Goal: Task Accomplishment & Management: Use online tool/utility

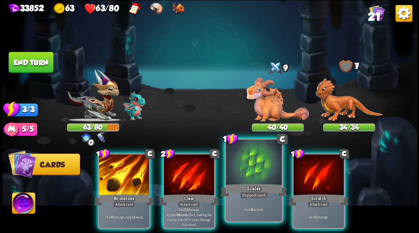
click at [252, 168] on div at bounding box center [254, 163] width 56 height 47
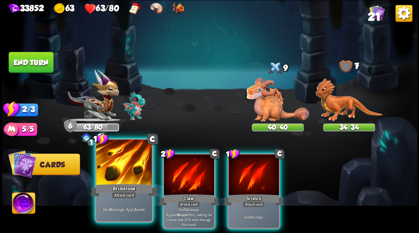
click at [113, 167] on div at bounding box center [124, 163] width 56 height 47
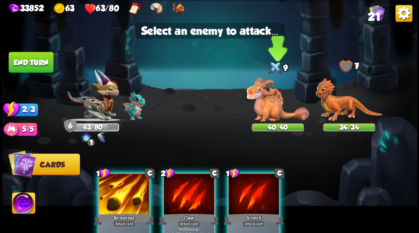
click at [265, 102] on img at bounding box center [277, 100] width 62 height 44
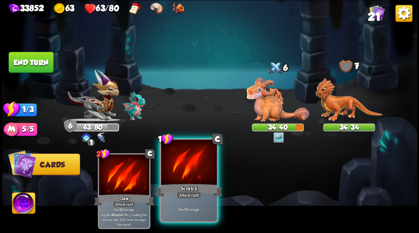
click at [178, 169] on div at bounding box center [189, 163] width 56 height 47
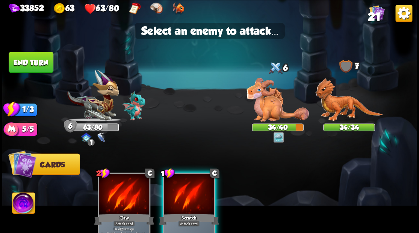
drag, startPoint x: 268, startPoint y: 105, endPoint x: 199, endPoint y: 90, distance: 70.9
click at [267, 105] on img at bounding box center [277, 100] width 62 height 44
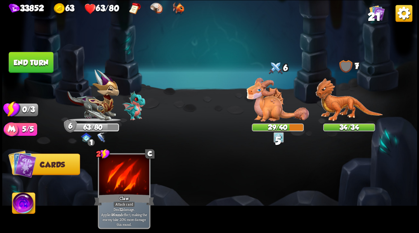
drag, startPoint x: 37, startPoint y: 64, endPoint x: 168, endPoint y: 85, distance: 132.3
click at [37, 63] on button "End turn" at bounding box center [31, 62] width 45 height 21
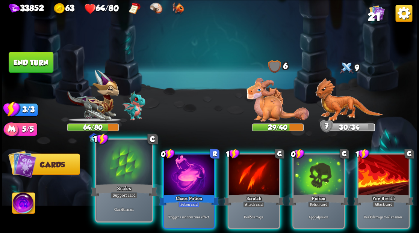
click at [125, 164] on div at bounding box center [124, 163] width 56 height 47
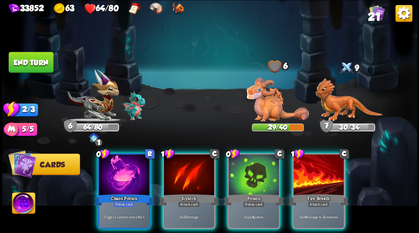
click at [318, 173] on div at bounding box center [318, 175] width 50 height 42
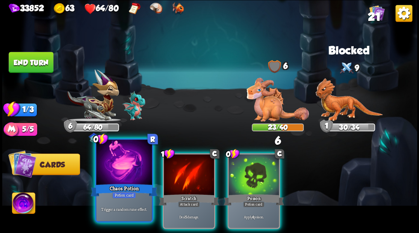
click at [118, 167] on div at bounding box center [124, 163] width 56 height 47
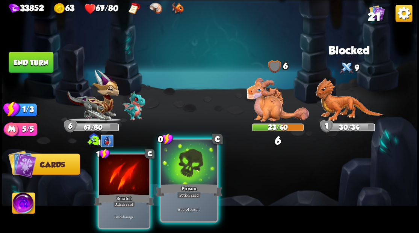
click at [191, 175] on div at bounding box center [189, 163] width 56 height 47
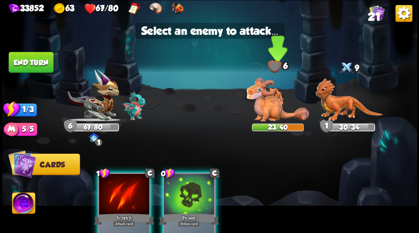
click at [265, 106] on img at bounding box center [277, 100] width 62 height 44
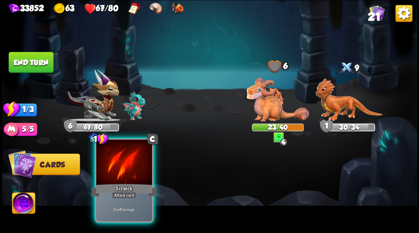
click at [117, 179] on div at bounding box center [124, 163] width 56 height 47
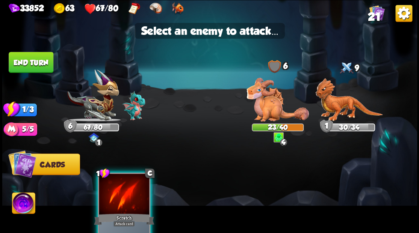
drag, startPoint x: 263, startPoint y: 104, endPoint x: 245, endPoint y: 105, distance: 18.1
click at [262, 104] on img at bounding box center [277, 100] width 62 height 44
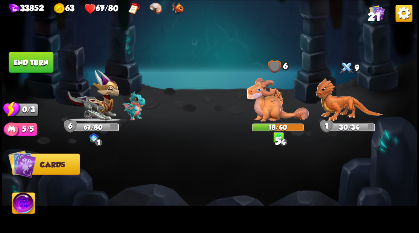
click at [26, 66] on button "End turn" at bounding box center [31, 61] width 46 height 21
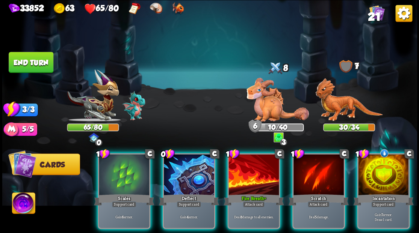
click at [392, 169] on div at bounding box center [383, 175] width 50 height 42
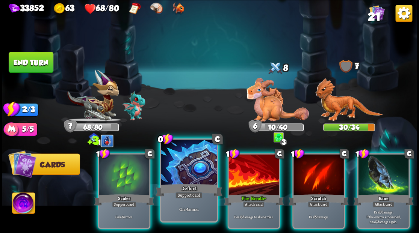
click at [184, 174] on div at bounding box center [189, 163] width 56 height 47
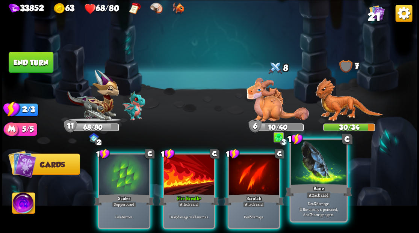
click at [317, 181] on div at bounding box center [318, 163] width 56 height 47
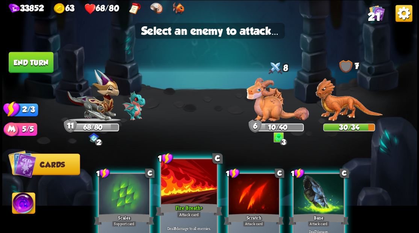
click at [183, 180] on div at bounding box center [189, 182] width 56 height 47
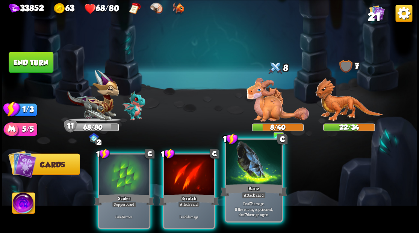
click at [256, 170] on div at bounding box center [254, 163] width 56 height 47
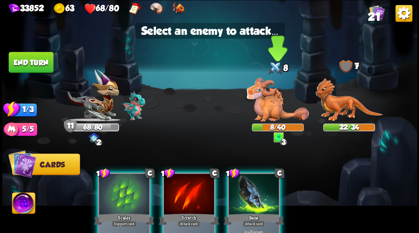
click at [268, 98] on img at bounding box center [277, 100] width 62 height 44
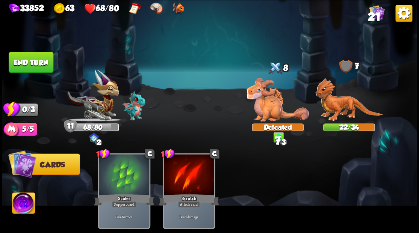
click at [28, 60] on button "End turn" at bounding box center [31, 61] width 46 height 21
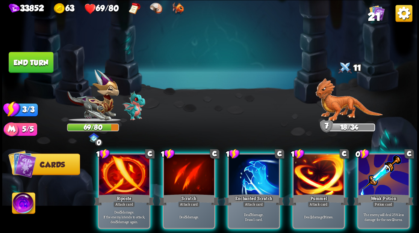
drag, startPoint x: 381, startPoint y: 175, endPoint x: 380, endPoint y: 162, distance: 13.2
click at [381, 175] on div at bounding box center [383, 175] width 50 height 42
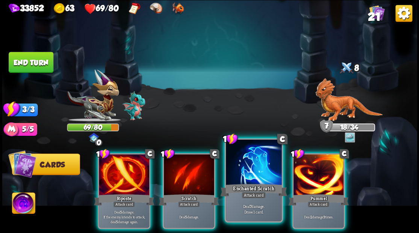
click at [250, 168] on div at bounding box center [254, 163] width 56 height 47
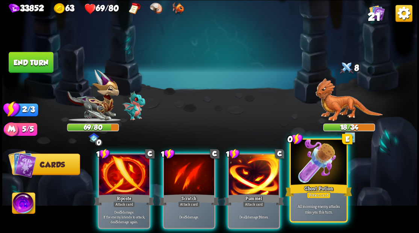
click at [327, 179] on div at bounding box center [318, 163] width 56 height 47
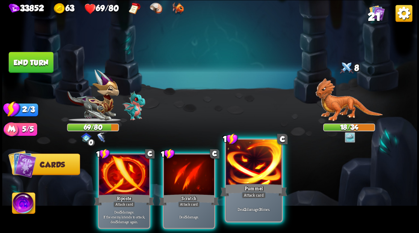
click at [249, 169] on div at bounding box center [254, 163] width 56 height 47
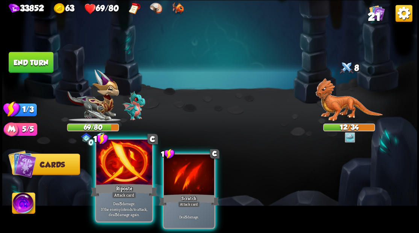
click at [115, 173] on div at bounding box center [124, 163] width 56 height 47
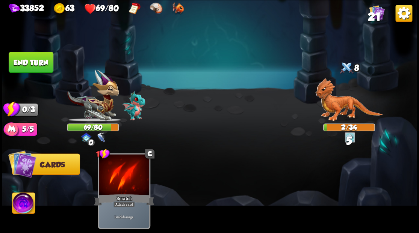
click at [45, 60] on button "End turn" at bounding box center [30, 62] width 45 height 21
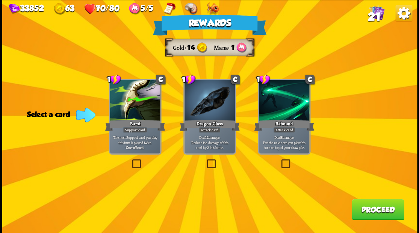
click at [205, 160] on label at bounding box center [205, 160] width 0 height 0
click at [0, 0] on input "checkbox" at bounding box center [0, 0] width 0 height 0
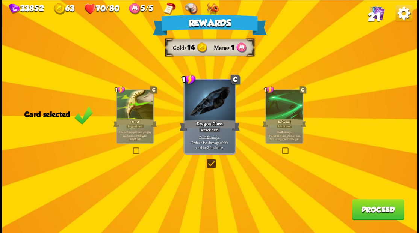
click at [374, 214] on button "Proceed" at bounding box center [377, 209] width 52 height 21
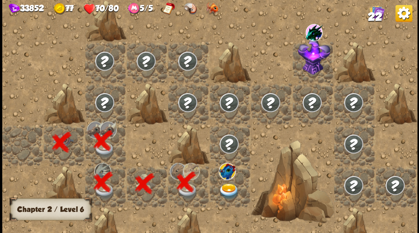
click at [223, 185] on div at bounding box center [229, 186] width 41 height 41
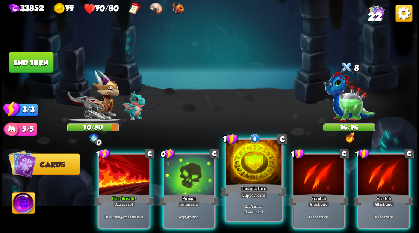
click at [260, 169] on div at bounding box center [254, 163] width 56 height 47
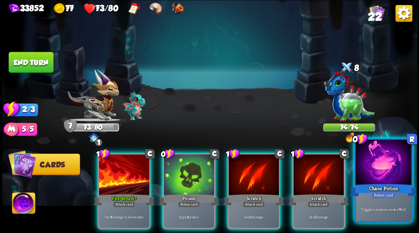
click at [383, 183] on div "Chaos Potion" at bounding box center [383, 189] width 67 height 15
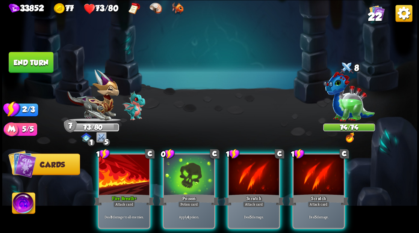
drag, startPoint x: 176, startPoint y: 176, endPoint x: 158, endPoint y: 180, distance: 18.0
click at [176, 176] on div at bounding box center [189, 175] width 50 height 42
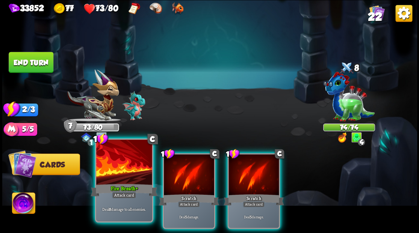
click at [123, 175] on div at bounding box center [124, 163] width 56 height 47
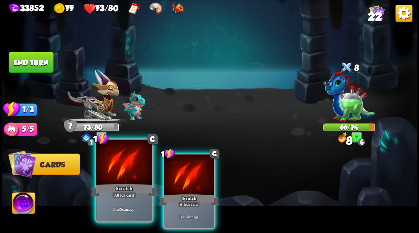
click at [124, 175] on div at bounding box center [124, 163] width 56 height 47
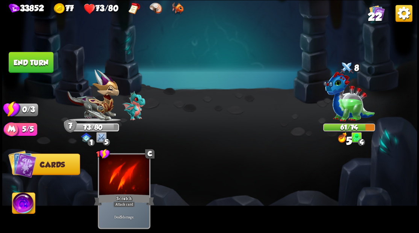
click at [42, 62] on button "End turn" at bounding box center [31, 62] width 45 height 21
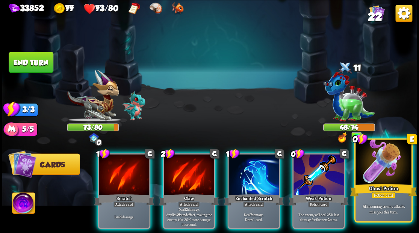
click at [378, 170] on div at bounding box center [383, 163] width 56 height 47
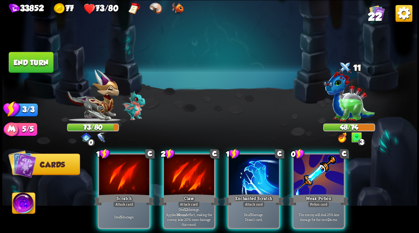
click at [318, 168] on div at bounding box center [318, 175] width 50 height 42
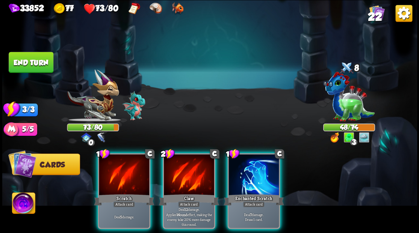
drag, startPoint x: 258, startPoint y: 170, endPoint x: 250, endPoint y: 170, distance: 8.6
click at [258, 170] on div at bounding box center [253, 175] width 50 height 42
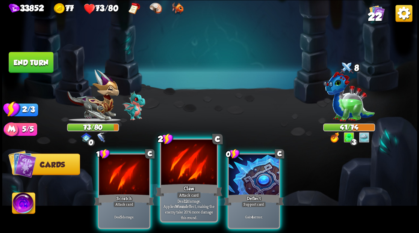
click at [182, 166] on div at bounding box center [189, 163] width 56 height 47
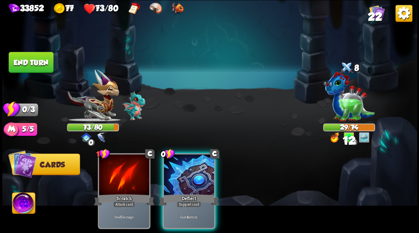
click at [182, 166] on div at bounding box center [189, 175] width 50 height 42
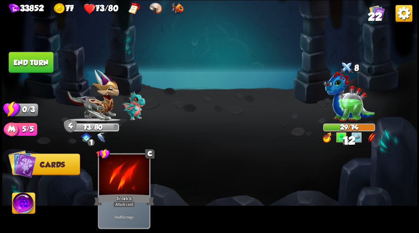
click at [28, 59] on button "End turn" at bounding box center [30, 62] width 45 height 21
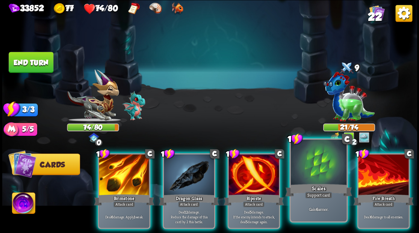
click at [305, 168] on div at bounding box center [318, 163] width 56 height 47
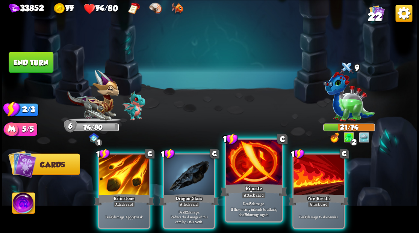
click at [261, 170] on div at bounding box center [254, 163] width 56 height 47
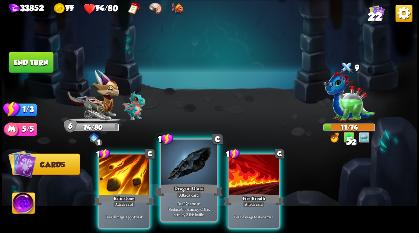
click at [182, 181] on div at bounding box center [189, 163] width 56 height 47
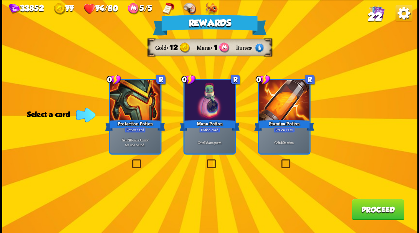
click at [205, 160] on label at bounding box center [205, 160] width 0 height 0
click at [0, 0] on input "checkbox" at bounding box center [0, 0] width 0 height 0
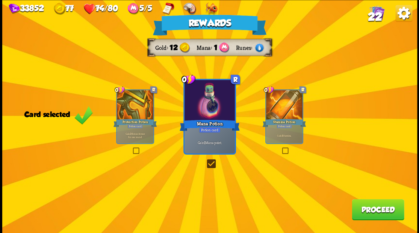
click at [369, 213] on button "Proceed" at bounding box center [377, 209] width 52 height 21
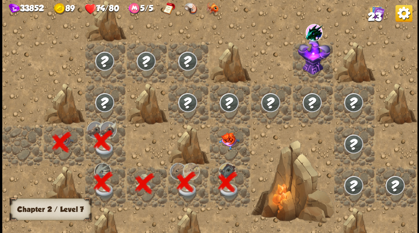
click at [230, 142] on img at bounding box center [229, 140] width 21 height 17
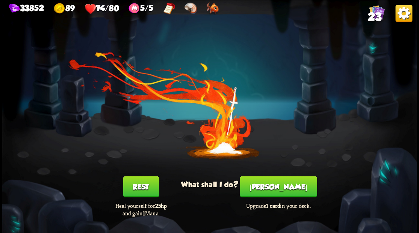
click at [273, 187] on button "Smith" at bounding box center [278, 186] width 77 height 21
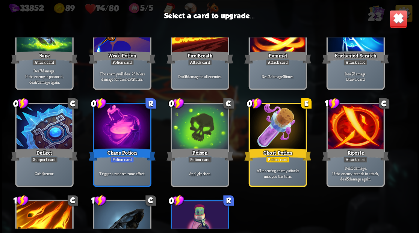
scroll to position [249, 0]
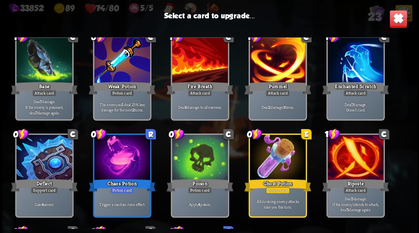
click at [359, 62] on div at bounding box center [355, 61] width 56 height 47
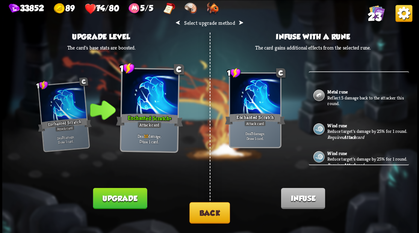
scroll to position [225, 0]
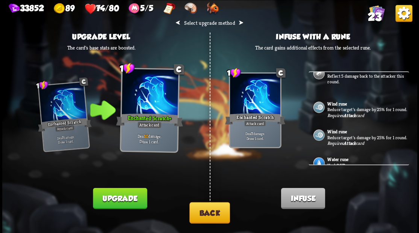
click at [343, 113] on p "Reduce target's damage by 25% for 1 round." at bounding box center [367, 110] width 80 height 6
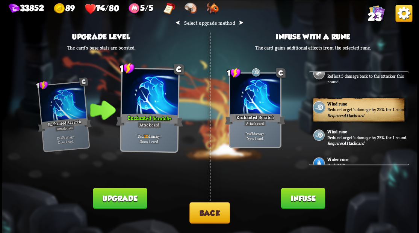
drag, startPoint x: 295, startPoint y: 203, endPoint x: 293, endPoint y: 199, distance: 5.4
click at [295, 203] on button "Infuse" at bounding box center [302, 198] width 44 height 21
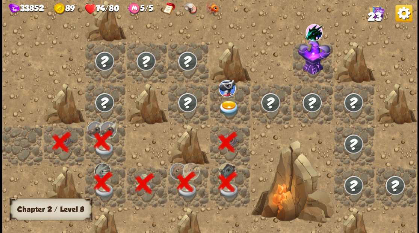
click at [227, 107] on img at bounding box center [229, 108] width 21 height 16
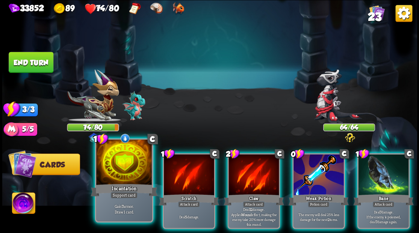
click at [129, 165] on div at bounding box center [124, 163] width 56 height 47
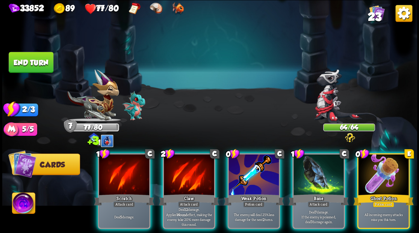
drag, startPoint x: 243, startPoint y: 164, endPoint x: 250, endPoint y: 126, distance: 38.8
click at [243, 164] on div at bounding box center [253, 175] width 50 height 42
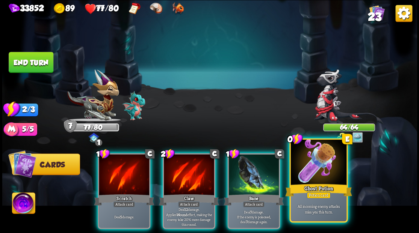
click at [312, 181] on div at bounding box center [318, 163] width 56 height 47
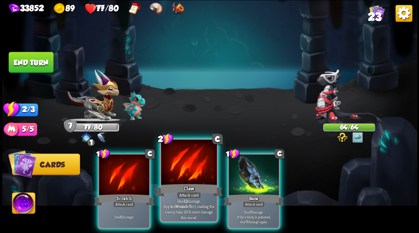
click at [194, 169] on div at bounding box center [189, 163] width 56 height 47
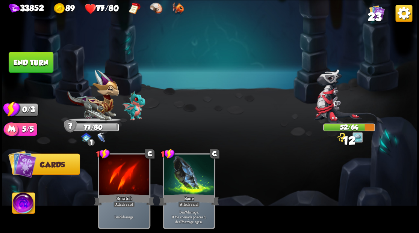
click at [40, 60] on button "End turn" at bounding box center [31, 62] width 45 height 21
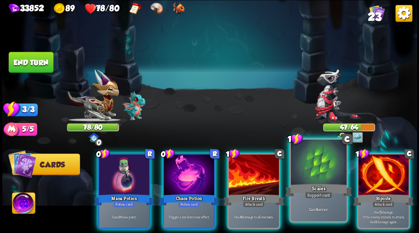
click at [312, 177] on div at bounding box center [318, 163] width 56 height 47
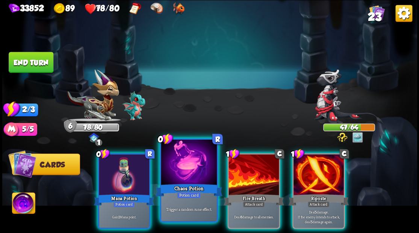
click at [188, 173] on div at bounding box center [189, 163] width 56 height 47
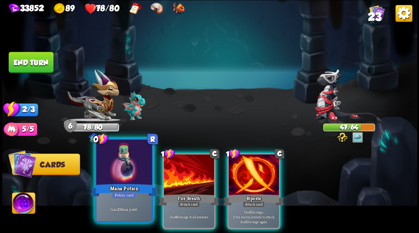
drag, startPoint x: 115, startPoint y: 169, endPoint x: 111, endPoint y: 166, distance: 5.1
click at [111, 166] on div at bounding box center [124, 163] width 56 height 47
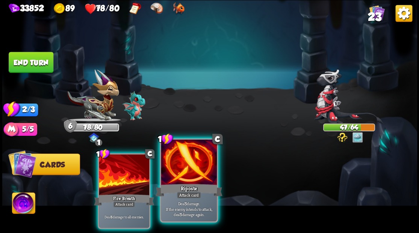
click at [191, 184] on div "Riposte" at bounding box center [188, 189] width 67 height 15
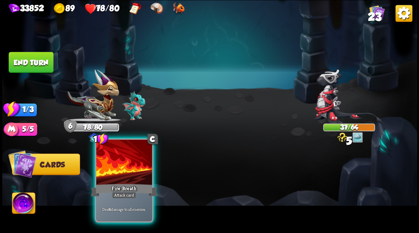
click at [125, 168] on div at bounding box center [124, 163] width 56 height 47
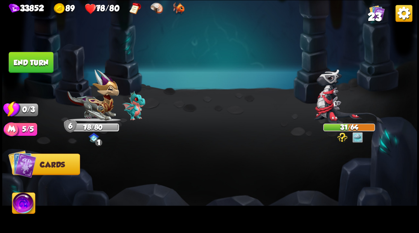
click at [33, 60] on button "End turn" at bounding box center [31, 62] width 45 height 21
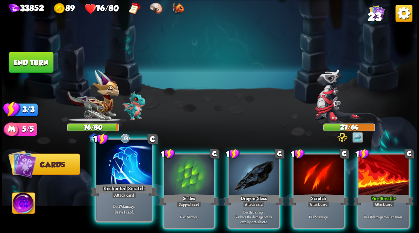
click at [123, 167] on div at bounding box center [124, 163] width 56 height 47
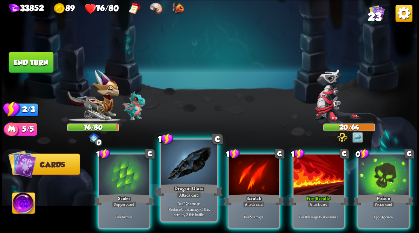
click at [175, 166] on div at bounding box center [189, 163] width 56 height 47
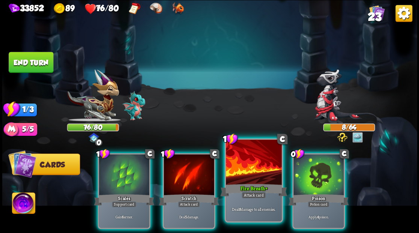
click at [250, 182] on div "1 C Fire Breath + Attack card Deal 8 damage to all enemies." at bounding box center [253, 180] width 58 height 84
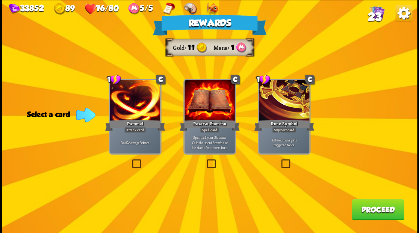
click at [368, 208] on button "Proceed" at bounding box center [377, 209] width 52 height 21
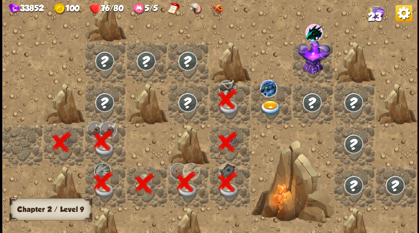
click at [262, 104] on div at bounding box center [271, 103] width 41 height 41
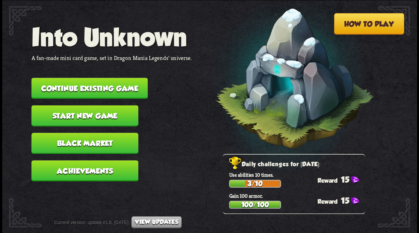
click at [111, 84] on button "Continue existing game" at bounding box center [89, 88] width 116 height 21
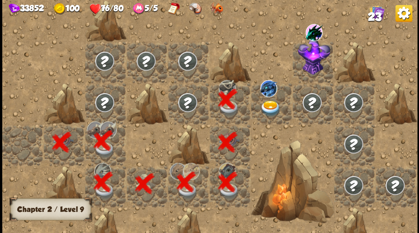
click at [271, 107] on img at bounding box center [270, 108] width 21 height 16
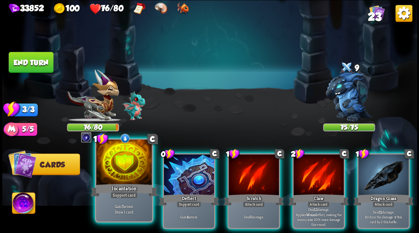
click at [129, 164] on div at bounding box center [124, 163] width 56 height 47
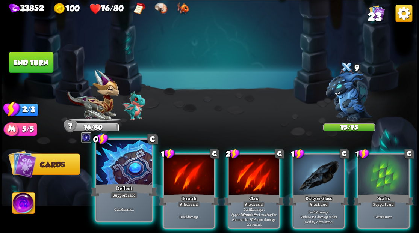
click at [134, 162] on div at bounding box center [124, 163] width 56 height 47
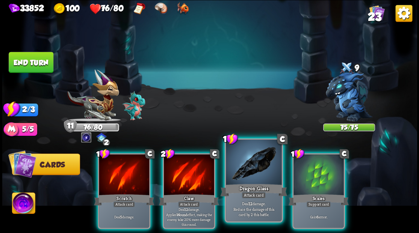
click at [242, 166] on div at bounding box center [254, 163] width 56 height 47
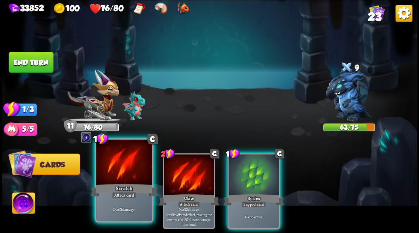
click at [121, 169] on div at bounding box center [124, 163] width 56 height 47
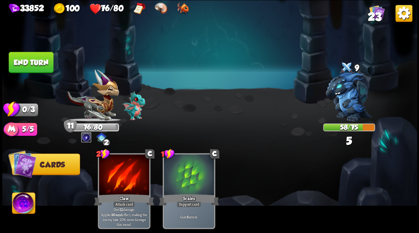
click at [29, 62] on button "End turn" at bounding box center [31, 62] width 45 height 21
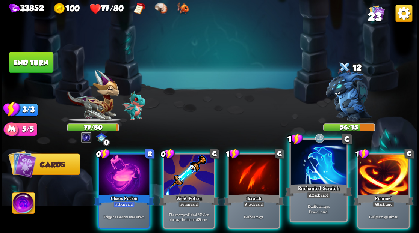
click at [312, 172] on div at bounding box center [318, 163] width 56 height 47
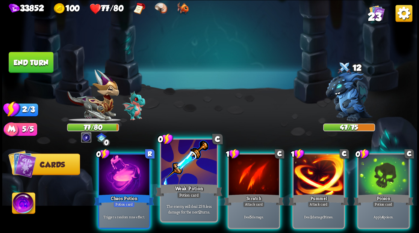
click at [181, 177] on div at bounding box center [189, 163] width 56 height 47
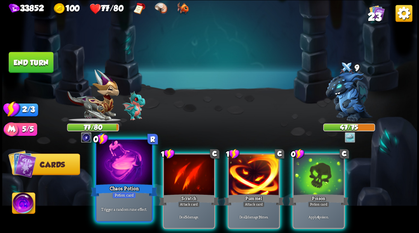
click at [123, 179] on div at bounding box center [124, 163] width 56 height 47
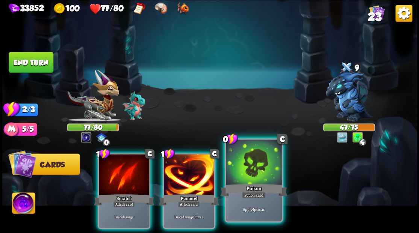
click at [259, 173] on div at bounding box center [254, 163] width 56 height 47
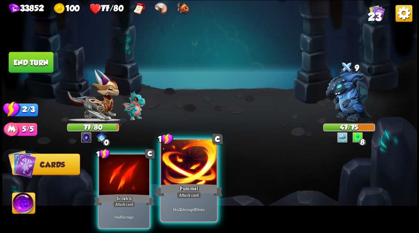
click at [191, 170] on div at bounding box center [189, 163] width 56 height 47
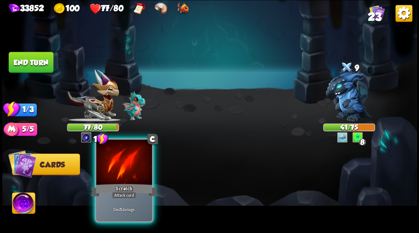
click at [121, 167] on div at bounding box center [124, 163] width 56 height 47
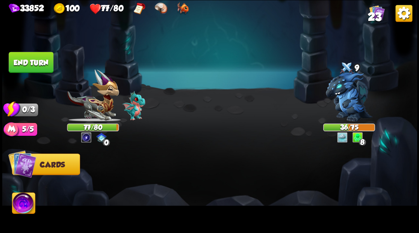
click at [41, 62] on button "End turn" at bounding box center [31, 62] width 45 height 21
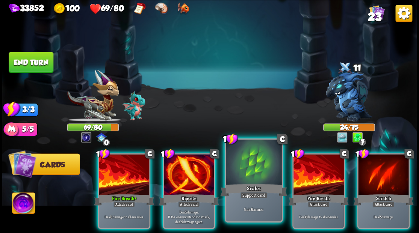
click at [241, 175] on div at bounding box center [254, 163] width 56 height 47
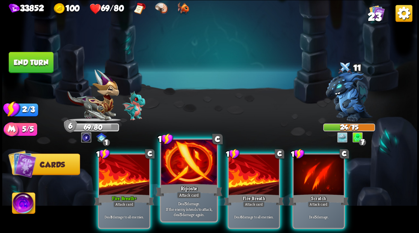
click at [185, 168] on div at bounding box center [189, 163] width 56 height 47
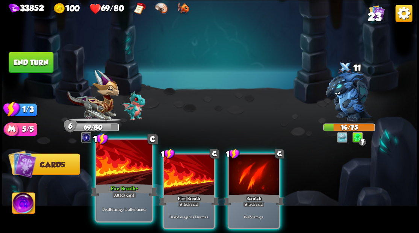
click at [123, 169] on div at bounding box center [124, 163] width 56 height 47
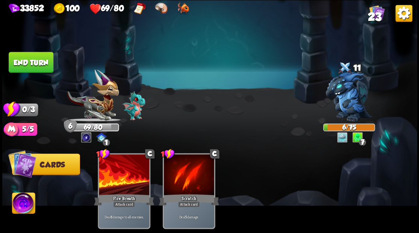
click at [43, 65] on button "End turn" at bounding box center [31, 62] width 45 height 21
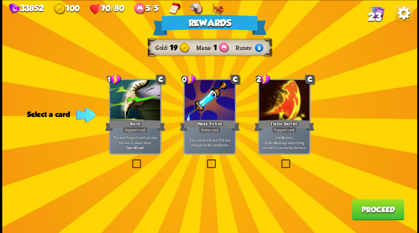
click at [363, 206] on button "Proceed" at bounding box center [377, 209] width 52 height 21
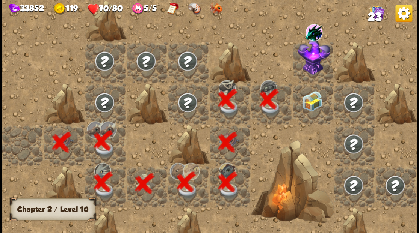
click at [303, 106] on div at bounding box center [312, 103] width 41 height 41
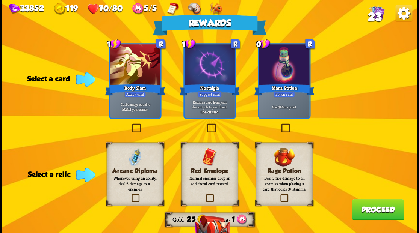
click at [204, 195] on label at bounding box center [204, 195] width 0 height 0
click at [0, 0] on input "checkbox" at bounding box center [0, 0] width 0 height 0
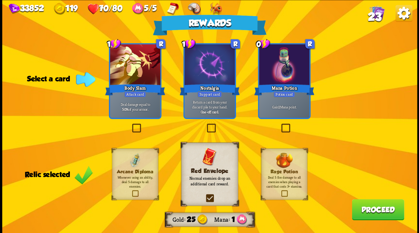
click at [367, 209] on button "Proceed" at bounding box center [377, 209] width 52 height 21
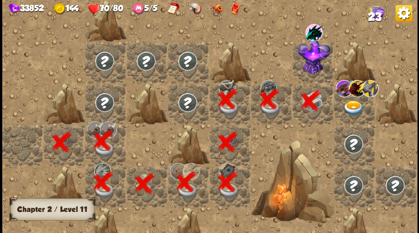
scroll to position [0, 144]
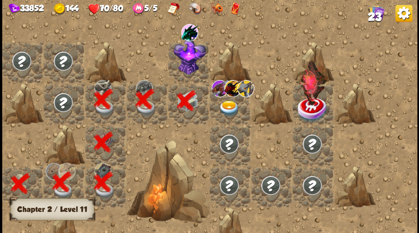
click at [182, 63] on img at bounding box center [189, 56] width 32 height 36
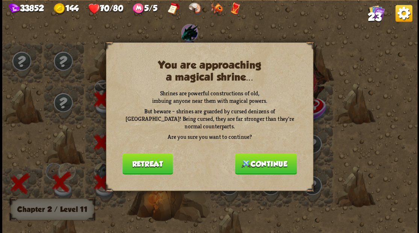
click at [256, 160] on button "Continue" at bounding box center [266, 163] width 62 height 21
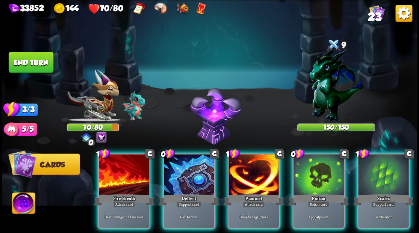
click at [24, 203] on img at bounding box center [23, 204] width 23 height 23
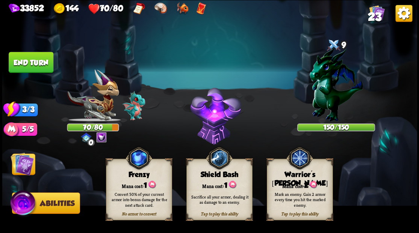
click at [289, 185] on div "Mana cost: 2" at bounding box center [299, 184] width 65 height 9
click at [21, 165] on img at bounding box center [22, 163] width 23 height 23
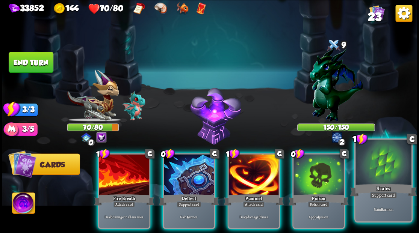
click at [381, 179] on div at bounding box center [383, 163] width 56 height 47
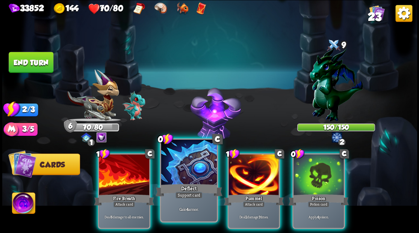
click at [192, 158] on div at bounding box center [189, 163] width 56 height 47
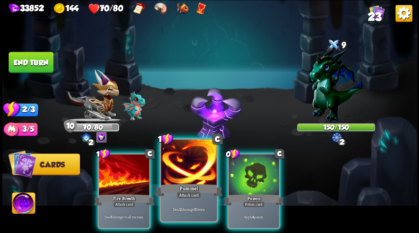
click at [191, 158] on div at bounding box center [189, 163] width 56 height 47
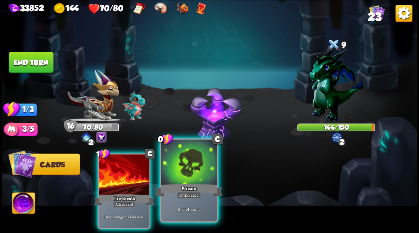
click at [195, 164] on div at bounding box center [189, 163] width 56 height 47
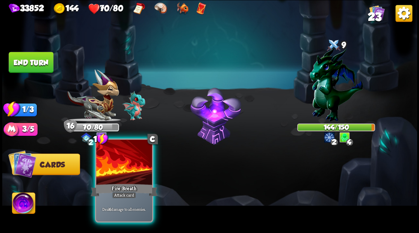
click at [124, 164] on div at bounding box center [124, 163] width 56 height 47
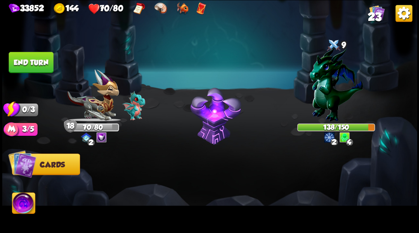
click at [44, 67] on button "End turn" at bounding box center [31, 62] width 45 height 21
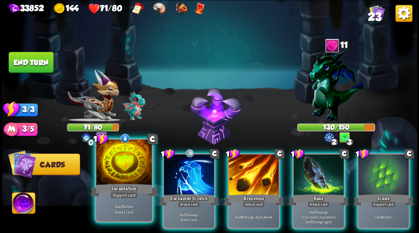
click at [121, 162] on div at bounding box center [124, 163] width 56 height 47
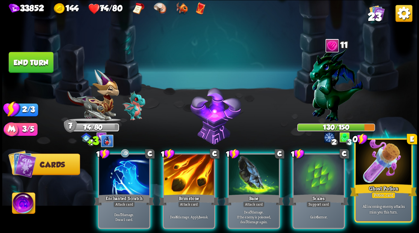
click at [387, 171] on div at bounding box center [383, 163] width 56 height 47
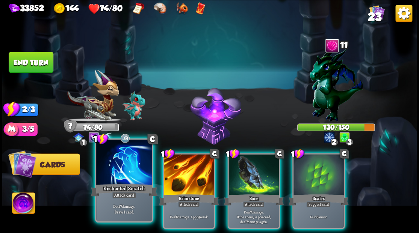
click at [117, 162] on div at bounding box center [124, 163] width 56 height 47
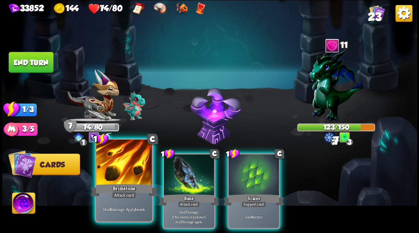
click at [113, 163] on div at bounding box center [124, 163] width 56 height 47
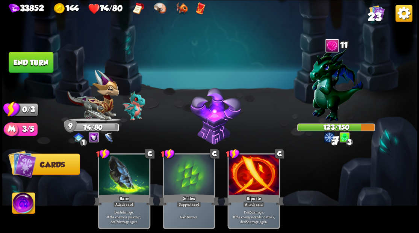
click at [113, 163] on div at bounding box center [124, 175] width 50 height 42
click at [46, 72] on button "End turn" at bounding box center [31, 62] width 45 height 21
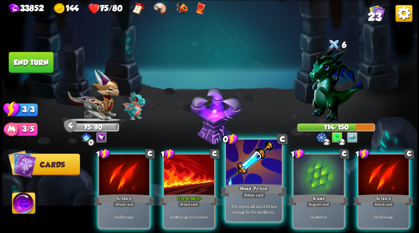
click at [253, 168] on div at bounding box center [254, 163] width 56 height 47
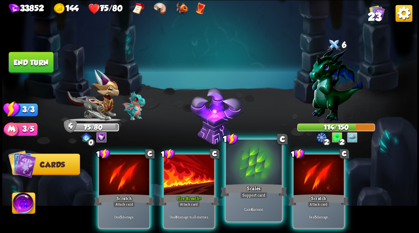
click at [248, 167] on div at bounding box center [254, 163] width 56 height 47
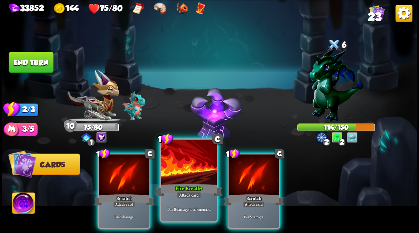
click at [185, 169] on div at bounding box center [189, 163] width 56 height 47
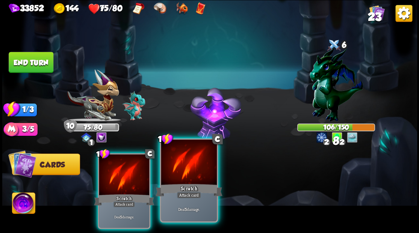
click at [185, 169] on div at bounding box center [189, 163] width 56 height 47
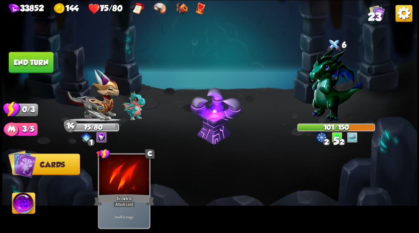
drag, startPoint x: 24, startPoint y: 63, endPoint x: 180, endPoint y: 106, distance: 161.6
click at [24, 63] on button "End turn" at bounding box center [31, 62] width 45 height 21
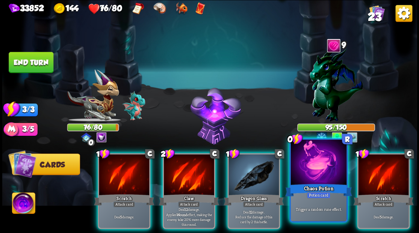
click at [315, 182] on div at bounding box center [318, 163] width 56 height 47
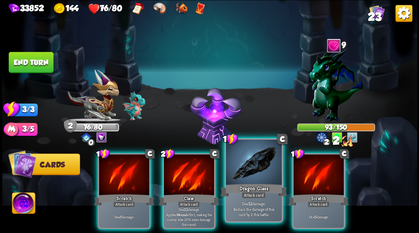
click at [254, 173] on div at bounding box center [254, 163] width 56 height 47
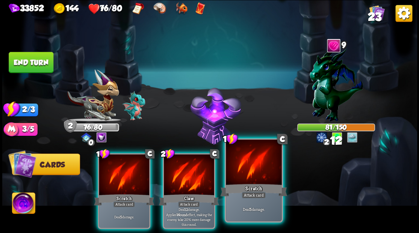
click at [253, 173] on div at bounding box center [254, 163] width 56 height 47
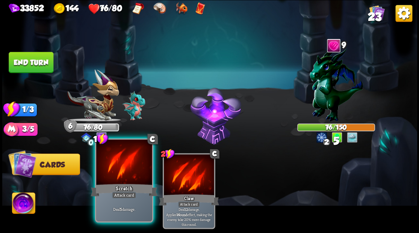
click at [115, 176] on div at bounding box center [124, 163] width 56 height 47
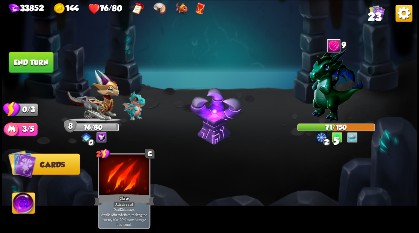
click at [44, 67] on button "End turn" at bounding box center [31, 62] width 45 height 21
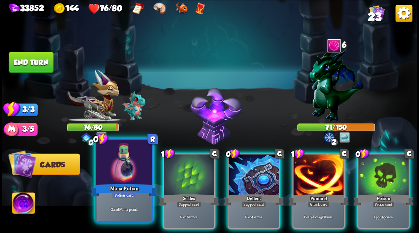
click at [125, 172] on div at bounding box center [124, 163] width 56 height 47
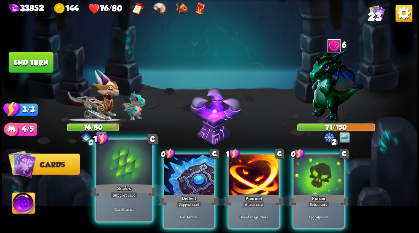
click at [120, 167] on div at bounding box center [124, 163] width 56 height 47
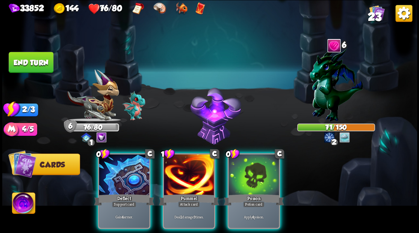
click at [120, 167] on div at bounding box center [124, 175] width 50 height 42
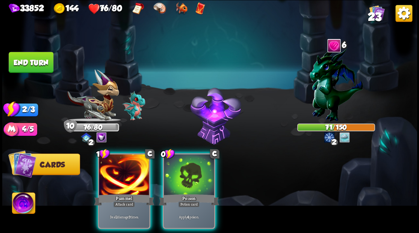
click at [120, 167] on div at bounding box center [124, 175] width 50 height 42
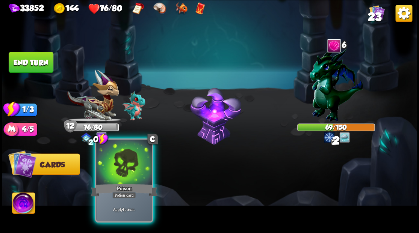
click at [120, 168] on div at bounding box center [124, 163] width 56 height 47
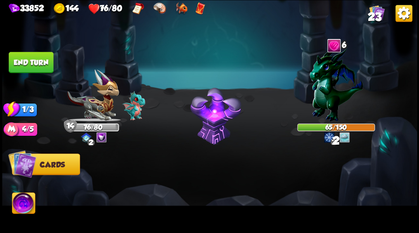
click at [37, 59] on button "End turn" at bounding box center [31, 62] width 45 height 21
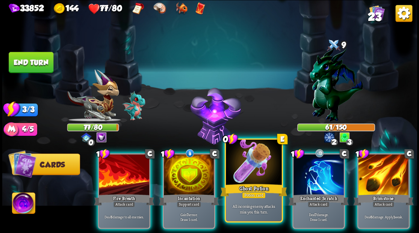
click at [254, 178] on div at bounding box center [254, 163] width 56 height 47
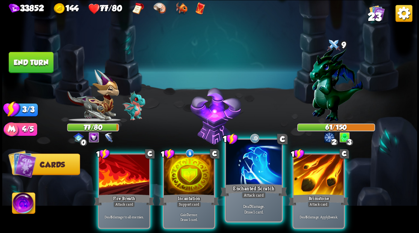
click at [252, 166] on div at bounding box center [254, 163] width 56 height 47
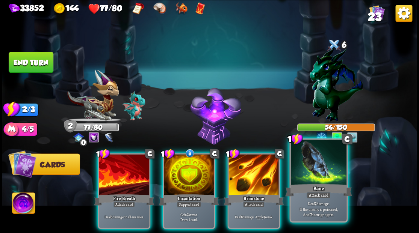
click at [318, 185] on div "Bane" at bounding box center [318, 189] width 67 height 15
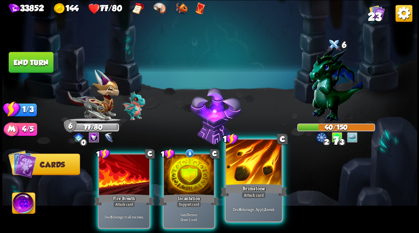
click at [255, 177] on div at bounding box center [254, 163] width 56 height 47
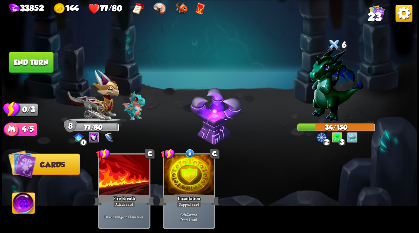
click at [32, 66] on button "End turn" at bounding box center [31, 62] width 45 height 21
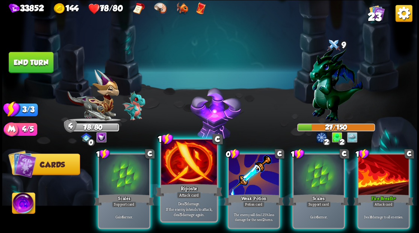
click at [190, 167] on div at bounding box center [189, 163] width 56 height 47
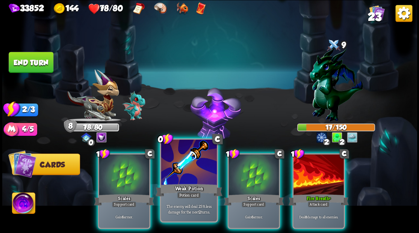
click at [186, 167] on div at bounding box center [189, 163] width 56 height 47
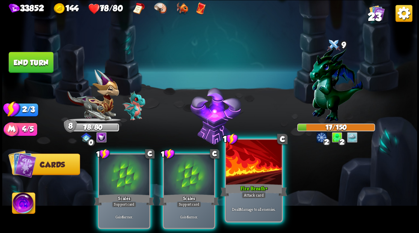
click at [256, 188] on div "Fire Breath +" at bounding box center [253, 189] width 67 height 15
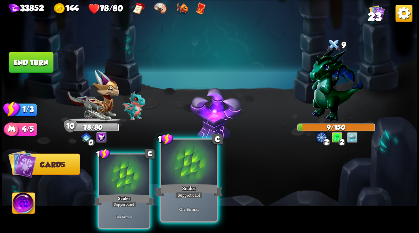
click at [188, 176] on div at bounding box center [189, 163] width 56 height 47
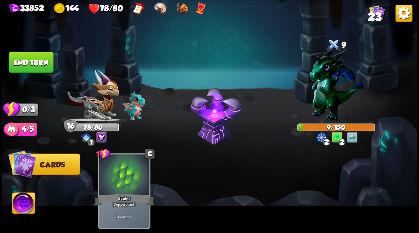
click at [53, 63] on button "End turn" at bounding box center [31, 62] width 45 height 21
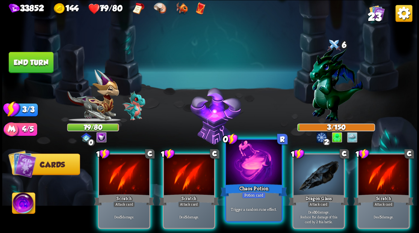
click at [243, 165] on div at bounding box center [254, 163] width 56 height 47
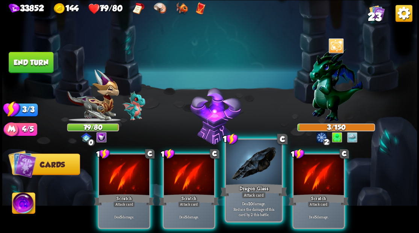
click at [243, 165] on div at bounding box center [254, 163] width 56 height 47
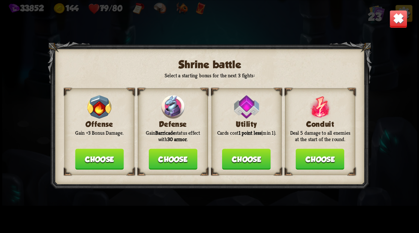
click at [175, 167] on button "Choose" at bounding box center [172, 159] width 48 height 21
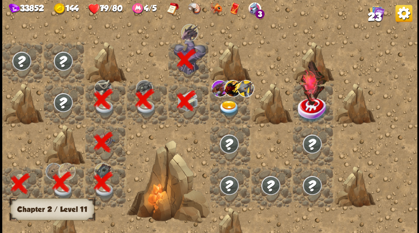
click at [230, 103] on img at bounding box center [229, 108] width 21 height 16
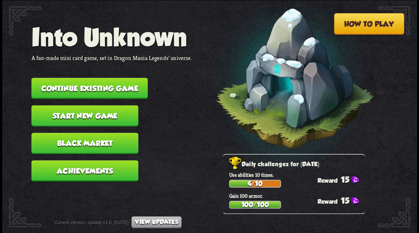
click at [117, 91] on button "Continue existing game" at bounding box center [89, 88] width 116 height 21
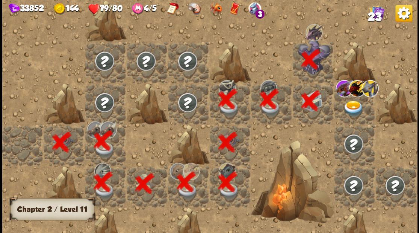
scroll to position [0, 144]
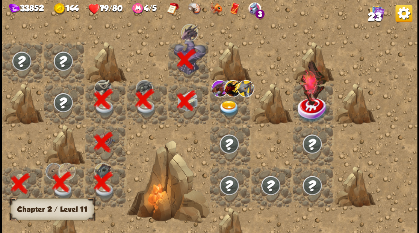
click at [226, 106] on img at bounding box center [229, 108] width 21 height 16
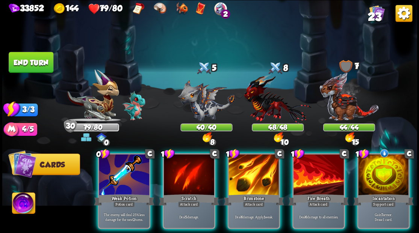
click at [378, 174] on div at bounding box center [383, 175] width 50 height 42
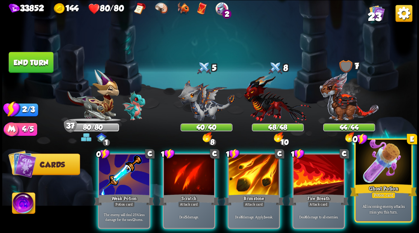
click at [389, 173] on div at bounding box center [383, 163] width 56 height 47
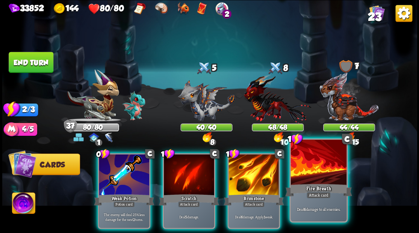
click at [322, 168] on div at bounding box center [318, 163] width 56 height 47
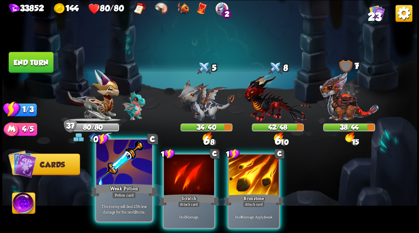
click at [122, 170] on div at bounding box center [124, 163] width 56 height 47
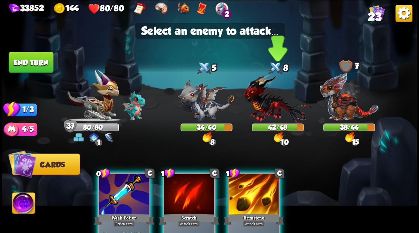
click at [267, 102] on img at bounding box center [277, 99] width 67 height 50
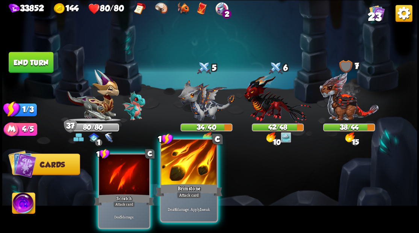
click at [184, 170] on div at bounding box center [189, 163] width 56 height 47
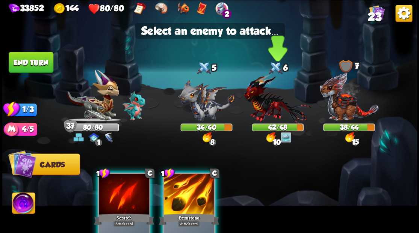
click at [266, 104] on img at bounding box center [277, 99] width 67 height 50
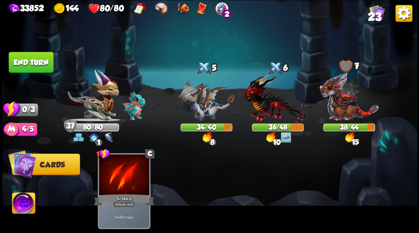
click at [23, 61] on button "End turn" at bounding box center [31, 62] width 45 height 21
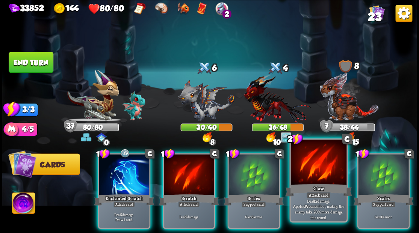
click at [317, 176] on div at bounding box center [318, 163] width 56 height 47
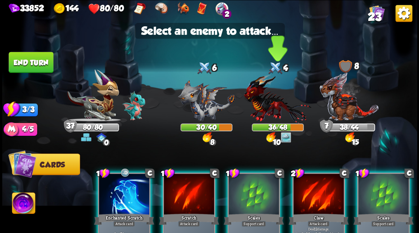
click at [266, 110] on img at bounding box center [277, 99] width 67 height 50
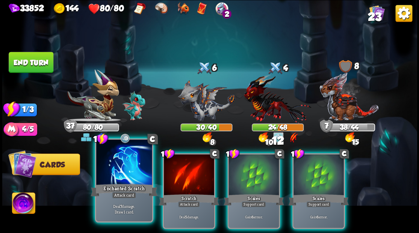
click at [125, 173] on div at bounding box center [124, 163] width 56 height 47
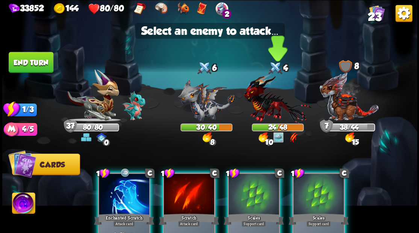
click at [262, 102] on img at bounding box center [277, 99] width 67 height 50
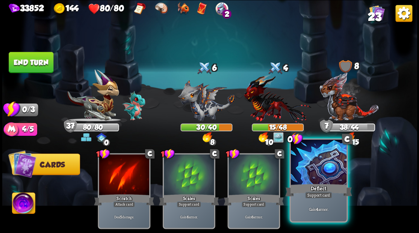
click at [315, 165] on div at bounding box center [318, 163] width 56 height 47
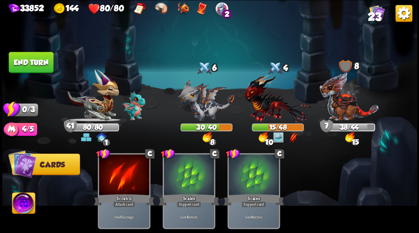
drag, startPoint x: 35, startPoint y: 64, endPoint x: 346, endPoint y: 182, distance: 332.6
click at [35, 64] on button "End turn" at bounding box center [31, 62] width 45 height 21
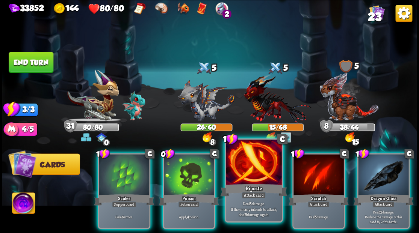
click at [253, 170] on div at bounding box center [254, 163] width 56 height 47
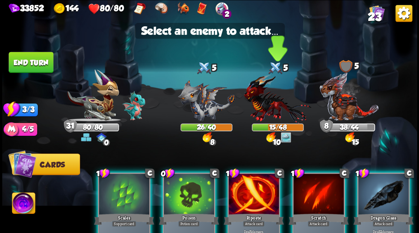
click at [268, 104] on img at bounding box center [277, 99] width 67 height 50
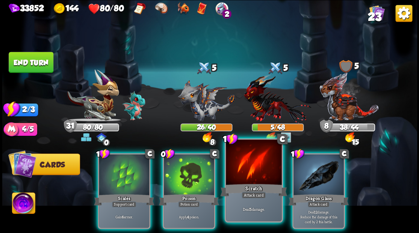
click at [252, 176] on div at bounding box center [254, 163] width 56 height 47
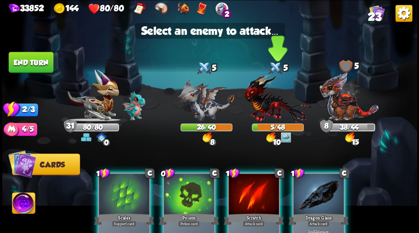
click at [266, 112] on img at bounding box center [277, 99] width 67 height 50
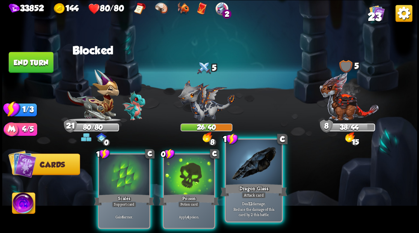
click at [262, 173] on div at bounding box center [254, 163] width 56 height 47
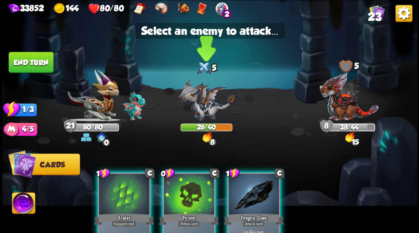
click at [199, 108] on img at bounding box center [206, 101] width 57 height 42
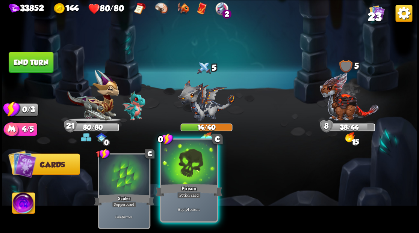
click at [188, 175] on div at bounding box center [189, 163] width 56 height 47
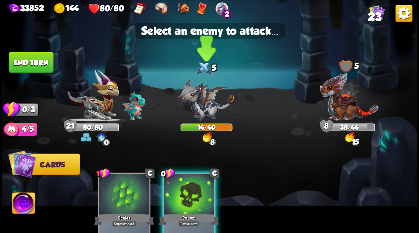
click at [204, 98] on img at bounding box center [206, 101] width 57 height 42
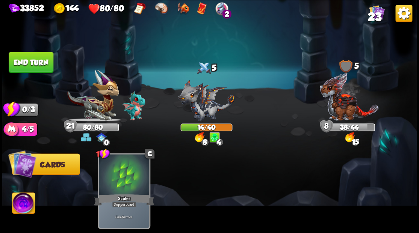
click at [33, 60] on button "End turn" at bounding box center [31, 62] width 45 height 21
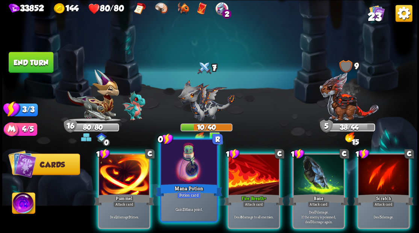
click at [179, 175] on div at bounding box center [189, 163] width 56 height 47
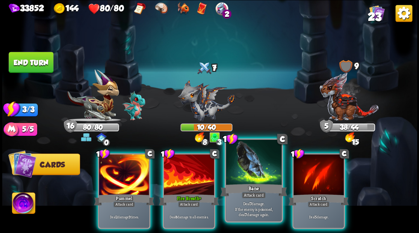
click at [249, 168] on div at bounding box center [254, 163] width 56 height 47
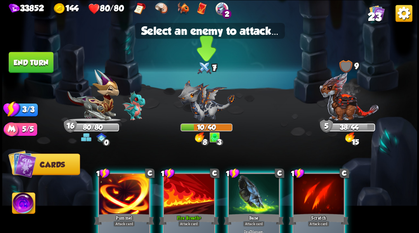
click at [207, 101] on img at bounding box center [206, 101] width 57 height 42
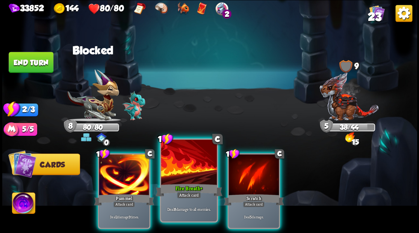
click at [193, 164] on div at bounding box center [189, 163] width 56 height 47
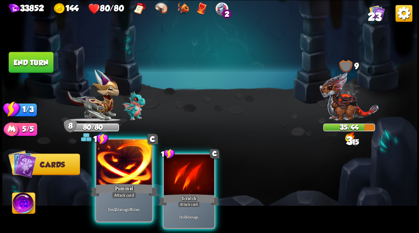
click at [123, 179] on div at bounding box center [124, 163] width 56 height 47
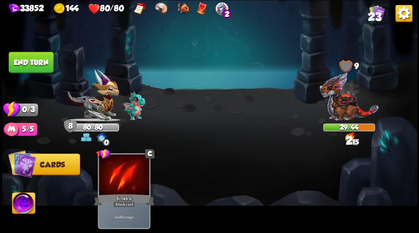
click at [29, 62] on button "End turn" at bounding box center [31, 62] width 45 height 21
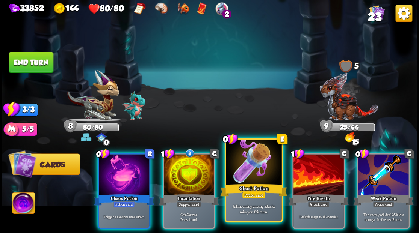
click at [253, 158] on div at bounding box center [254, 163] width 56 height 47
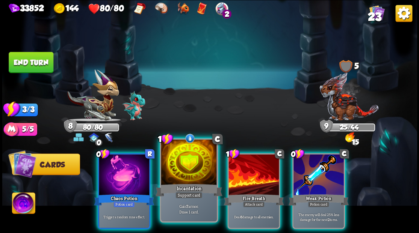
click at [193, 170] on div at bounding box center [189, 163] width 56 height 47
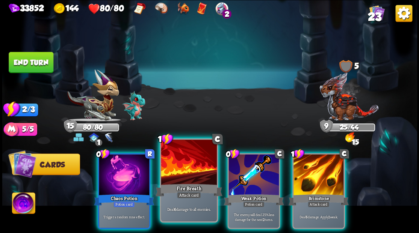
click at [192, 170] on div at bounding box center [189, 163] width 56 height 47
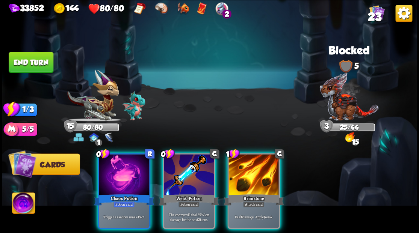
click at [246, 170] on div at bounding box center [253, 175] width 50 height 42
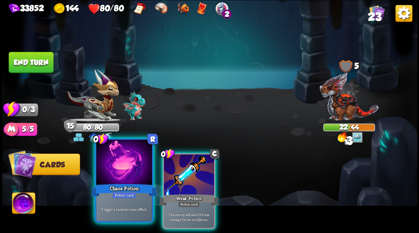
click at [128, 176] on div at bounding box center [124, 163] width 56 height 47
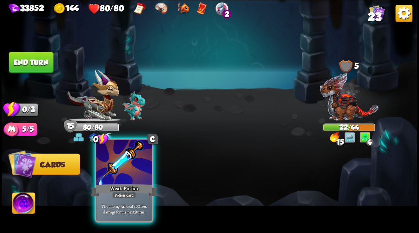
click at [130, 175] on div at bounding box center [124, 163] width 56 height 47
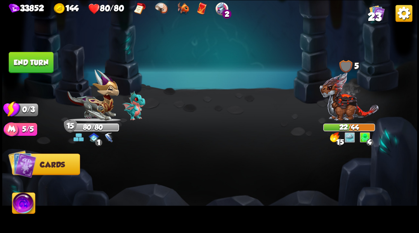
click at [21, 66] on button "End turn" at bounding box center [31, 62] width 45 height 21
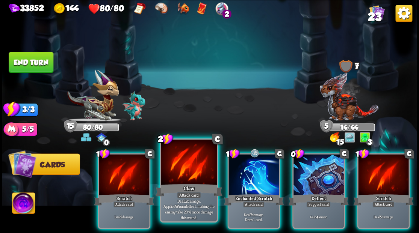
click at [177, 172] on div at bounding box center [189, 163] width 56 height 47
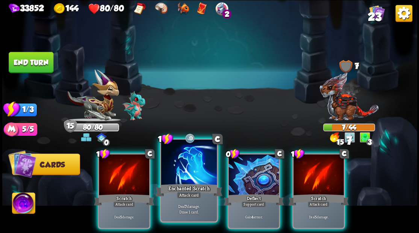
click at [177, 172] on div at bounding box center [189, 163] width 56 height 47
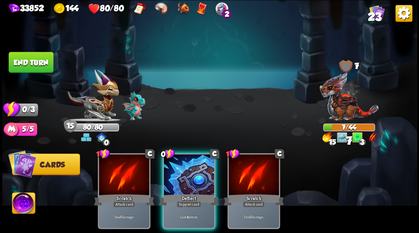
click at [177, 172] on div at bounding box center [189, 175] width 50 height 42
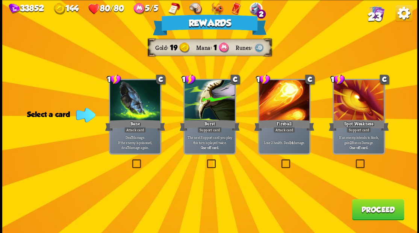
click at [366, 213] on button "Proceed" at bounding box center [377, 209] width 52 height 21
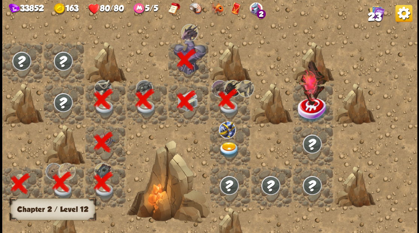
click at [226, 151] on img at bounding box center [229, 150] width 21 height 16
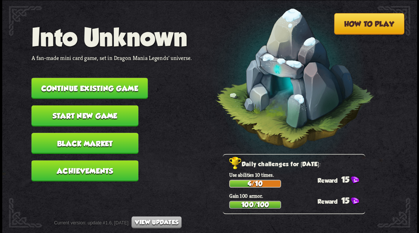
click at [76, 89] on button "Continue existing game" at bounding box center [89, 88] width 116 height 21
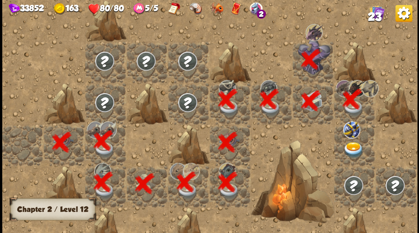
scroll to position [0, 144]
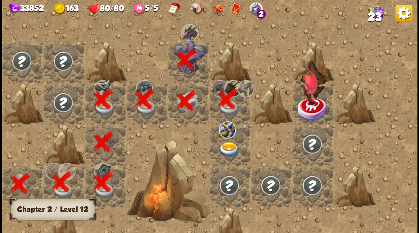
click at [223, 148] on img at bounding box center [229, 150] width 21 height 16
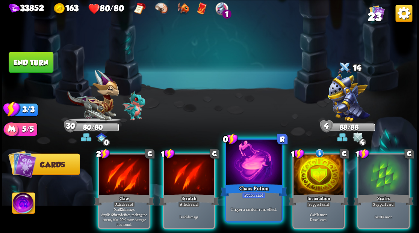
click at [245, 161] on div at bounding box center [254, 163] width 56 height 47
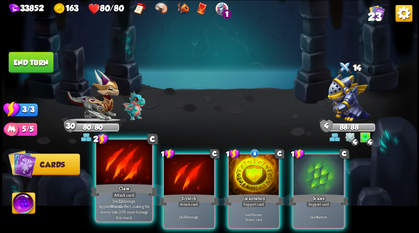
click at [116, 164] on div at bounding box center [124, 163] width 56 height 47
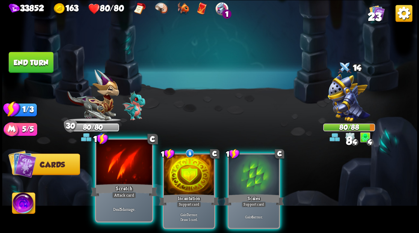
click at [116, 164] on div at bounding box center [124, 163] width 56 height 47
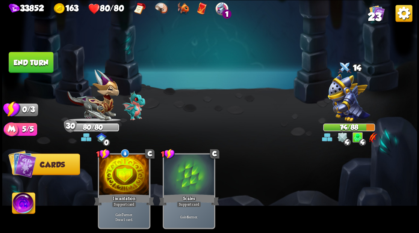
drag, startPoint x: 24, startPoint y: 62, endPoint x: 236, endPoint y: 140, distance: 225.6
click at [26, 62] on button "End turn" at bounding box center [31, 62] width 45 height 21
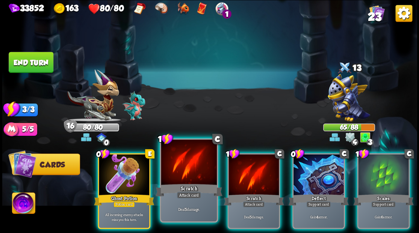
click at [206, 163] on div at bounding box center [189, 163] width 56 height 47
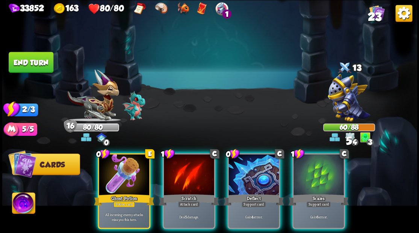
drag, startPoint x: 190, startPoint y: 156, endPoint x: 182, endPoint y: 129, distance: 28.2
click at [190, 156] on div at bounding box center [189, 175] width 50 height 42
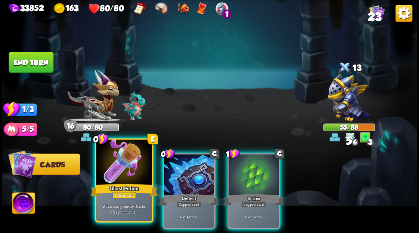
click at [127, 169] on div at bounding box center [124, 163] width 56 height 47
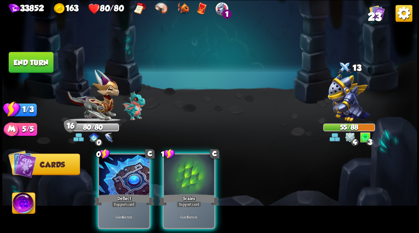
click at [42, 62] on button "End turn" at bounding box center [31, 62] width 45 height 21
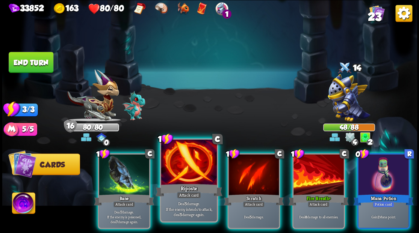
click at [188, 169] on div at bounding box center [189, 163] width 56 height 47
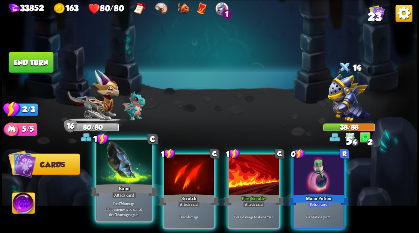
click at [124, 175] on div at bounding box center [124, 163] width 56 height 47
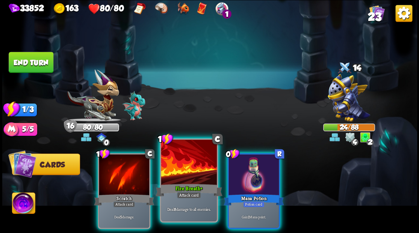
click at [195, 179] on div at bounding box center [189, 163] width 56 height 47
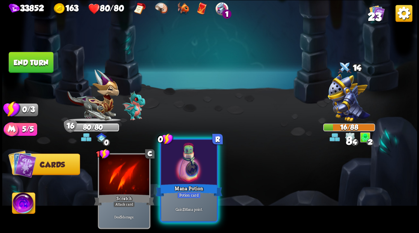
click at [191, 174] on div at bounding box center [189, 163] width 56 height 47
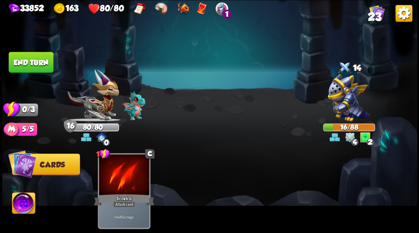
click at [35, 61] on button "End turn" at bounding box center [31, 62] width 45 height 21
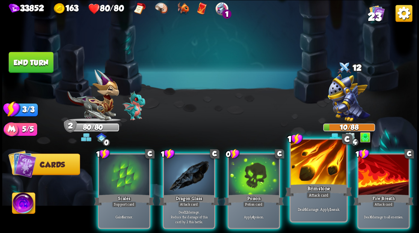
click at [310, 165] on div at bounding box center [318, 163] width 56 height 47
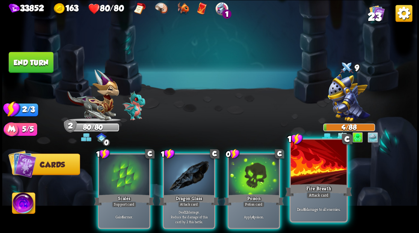
click at [310, 165] on div at bounding box center [318, 163] width 56 height 47
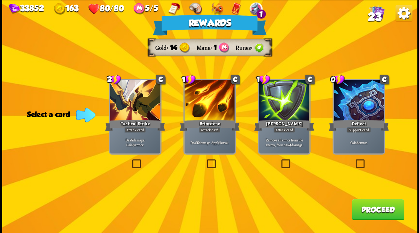
click at [279, 160] on label at bounding box center [279, 160] width 0 height 0
click at [0, 0] on input "checkbox" at bounding box center [0, 0] width 0 height 0
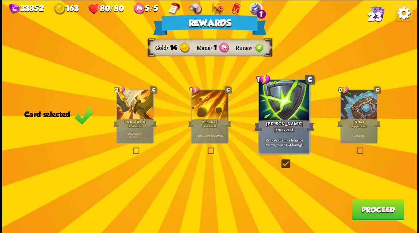
click at [363, 214] on button "Proceed" at bounding box center [377, 209] width 52 height 21
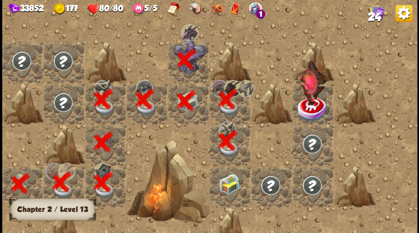
click at [231, 187] on div at bounding box center [229, 186] width 41 height 41
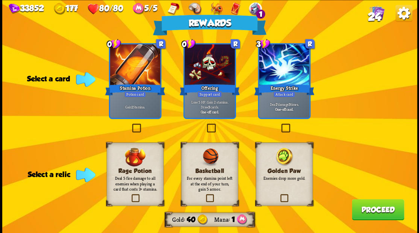
click at [279, 195] on label at bounding box center [279, 195] width 0 height 0
click at [0, 0] on input "checkbox" at bounding box center [0, 0] width 0 height 0
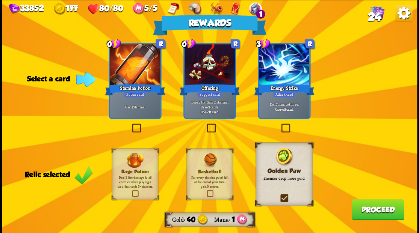
click at [130, 125] on label at bounding box center [130, 125] width 0 height 0
click at [0, 0] on input "checkbox" at bounding box center [0, 0] width 0 height 0
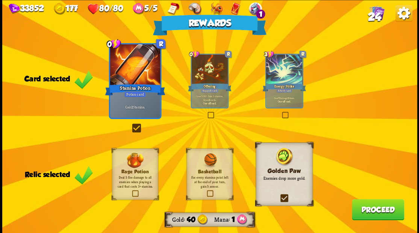
click at [379, 209] on button "Proceed" at bounding box center [377, 209] width 52 height 21
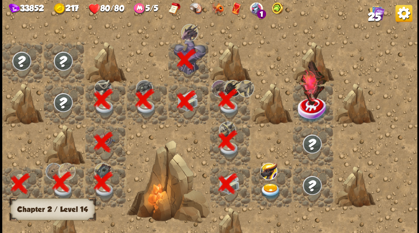
click at [271, 187] on img at bounding box center [270, 191] width 21 height 16
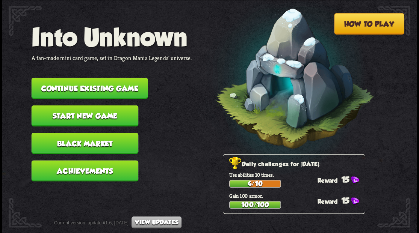
click at [104, 83] on button "Continue existing game" at bounding box center [89, 88] width 116 height 21
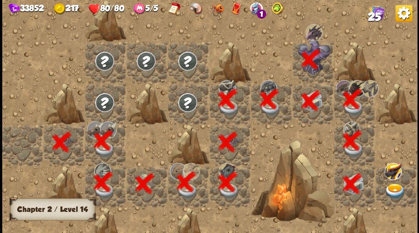
scroll to position [0, 144]
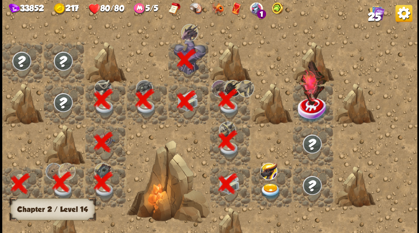
click at [271, 188] on img at bounding box center [270, 191] width 21 height 16
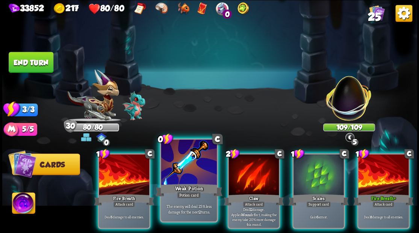
click at [186, 173] on div at bounding box center [189, 163] width 56 height 47
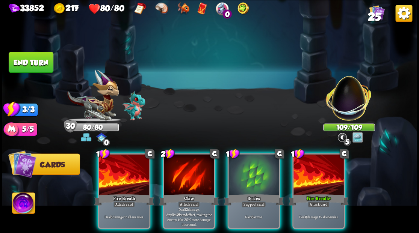
click at [323, 167] on div at bounding box center [318, 175] width 50 height 42
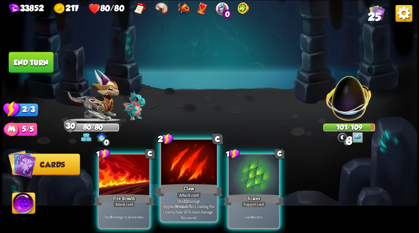
click at [183, 166] on div at bounding box center [189, 163] width 56 height 47
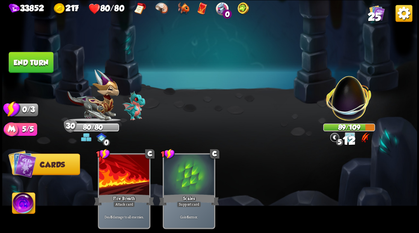
click at [38, 58] on button "End turn" at bounding box center [31, 62] width 45 height 21
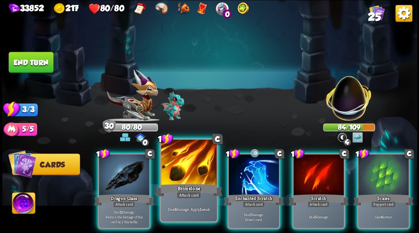
click at [188, 170] on div at bounding box center [189, 163] width 56 height 47
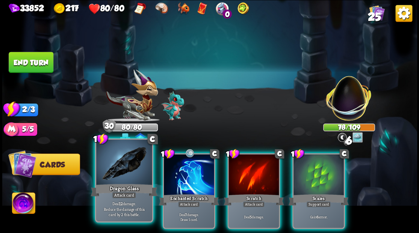
click at [133, 172] on div at bounding box center [124, 163] width 56 height 47
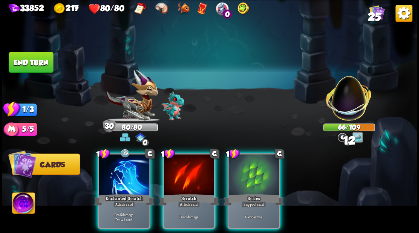
click at [133, 172] on div at bounding box center [124, 175] width 50 height 42
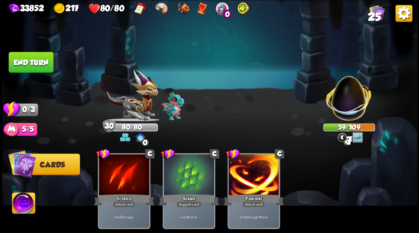
click at [33, 62] on button "End turn" at bounding box center [31, 62] width 45 height 21
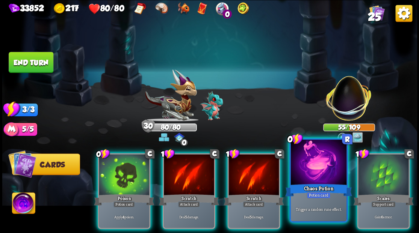
click at [316, 175] on div at bounding box center [318, 163] width 56 height 47
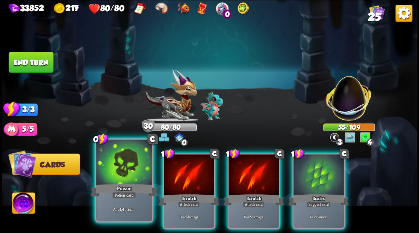
click at [119, 173] on div at bounding box center [124, 163] width 56 height 47
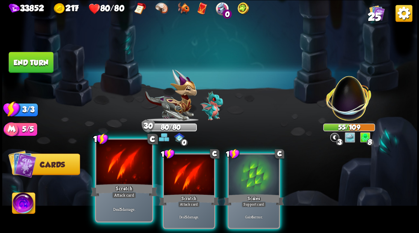
click at [121, 172] on div at bounding box center [124, 163] width 56 height 47
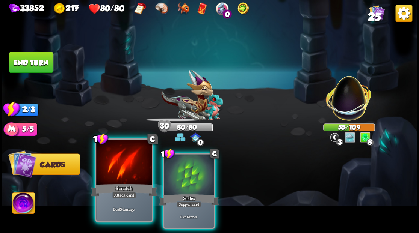
click at [121, 172] on div at bounding box center [124, 163] width 56 height 47
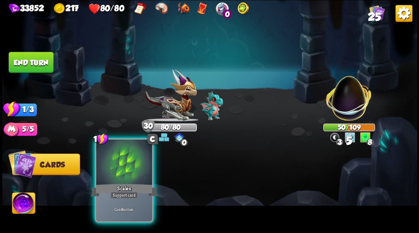
click at [119, 169] on div at bounding box center [124, 163] width 56 height 47
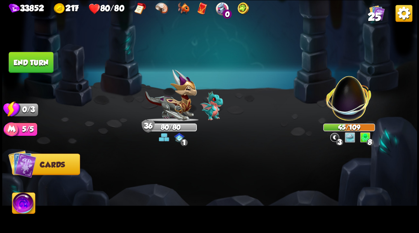
click at [29, 59] on button "End turn" at bounding box center [31, 62] width 45 height 21
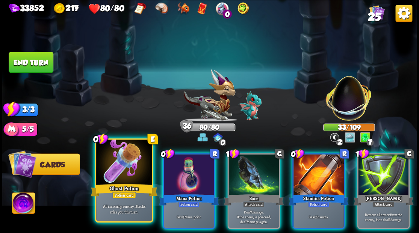
click at [123, 174] on div at bounding box center [124, 163] width 56 height 47
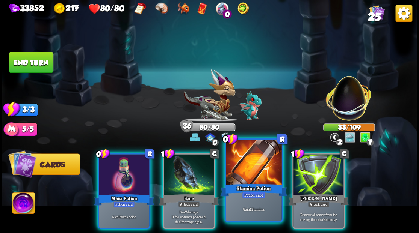
click at [252, 169] on div at bounding box center [254, 163] width 56 height 47
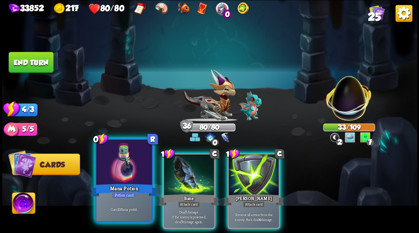
click at [117, 163] on div at bounding box center [124, 163] width 56 height 47
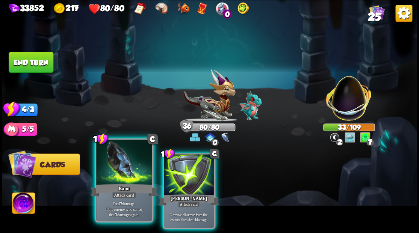
click at [130, 164] on div at bounding box center [124, 163] width 56 height 47
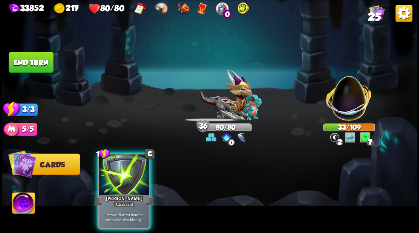
click at [130, 164] on div at bounding box center [124, 175] width 50 height 42
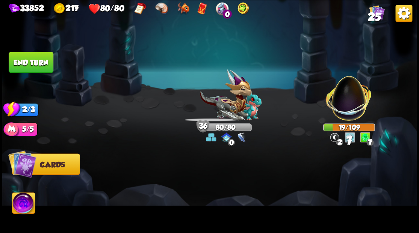
click at [32, 61] on button "End turn" at bounding box center [30, 62] width 45 height 21
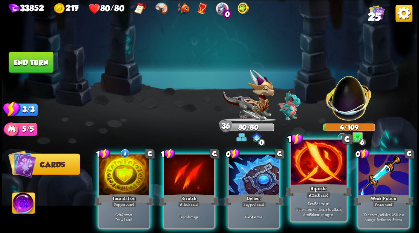
click at [317, 170] on div at bounding box center [318, 163] width 56 height 47
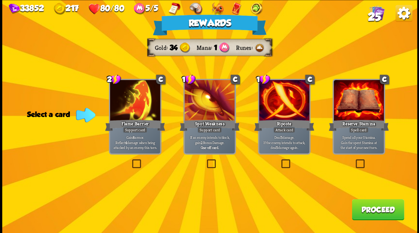
click at [366, 214] on button "Proceed" at bounding box center [377, 209] width 52 height 21
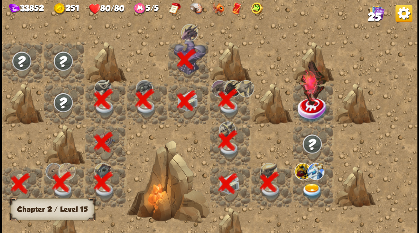
click at [307, 147] on img at bounding box center [311, 143] width 21 height 21
click at [312, 143] on img at bounding box center [311, 143] width 21 height 21
click at [310, 191] on img at bounding box center [311, 191] width 21 height 16
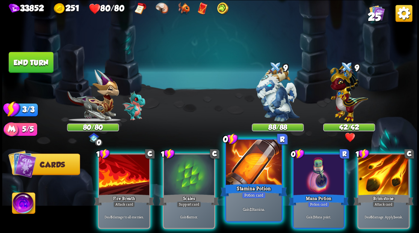
click at [250, 170] on div at bounding box center [254, 163] width 56 height 47
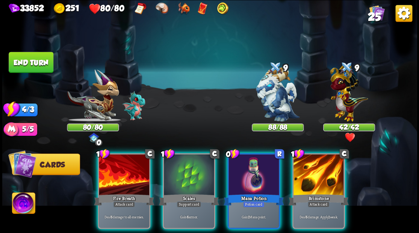
click at [19, 205] on img at bounding box center [23, 204] width 23 height 23
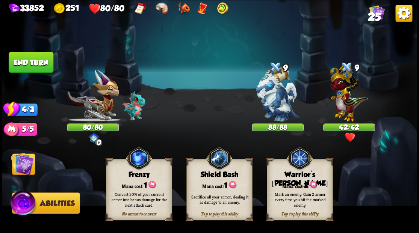
click at [287, 177] on div "Warrior's Mark" at bounding box center [299, 178] width 65 height 17
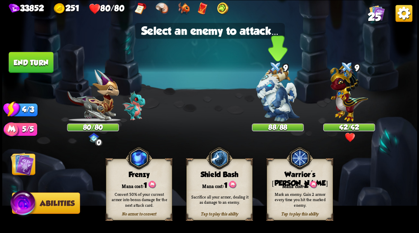
click at [277, 96] on img at bounding box center [278, 94] width 44 height 54
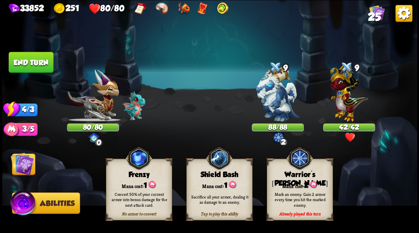
click at [59, 201] on span "Abilities" at bounding box center [57, 203] width 35 height 8
click at [27, 168] on img at bounding box center [22, 163] width 23 height 23
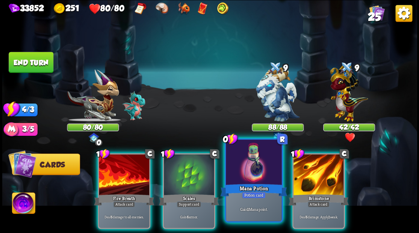
click at [253, 176] on div at bounding box center [254, 163] width 56 height 47
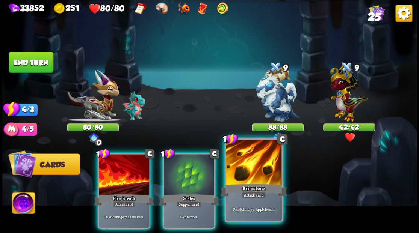
click at [255, 169] on div at bounding box center [254, 163] width 56 height 47
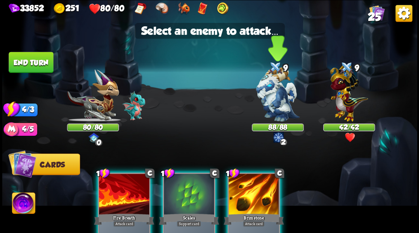
click at [268, 99] on img at bounding box center [278, 94] width 44 height 54
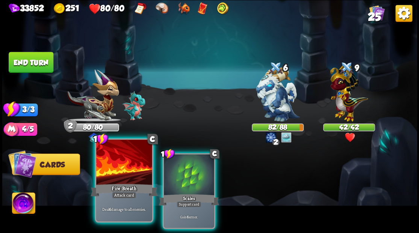
click at [112, 166] on div at bounding box center [124, 163] width 56 height 47
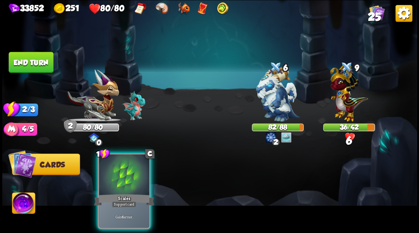
click at [112, 166] on div at bounding box center [124, 175] width 50 height 42
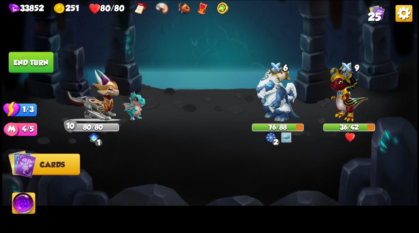
click at [38, 60] on button "End turn" at bounding box center [31, 62] width 45 height 21
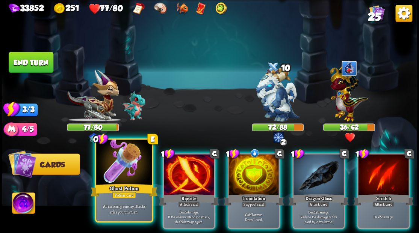
click at [132, 170] on div at bounding box center [124, 163] width 56 height 47
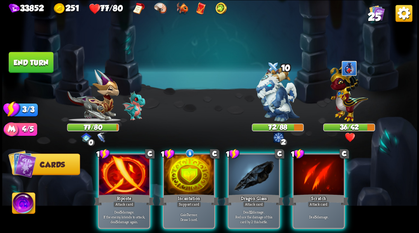
drag, startPoint x: 128, startPoint y: 168, endPoint x: 161, endPoint y: 152, distance: 36.9
click at [128, 168] on div at bounding box center [124, 175] width 50 height 42
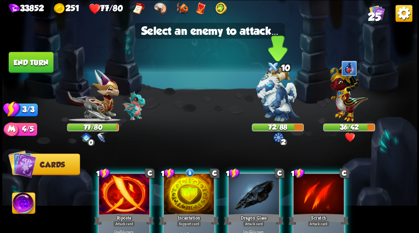
click at [270, 102] on img at bounding box center [278, 94] width 44 height 54
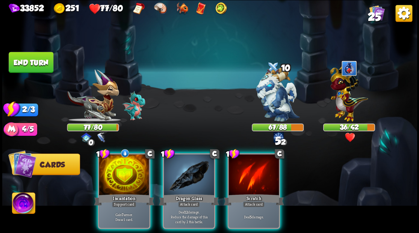
drag, startPoint x: 182, startPoint y: 173, endPoint x: 218, endPoint y: 157, distance: 39.5
click at [183, 173] on div at bounding box center [189, 175] width 50 height 42
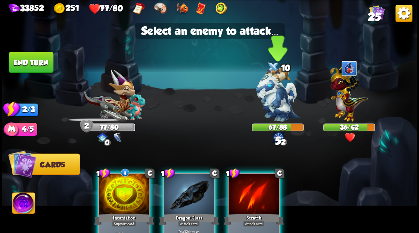
click at [279, 104] on img at bounding box center [278, 94] width 44 height 54
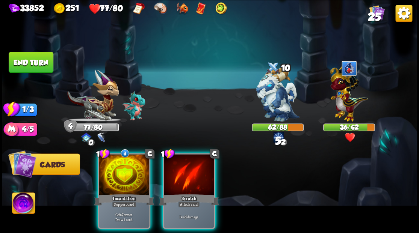
drag, startPoint x: 188, startPoint y: 162, endPoint x: 263, endPoint y: 129, distance: 81.8
click at [192, 161] on div at bounding box center [189, 175] width 50 height 42
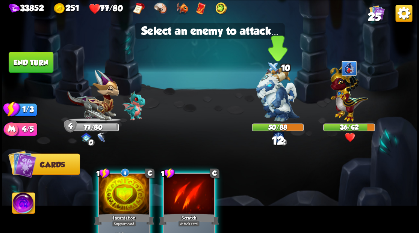
click at [278, 95] on img at bounding box center [278, 94] width 44 height 54
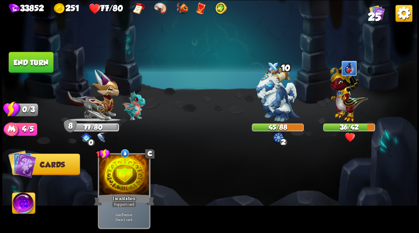
click at [31, 61] on button "End turn" at bounding box center [31, 62] width 45 height 21
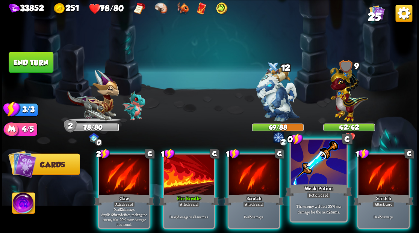
drag, startPoint x: 314, startPoint y: 181, endPoint x: 309, endPoint y: 169, distance: 13.5
click at [314, 181] on div at bounding box center [318, 163] width 56 height 47
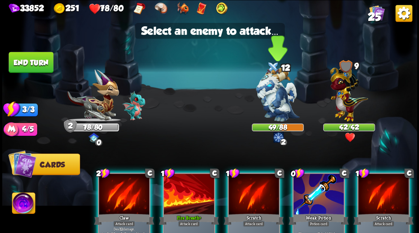
click at [267, 98] on img at bounding box center [278, 94] width 44 height 54
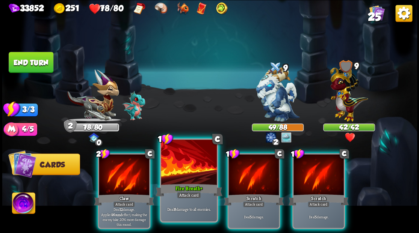
click at [184, 173] on div at bounding box center [189, 163] width 56 height 47
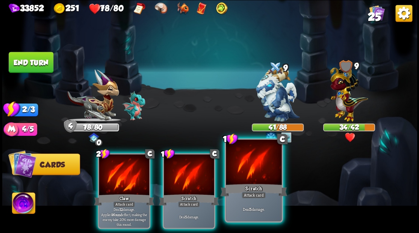
click at [261, 170] on div at bounding box center [254, 163] width 56 height 47
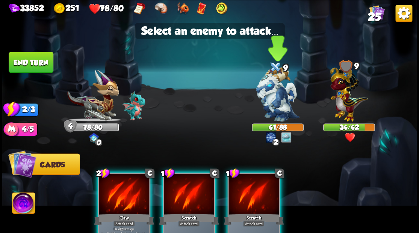
click at [286, 87] on img at bounding box center [278, 94] width 44 height 54
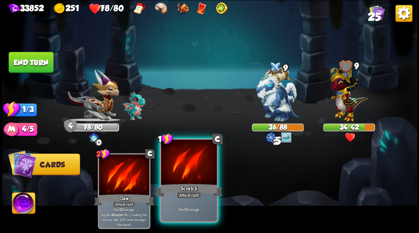
drag, startPoint x: 192, startPoint y: 160, endPoint x: 197, endPoint y: 163, distance: 5.7
click at [193, 162] on div at bounding box center [189, 163] width 56 height 47
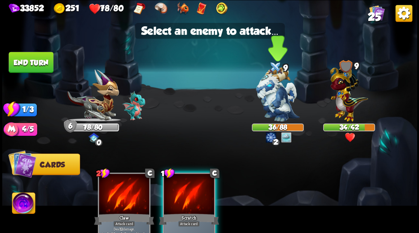
click at [268, 102] on img at bounding box center [278, 94] width 44 height 54
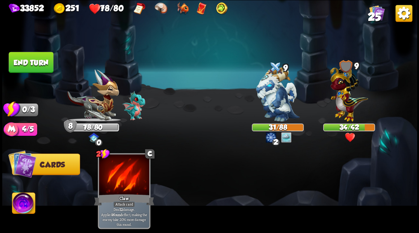
drag, startPoint x: 44, startPoint y: 59, endPoint x: 393, endPoint y: 43, distance: 349.9
click at [44, 59] on button "End turn" at bounding box center [31, 62] width 45 height 21
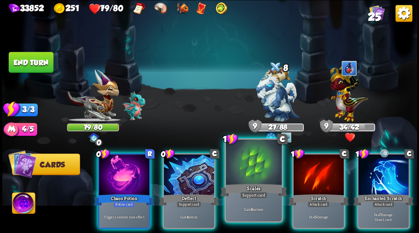
click at [237, 173] on div at bounding box center [254, 163] width 56 height 47
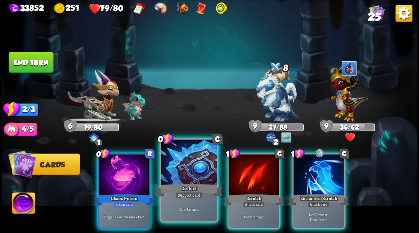
click at [188, 167] on div at bounding box center [189, 163] width 56 height 47
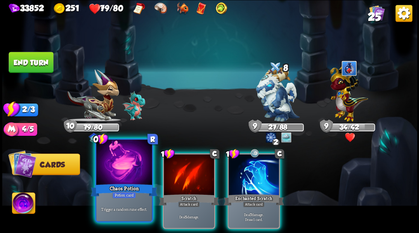
click at [119, 160] on div at bounding box center [124, 163] width 56 height 47
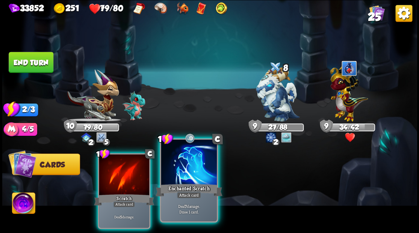
drag, startPoint x: 185, startPoint y: 171, endPoint x: 253, endPoint y: 131, distance: 78.9
click at [185, 170] on div at bounding box center [189, 163] width 56 height 47
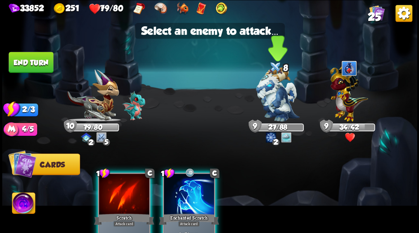
click at [279, 102] on img at bounding box center [278, 94] width 44 height 54
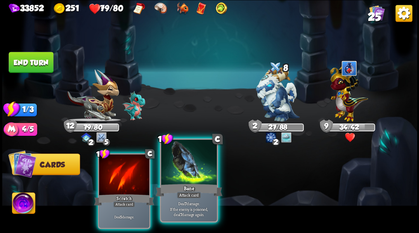
click at [180, 175] on div at bounding box center [189, 163] width 56 height 47
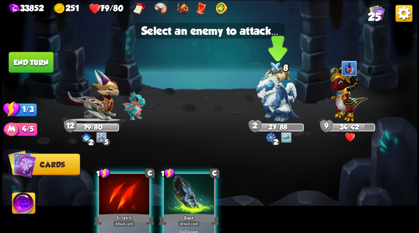
click at [268, 100] on img at bounding box center [278, 94] width 44 height 54
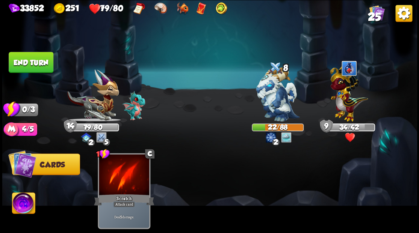
click at [37, 59] on button "End turn" at bounding box center [31, 62] width 45 height 21
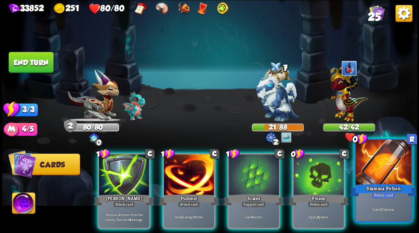
click at [390, 165] on div at bounding box center [383, 163] width 56 height 47
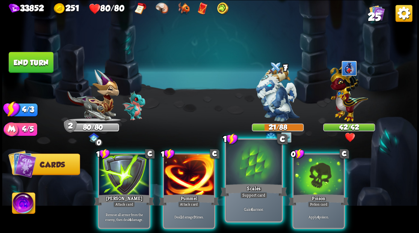
click at [246, 174] on div at bounding box center [254, 163] width 56 height 47
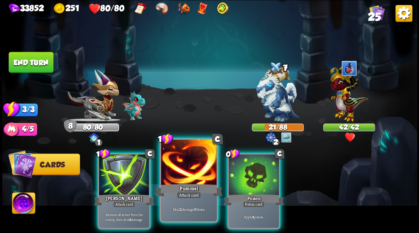
drag, startPoint x: 184, startPoint y: 171, endPoint x: 235, endPoint y: 147, distance: 55.9
click at [185, 171] on div at bounding box center [189, 163] width 56 height 47
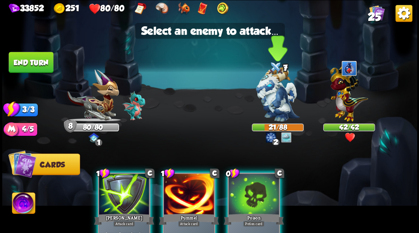
click at [269, 101] on img at bounding box center [278, 94] width 44 height 54
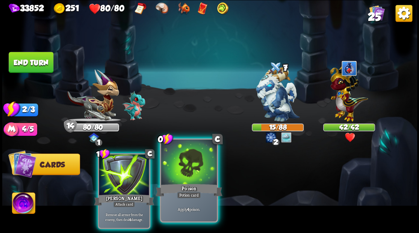
click at [191, 179] on div at bounding box center [189, 163] width 56 height 47
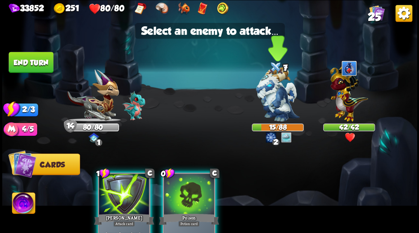
click at [269, 91] on img at bounding box center [278, 94] width 44 height 54
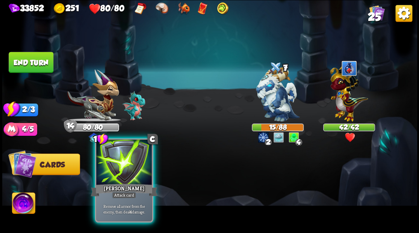
click at [133, 165] on div at bounding box center [124, 163] width 56 height 47
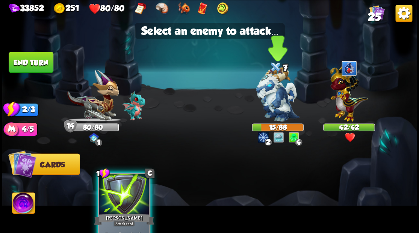
click at [273, 99] on img at bounding box center [278, 94] width 44 height 54
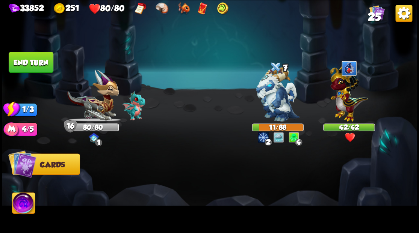
drag, startPoint x: 24, startPoint y: 60, endPoint x: 297, endPoint y: 102, distance: 276.5
click at [24, 60] on button "End turn" at bounding box center [31, 62] width 45 height 21
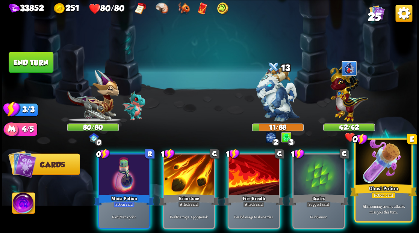
click at [381, 173] on div at bounding box center [383, 163] width 56 height 47
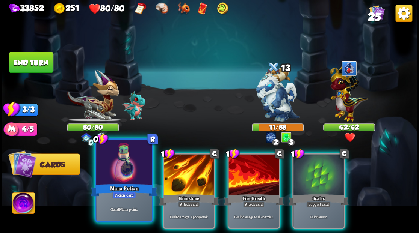
click at [111, 174] on div at bounding box center [124, 163] width 56 height 47
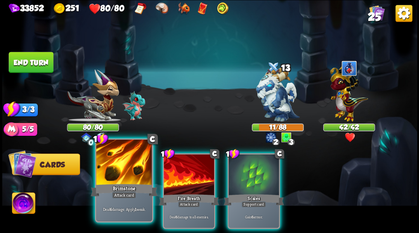
click at [110, 174] on div at bounding box center [124, 163] width 56 height 47
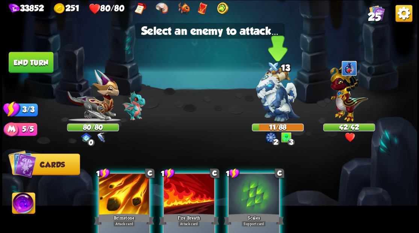
click at [265, 98] on img at bounding box center [278, 94] width 44 height 54
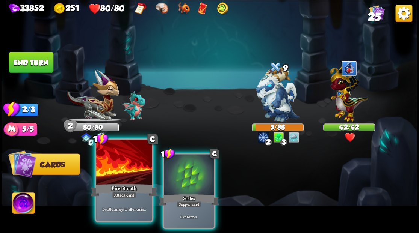
click at [121, 176] on div at bounding box center [124, 163] width 56 height 47
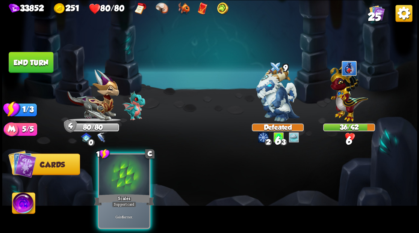
click at [121, 176] on div at bounding box center [124, 175] width 50 height 42
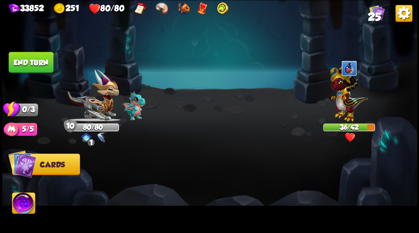
click at [48, 61] on button "End turn" at bounding box center [31, 62] width 45 height 21
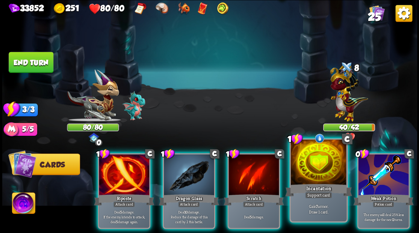
click at [309, 169] on div at bounding box center [318, 163] width 56 height 47
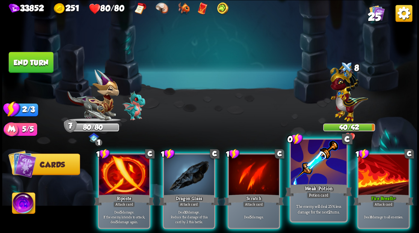
click at [324, 164] on div at bounding box center [318, 163] width 56 height 47
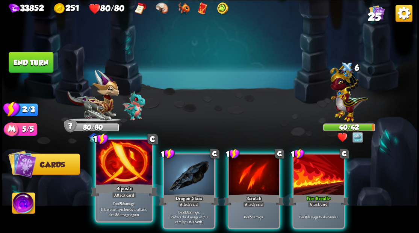
click at [123, 173] on div at bounding box center [124, 163] width 56 height 47
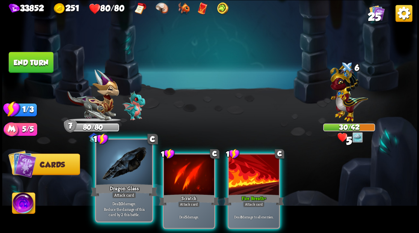
click at [121, 172] on div at bounding box center [124, 163] width 56 height 47
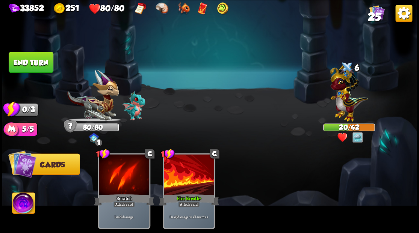
click at [44, 63] on button "End turn" at bounding box center [31, 62] width 45 height 21
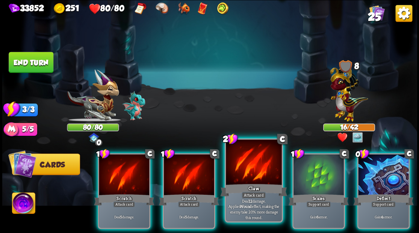
click at [255, 166] on div at bounding box center [254, 163] width 56 height 47
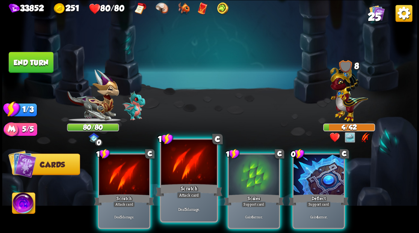
click at [183, 167] on div at bounding box center [189, 163] width 56 height 47
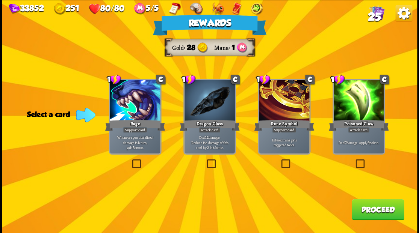
click at [354, 160] on label at bounding box center [354, 160] width 0 height 0
click at [0, 0] on input "checkbox" at bounding box center [0, 0] width 0 height 0
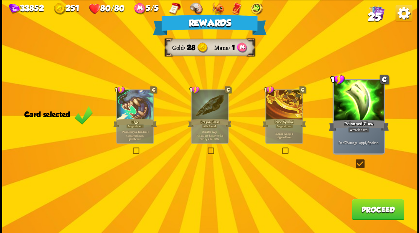
click at [374, 213] on button "Proceed" at bounding box center [377, 209] width 52 height 21
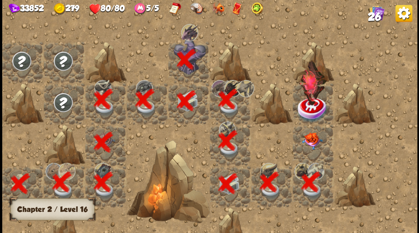
click at [306, 149] on div at bounding box center [312, 144] width 41 height 41
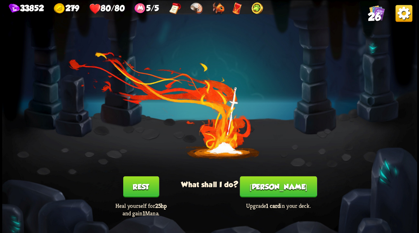
click at [280, 189] on button "Smith" at bounding box center [278, 186] width 77 height 21
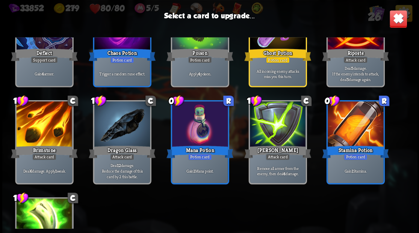
scroll to position [425, 0]
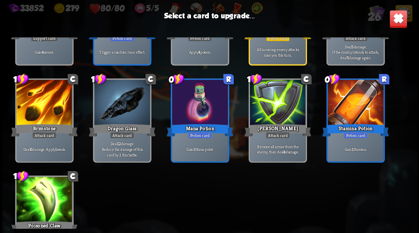
click at [52, 110] on div at bounding box center [44, 103] width 56 height 47
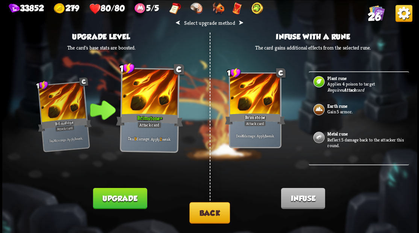
scroll to position [1, 0]
click at [204, 212] on button "Back" at bounding box center [209, 212] width 41 height 21
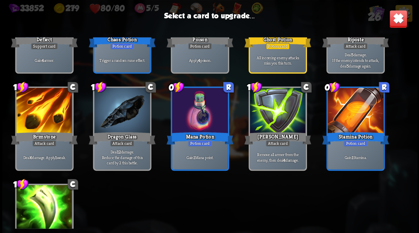
scroll to position [350, 0]
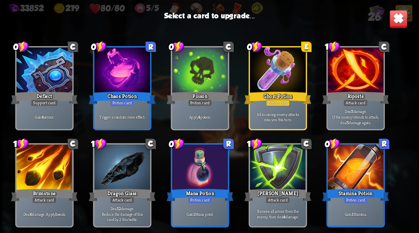
click at [274, 162] on div at bounding box center [277, 168] width 56 height 47
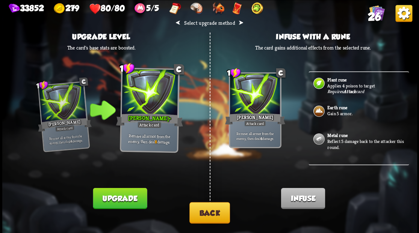
drag, startPoint x: 135, startPoint y: 196, endPoint x: 181, endPoint y: 143, distance: 70.2
click at [135, 196] on button "Upgrade" at bounding box center [120, 198] width 54 height 21
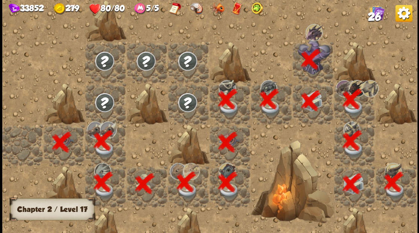
scroll to position [0, 144]
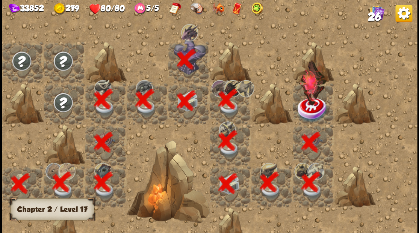
click at [306, 109] on img at bounding box center [312, 109] width 31 height 27
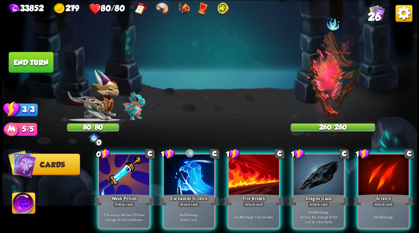
click at [25, 202] on img at bounding box center [23, 204] width 23 height 23
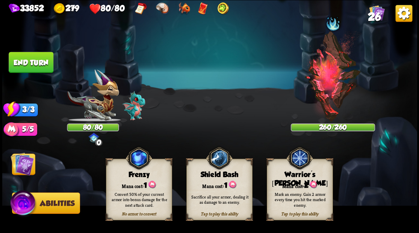
click at [299, 179] on div "Tap to play this ability Warrior's Mark Mana cost: 2 Mark an enemy. Gain 2 armo…" at bounding box center [299, 190] width 66 height 62
click at [25, 171] on img at bounding box center [22, 163] width 23 height 23
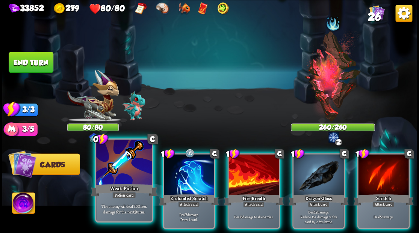
click at [119, 173] on div at bounding box center [124, 163] width 56 height 47
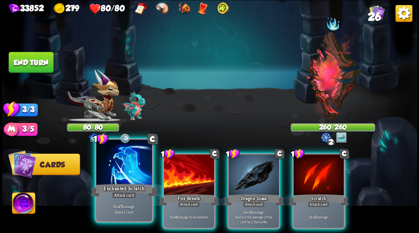
click at [126, 166] on div at bounding box center [124, 163] width 56 height 47
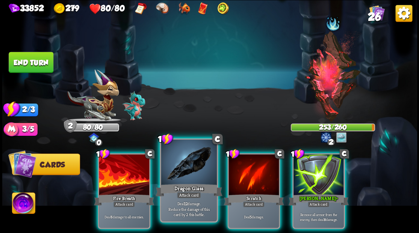
click at [190, 170] on div at bounding box center [189, 163] width 56 height 47
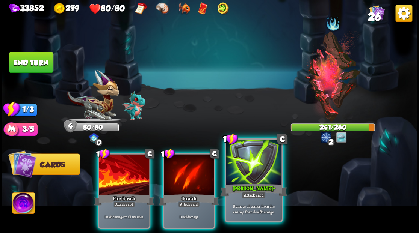
click at [248, 172] on div at bounding box center [254, 163] width 56 height 47
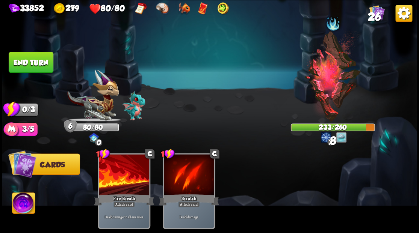
click at [35, 65] on button "End turn" at bounding box center [31, 62] width 45 height 21
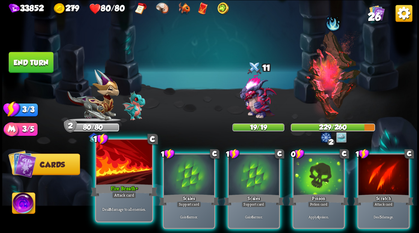
click at [124, 178] on div at bounding box center [124, 163] width 56 height 47
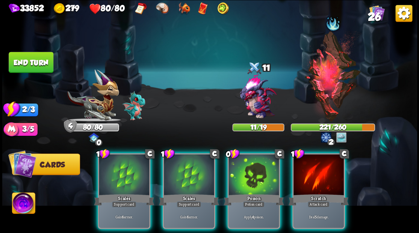
click at [124, 178] on div at bounding box center [124, 175] width 50 height 42
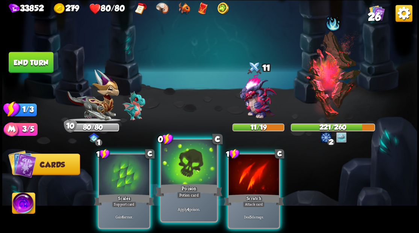
click at [178, 172] on div at bounding box center [189, 163] width 56 height 47
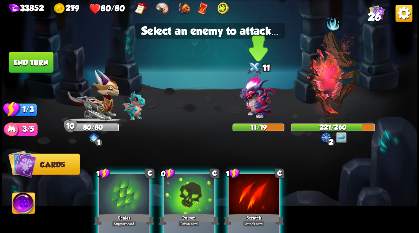
click at [265, 98] on img at bounding box center [258, 97] width 50 height 50
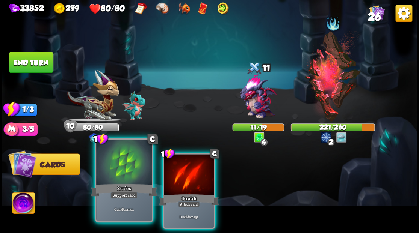
click at [127, 172] on div at bounding box center [124, 163] width 56 height 47
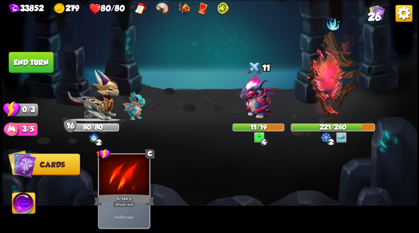
drag, startPoint x: 31, startPoint y: 60, endPoint x: 203, endPoint y: 123, distance: 183.2
click at [32, 61] on button "End turn" at bounding box center [31, 62] width 45 height 21
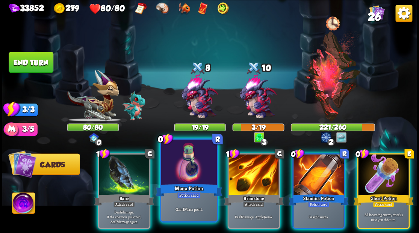
click at [189, 175] on div at bounding box center [189, 163] width 56 height 47
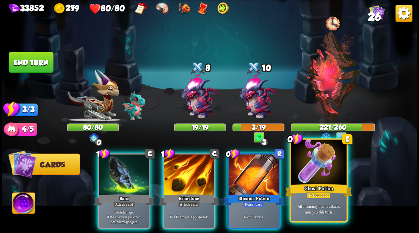
click at [319, 172] on div at bounding box center [318, 163] width 56 height 47
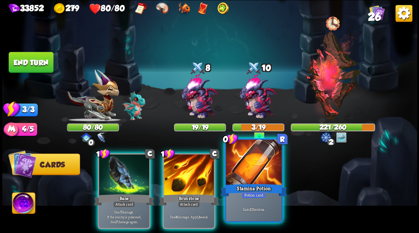
click at [244, 173] on div at bounding box center [254, 163] width 56 height 47
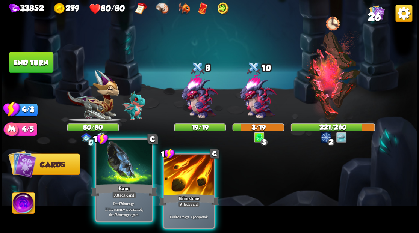
click at [118, 178] on div at bounding box center [124, 163] width 56 height 47
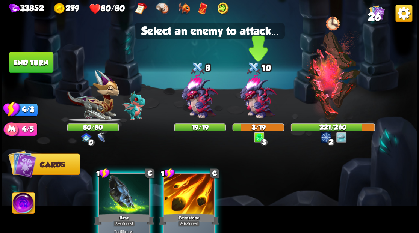
click at [257, 101] on img at bounding box center [258, 97] width 50 height 50
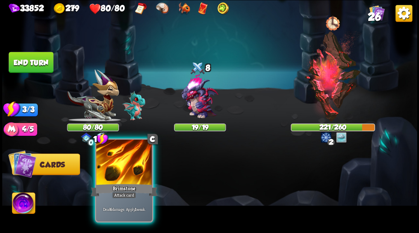
click at [127, 171] on div at bounding box center [124, 163] width 56 height 47
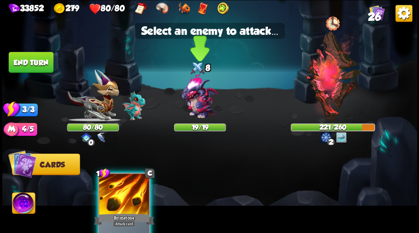
click at [194, 98] on img at bounding box center [200, 97] width 50 height 50
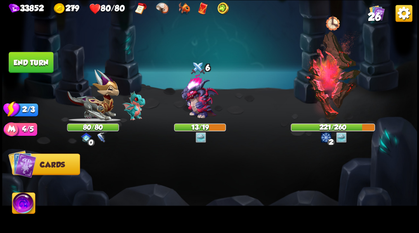
click at [37, 61] on button "End turn" at bounding box center [31, 62] width 45 height 21
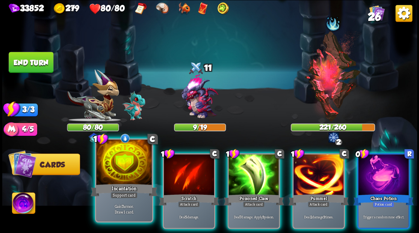
click at [113, 174] on div at bounding box center [124, 163] width 56 height 47
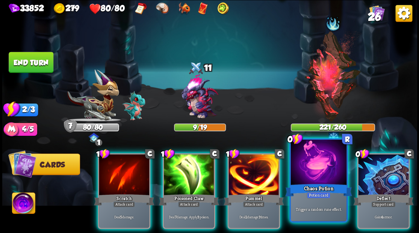
click at [317, 170] on div at bounding box center [318, 163] width 56 height 47
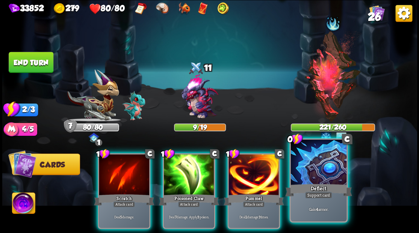
click at [319, 163] on div at bounding box center [318, 163] width 56 height 47
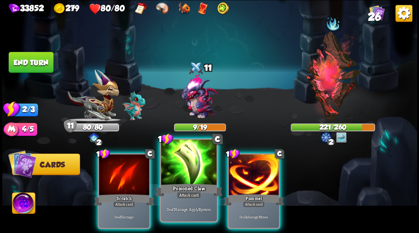
click at [189, 171] on div at bounding box center [189, 163] width 56 height 47
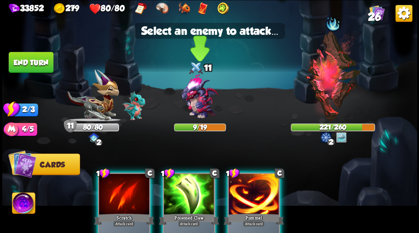
click at [194, 107] on img at bounding box center [200, 97] width 50 height 50
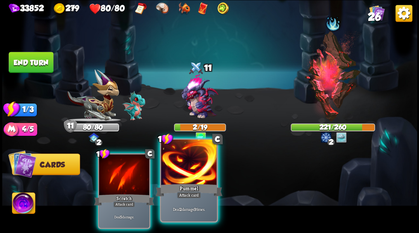
click at [183, 170] on div at bounding box center [189, 163] width 56 height 47
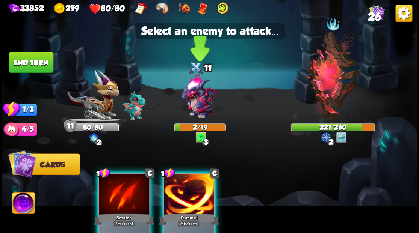
click at [193, 107] on img at bounding box center [200, 97] width 50 height 50
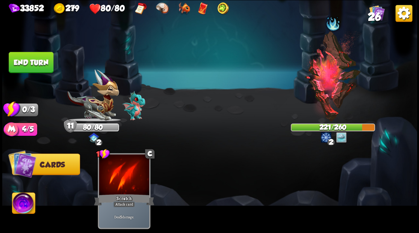
click at [29, 62] on button "End turn" at bounding box center [31, 62] width 45 height 21
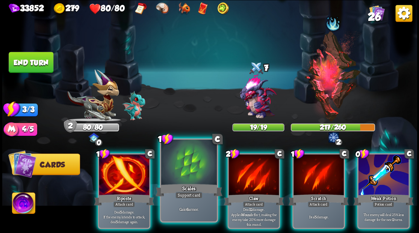
click at [185, 175] on div at bounding box center [189, 163] width 56 height 47
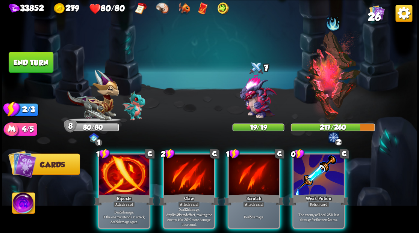
drag, startPoint x: 310, startPoint y: 176, endPoint x: 266, endPoint y: 139, distance: 57.8
click at [307, 172] on div at bounding box center [318, 175] width 50 height 42
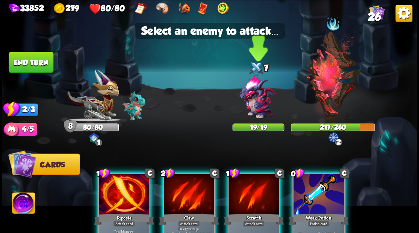
click at [247, 103] on img at bounding box center [258, 97] width 50 height 50
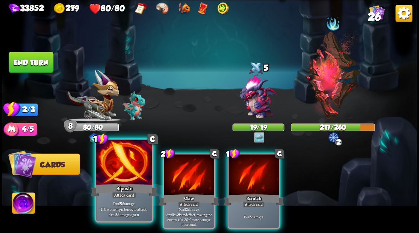
drag, startPoint x: 113, startPoint y: 172, endPoint x: 133, endPoint y: 163, distance: 22.3
click at [113, 172] on div at bounding box center [124, 163] width 56 height 47
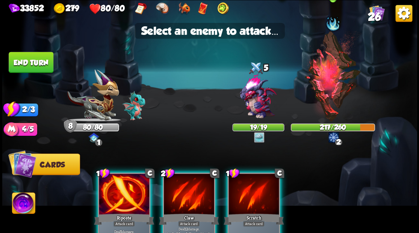
click at [325, 83] on img at bounding box center [332, 76] width 57 height 91
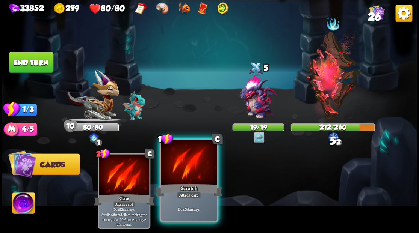
click at [187, 182] on div "1 C Scratch Attack card Deal 5 damage." at bounding box center [189, 180] width 58 height 84
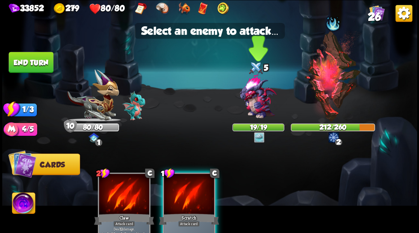
click at [255, 98] on img at bounding box center [258, 97] width 50 height 50
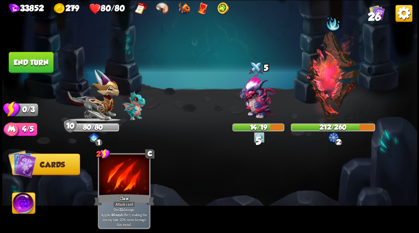
click at [22, 59] on button "End turn" at bounding box center [31, 62] width 45 height 21
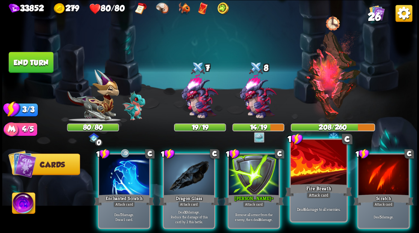
click at [309, 167] on div at bounding box center [318, 163] width 56 height 47
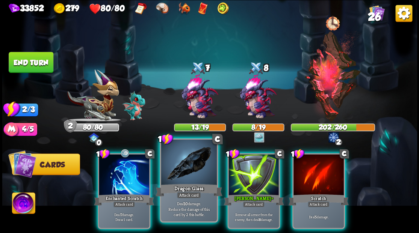
click at [187, 173] on div at bounding box center [189, 163] width 56 height 47
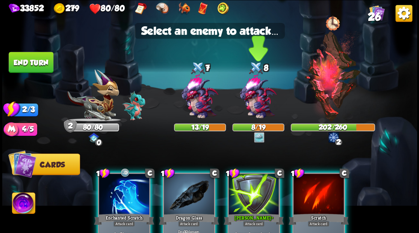
click at [253, 102] on img at bounding box center [258, 97] width 50 height 50
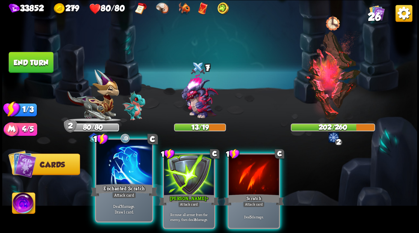
click at [111, 179] on div at bounding box center [124, 163] width 56 height 47
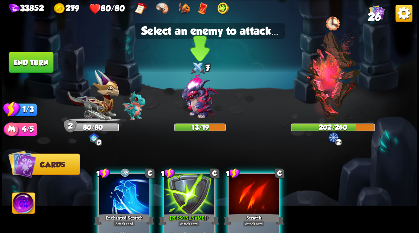
click at [193, 106] on img at bounding box center [200, 97] width 50 height 50
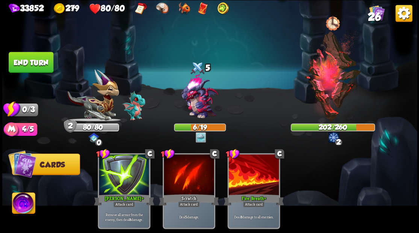
click at [44, 63] on button "End turn" at bounding box center [31, 62] width 45 height 21
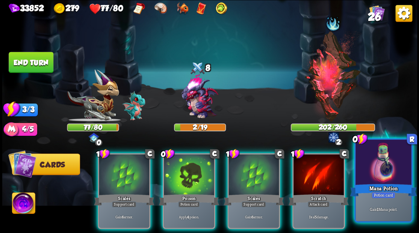
click at [392, 173] on div at bounding box center [383, 163] width 56 height 47
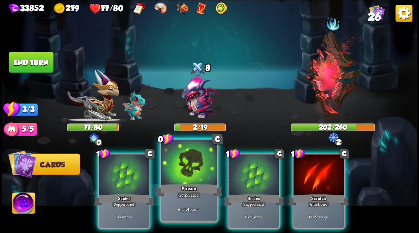
click at [188, 172] on div at bounding box center [189, 163] width 56 height 47
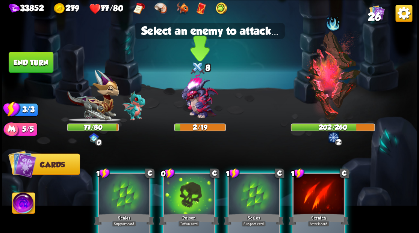
click at [194, 109] on img at bounding box center [200, 97] width 50 height 50
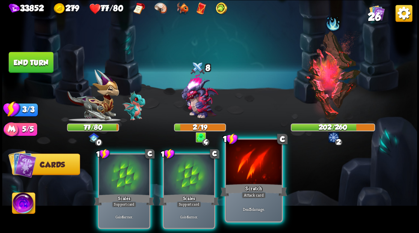
click at [247, 174] on div at bounding box center [254, 163] width 56 height 47
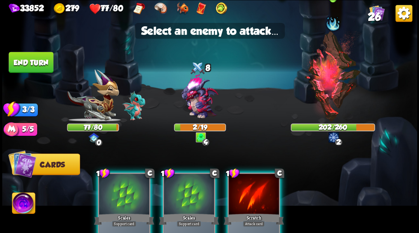
click at [324, 82] on img at bounding box center [332, 76] width 57 height 91
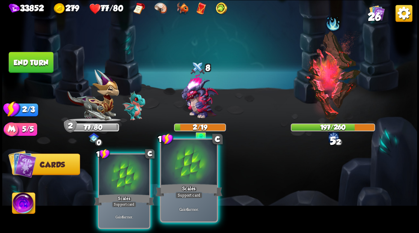
click at [182, 167] on div at bounding box center [189, 163] width 56 height 47
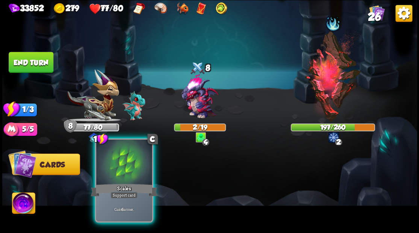
click at [120, 182] on div at bounding box center [124, 163] width 56 height 47
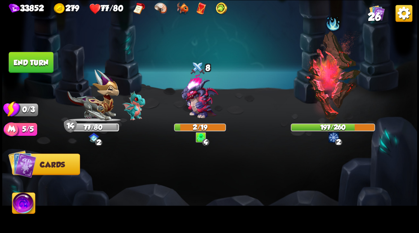
click at [43, 63] on button "End turn" at bounding box center [31, 62] width 45 height 21
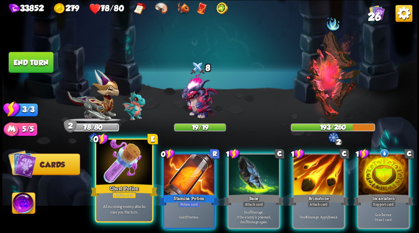
click at [123, 175] on div at bounding box center [124, 163] width 56 height 47
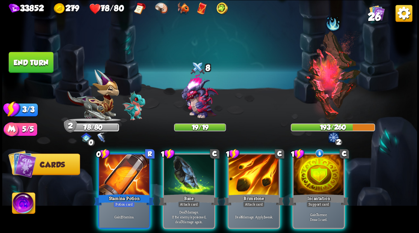
click at [123, 175] on div at bounding box center [124, 175] width 50 height 42
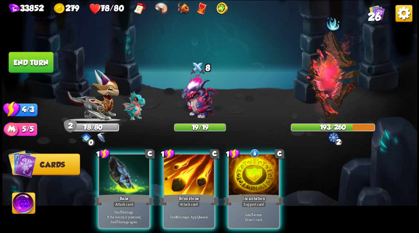
click at [264, 176] on div at bounding box center [253, 175] width 50 height 42
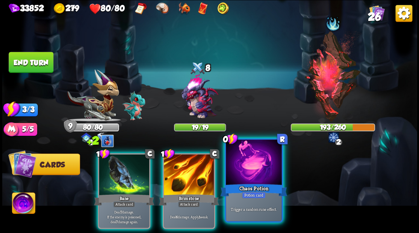
click at [247, 174] on div at bounding box center [254, 163] width 56 height 47
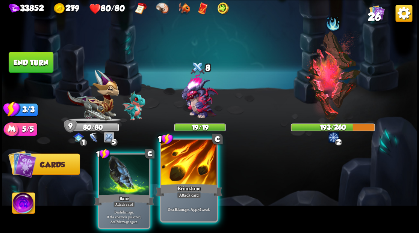
click at [177, 167] on div at bounding box center [189, 163] width 56 height 47
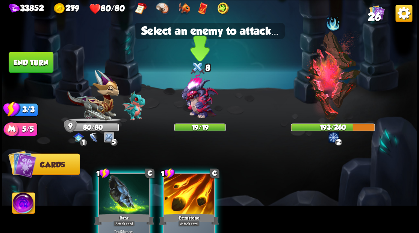
click at [199, 90] on img at bounding box center [200, 97] width 50 height 50
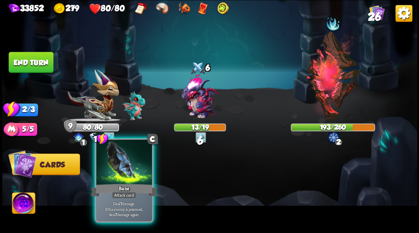
click at [124, 165] on div at bounding box center [124, 163] width 56 height 47
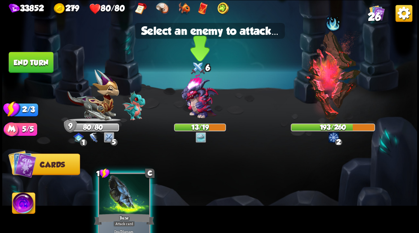
click at [198, 95] on img at bounding box center [200, 97] width 50 height 50
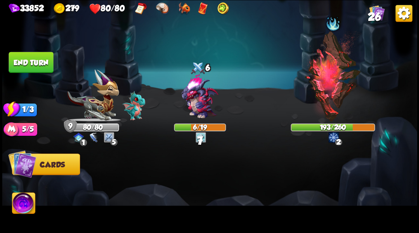
click at [35, 58] on button "End turn" at bounding box center [31, 62] width 45 height 21
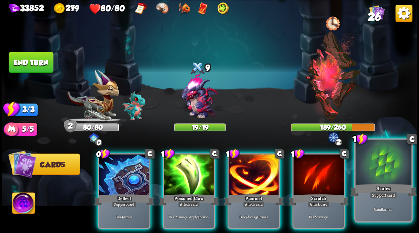
click at [392, 166] on div at bounding box center [383, 163] width 56 height 47
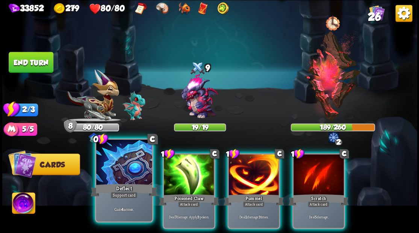
click at [122, 168] on div at bounding box center [124, 163] width 56 height 47
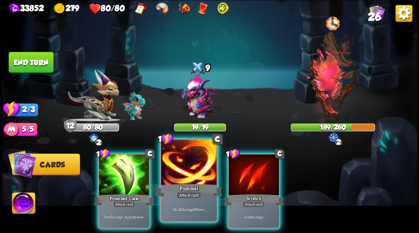
click at [192, 170] on div at bounding box center [189, 163] width 56 height 47
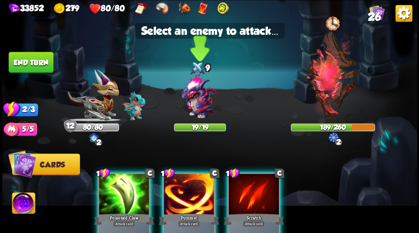
drag, startPoint x: 195, startPoint y: 98, endPoint x: 192, endPoint y: 112, distance: 13.5
click at [195, 98] on img at bounding box center [200, 97] width 50 height 50
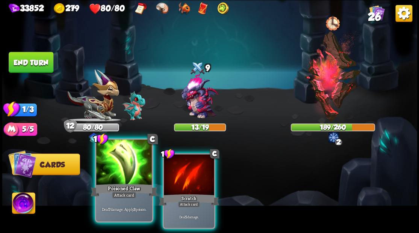
click at [128, 170] on div at bounding box center [124, 163] width 56 height 47
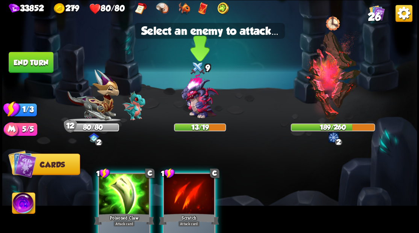
click at [197, 102] on img at bounding box center [200, 97] width 50 height 50
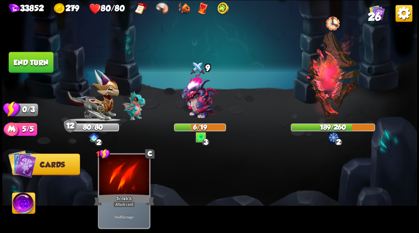
click at [198, 99] on img at bounding box center [200, 97] width 50 height 50
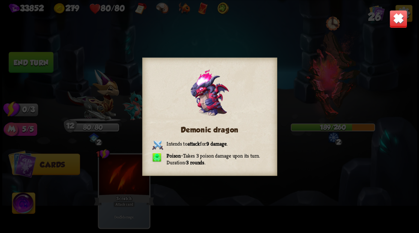
click at [401, 19] on img at bounding box center [398, 19] width 18 height 18
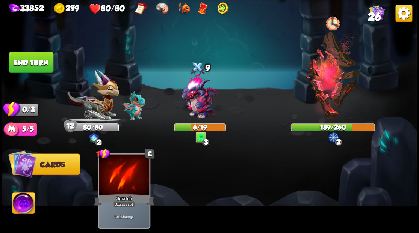
click at [29, 65] on button "End turn" at bounding box center [31, 62] width 45 height 21
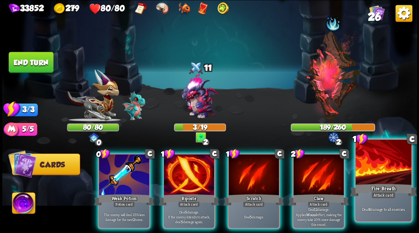
click at [382, 171] on div at bounding box center [383, 163] width 56 height 47
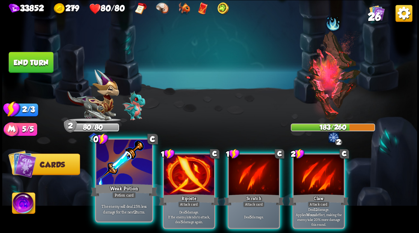
click at [128, 171] on div at bounding box center [124, 163] width 56 height 47
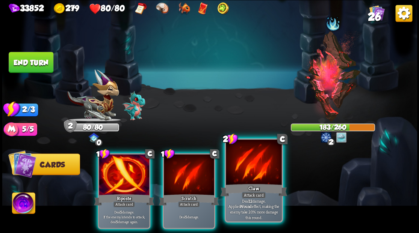
click at [252, 166] on div at bounding box center [254, 163] width 56 height 47
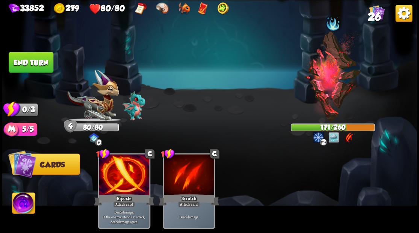
click at [33, 63] on button "End turn" at bounding box center [31, 62] width 45 height 21
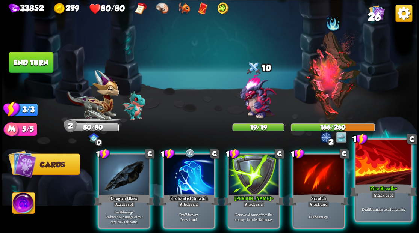
click at [371, 176] on div at bounding box center [383, 163] width 56 height 47
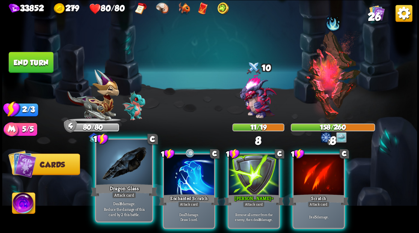
click at [118, 171] on div at bounding box center [124, 163] width 56 height 47
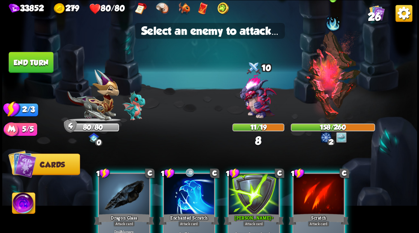
click at [321, 80] on img at bounding box center [332, 76] width 57 height 91
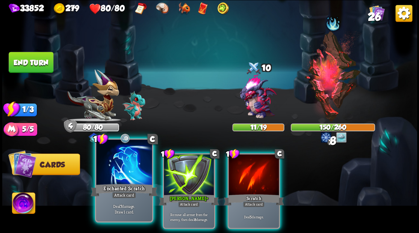
click at [126, 163] on div at bounding box center [124, 163] width 56 height 47
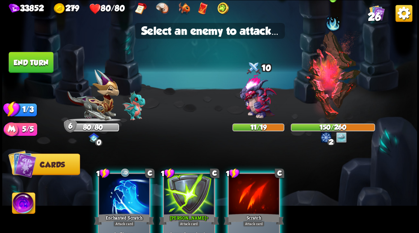
click at [329, 81] on img at bounding box center [332, 76] width 57 height 91
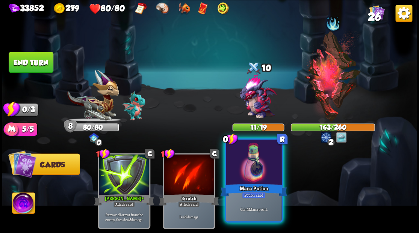
click at [255, 173] on div at bounding box center [254, 163] width 56 height 47
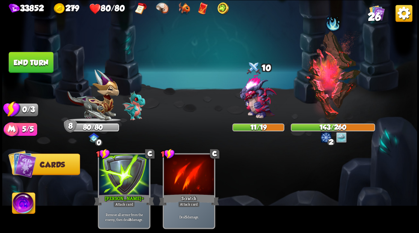
click at [43, 59] on button "End turn" at bounding box center [31, 62] width 45 height 21
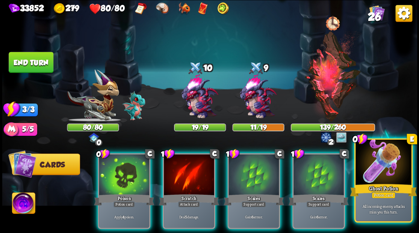
click at [381, 166] on div at bounding box center [383, 163] width 56 height 47
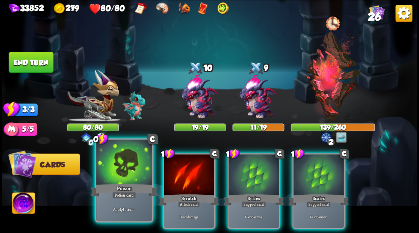
click at [128, 162] on div at bounding box center [124, 163] width 56 height 47
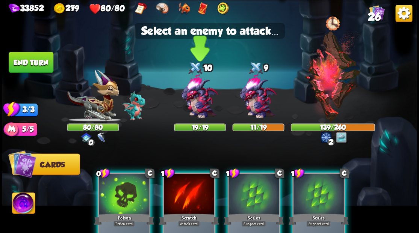
click at [202, 100] on img at bounding box center [200, 97] width 50 height 50
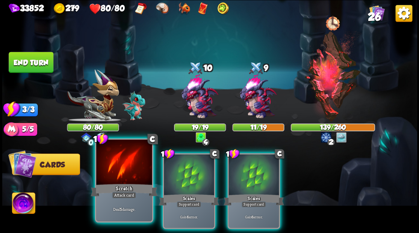
click at [115, 161] on div at bounding box center [124, 163] width 56 height 47
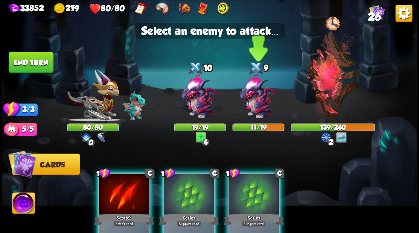
click at [255, 106] on img at bounding box center [258, 97] width 50 height 50
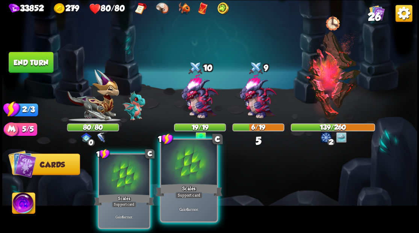
click at [178, 172] on div at bounding box center [189, 163] width 56 height 47
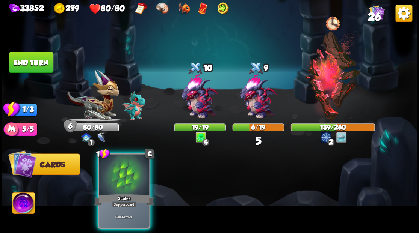
drag, startPoint x: 124, startPoint y: 169, endPoint x: 81, endPoint y: 145, distance: 49.3
click at [107, 160] on div at bounding box center [124, 175] width 50 height 42
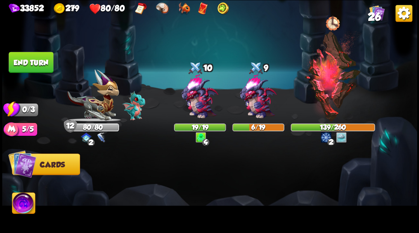
drag, startPoint x: 29, startPoint y: 65, endPoint x: 278, endPoint y: 187, distance: 277.7
click at [29, 65] on button "End turn" at bounding box center [31, 62] width 45 height 21
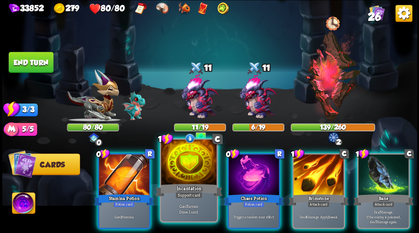
click at [188, 170] on div at bounding box center [189, 163] width 56 height 47
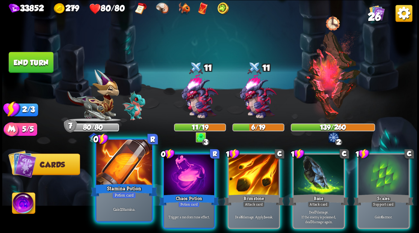
click at [122, 166] on div at bounding box center [124, 163] width 56 height 47
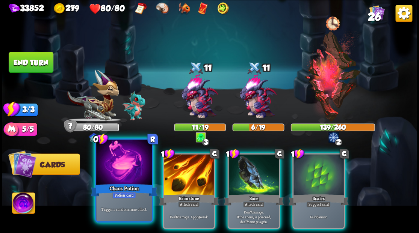
click at [121, 165] on div at bounding box center [124, 163] width 56 height 47
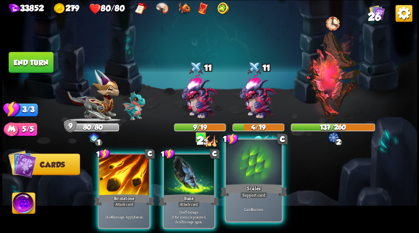
click at [271, 192] on div "Scales" at bounding box center [253, 189] width 67 height 15
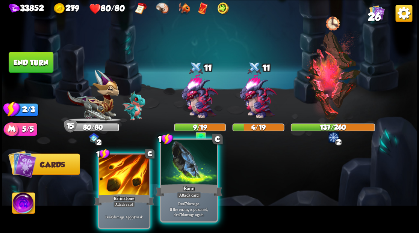
click at [186, 181] on div at bounding box center [189, 163] width 56 height 47
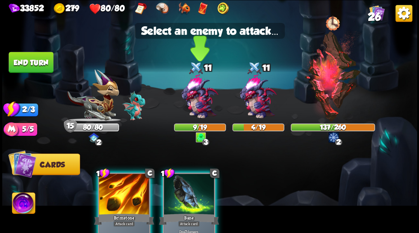
click at [201, 98] on img at bounding box center [200, 97] width 50 height 50
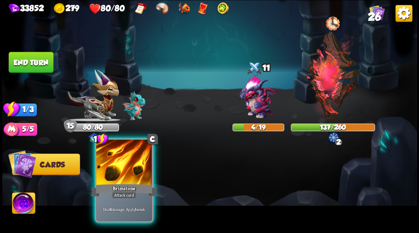
click at [113, 173] on div at bounding box center [124, 163] width 56 height 47
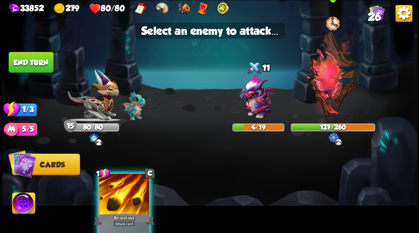
click at [333, 76] on img at bounding box center [332, 76] width 57 height 91
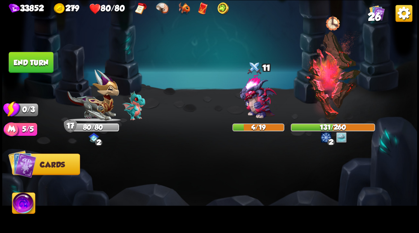
drag, startPoint x: 31, startPoint y: 64, endPoint x: 131, endPoint y: 106, distance: 108.9
click at [32, 64] on button "End turn" at bounding box center [31, 62] width 45 height 21
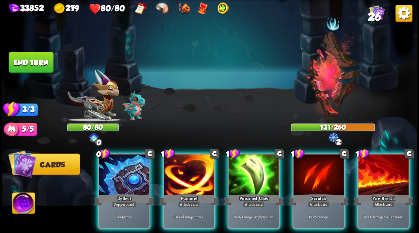
drag, startPoint x: 181, startPoint y: 178, endPoint x: 241, endPoint y: 146, distance: 68.0
click at [181, 178] on div at bounding box center [189, 175] width 50 height 42
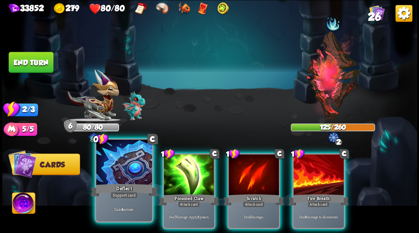
click at [115, 179] on div at bounding box center [124, 163] width 56 height 47
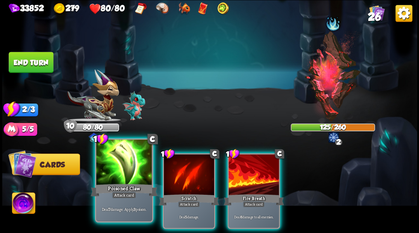
click at [117, 179] on div at bounding box center [124, 163] width 56 height 47
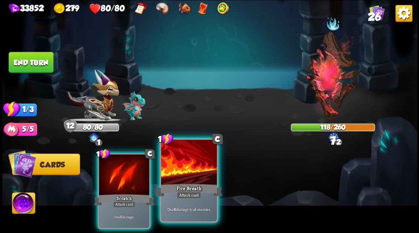
click at [185, 173] on div at bounding box center [189, 163] width 56 height 47
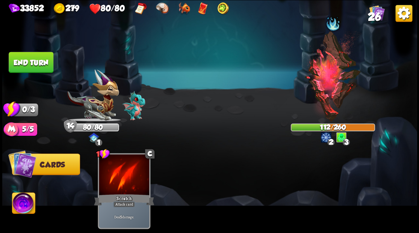
drag, startPoint x: 37, startPoint y: 62, endPoint x: 265, endPoint y: 159, distance: 247.6
click at [38, 62] on button "End turn" at bounding box center [31, 62] width 45 height 21
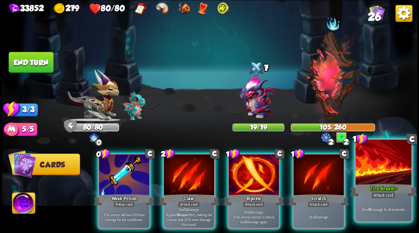
click at [389, 182] on div at bounding box center [383, 163] width 56 height 47
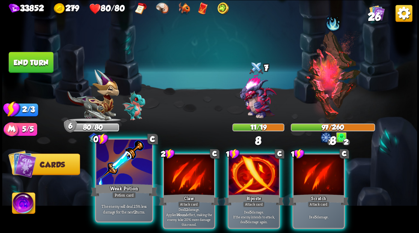
click at [132, 182] on div "Weak Potion" at bounding box center [123, 189] width 67 height 15
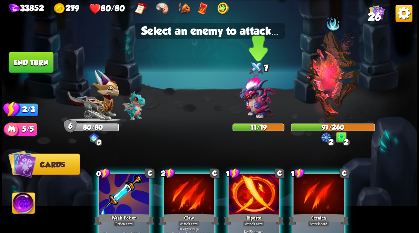
click at [257, 104] on img at bounding box center [258, 97] width 50 height 50
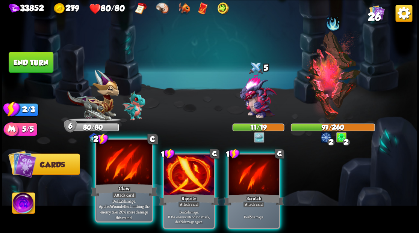
click at [122, 181] on div at bounding box center [124, 163] width 56 height 47
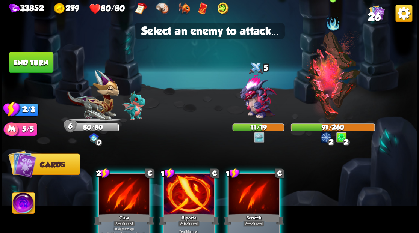
click at [326, 88] on img at bounding box center [332, 76] width 57 height 91
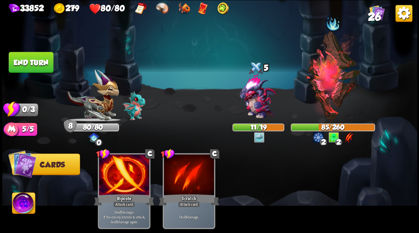
click at [32, 65] on button "End turn" at bounding box center [31, 62] width 45 height 21
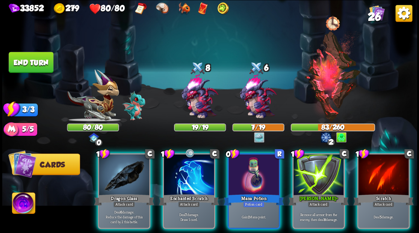
click at [25, 204] on img at bounding box center [23, 204] width 23 height 23
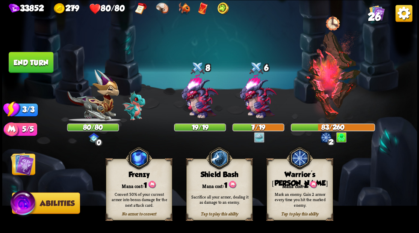
drag, startPoint x: 289, startPoint y: 183, endPoint x: 310, endPoint y: 143, distance: 45.0
click at [290, 183] on div "Mana cost: 2" at bounding box center [299, 184] width 65 height 9
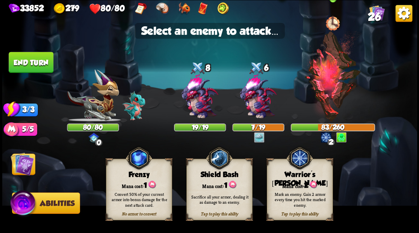
click at [329, 104] on img at bounding box center [332, 76] width 57 height 91
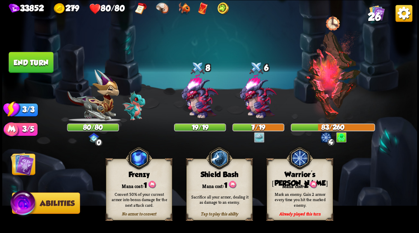
click at [16, 163] on img at bounding box center [22, 163] width 23 height 23
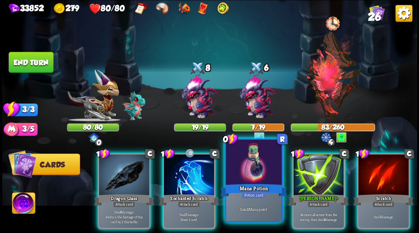
click at [250, 168] on div at bounding box center [254, 163] width 56 height 47
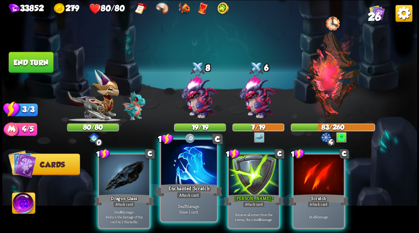
click at [179, 178] on div at bounding box center [189, 163] width 56 height 47
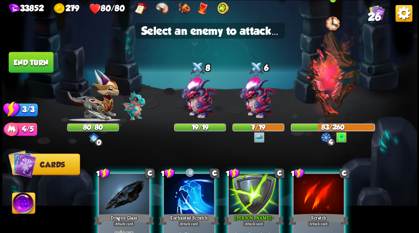
click at [317, 92] on img at bounding box center [332, 76] width 57 height 91
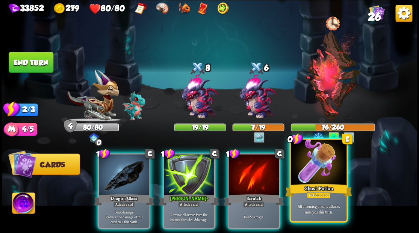
click at [314, 178] on div at bounding box center [318, 163] width 56 height 47
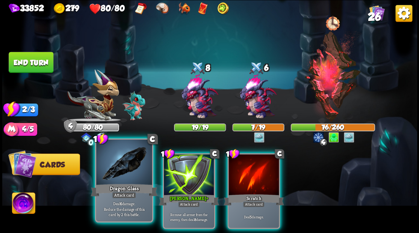
click at [121, 173] on div at bounding box center [124, 163] width 56 height 47
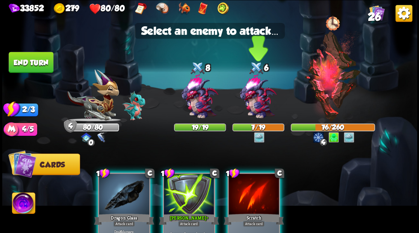
click at [258, 106] on img at bounding box center [258, 97] width 50 height 50
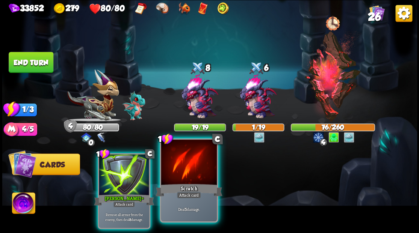
click at [190, 163] on div at bounding box center [189, 163] width 56 height 47
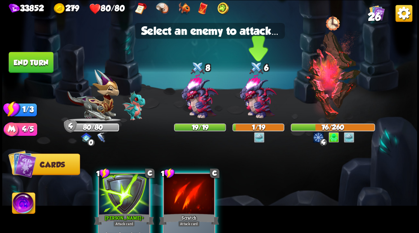
click at [252, 107] on img at bounding box center [258, 97] width 50 height 50
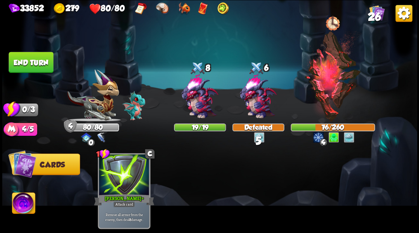
click at [41, 62] on button "End turn" at bounding box center [31, 62] width 45 height 21
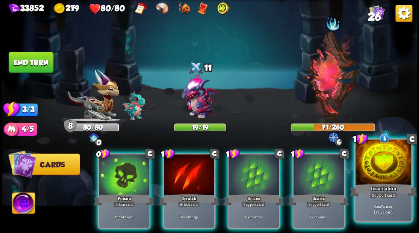
click at [387, 172] on div at bounding box center [383, 163] width 56 height 47
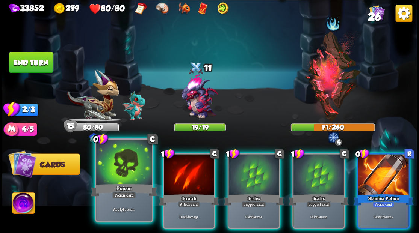
click at [122, 161] on div at bounding box center [124, 163] width 56 height 47
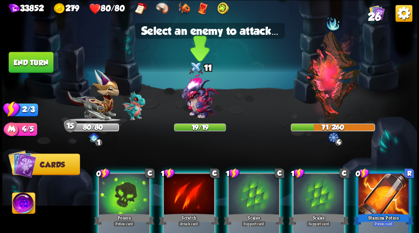
click at [197, 99] on img at bounding box center [200, 97] width 50 height 50
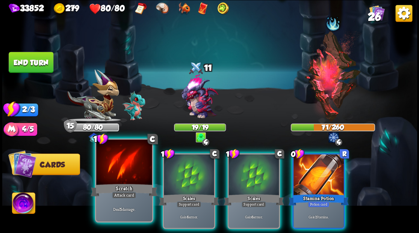
click at [122, 169] on div at bounding box center [124, 163] width 56 height 47
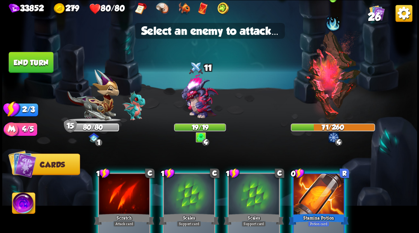
click at [336, 91] on img at bounding box center [332, 76] width 57 height 91
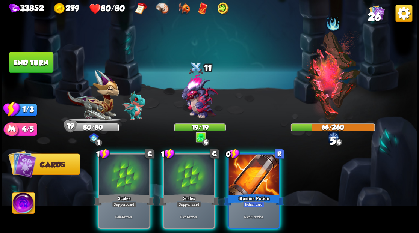
click at [37, 67] on button "End turn" at bounding box center [31, 62] width 45 height 21
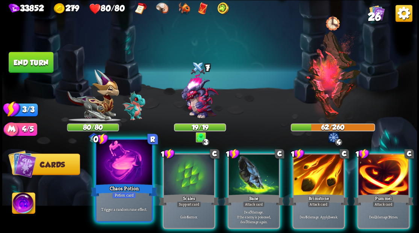
click at [123, 172] on div at bounding box center [124, 163] width 56 height 47
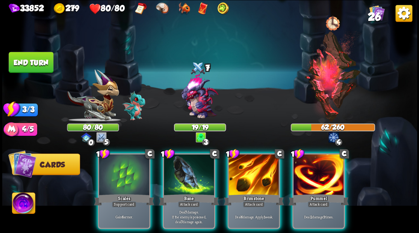
click at [123, 172] on div at bounding box center [124, 175] width 50 height 42
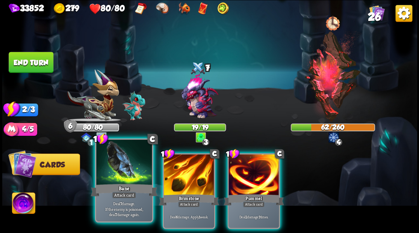
click at [110, 169] on div at bounding box center [124, 163] width 56 height 47
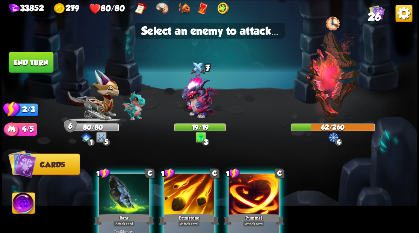
click at [121, 188] on div at bounding box center [124, 195] width 50 height 42
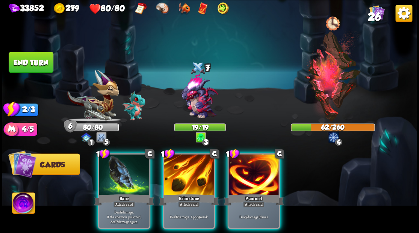
click at [195, 104] on img at bounding box center [200, 97] width 50 height 50
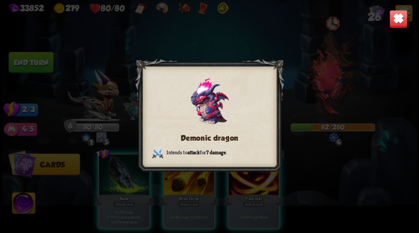
click at [399, 19] on img at bounding box center [398, 19] width 18 height 18
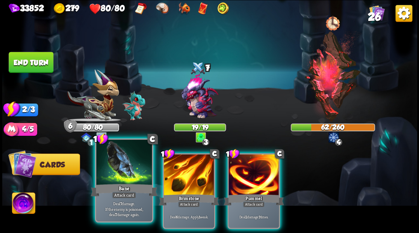
click at [128, 170] on div at bounding box center [124, 163] width 56 height 47
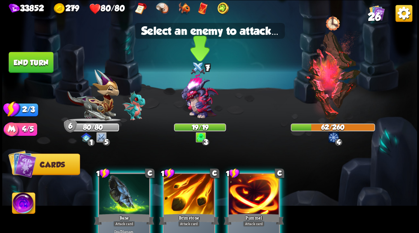
click at [199, 95] on img at bounding box center [200, 97] width 50 height 50
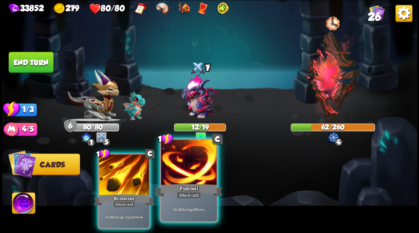
click at [185, 175] on div at bounding box center [189, 163] width 56 height 47
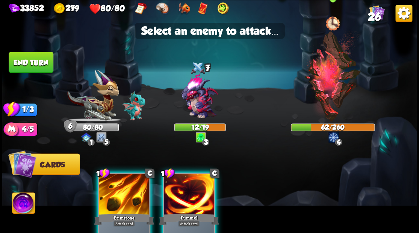
click at [328, 87] on img at bounding box center [332, 76] width 57 height 91
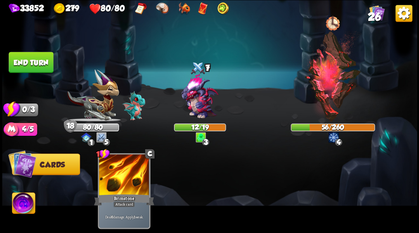
click at [38, 62] on button "End turn" at bounding box center [31, 62] width 45 height 21
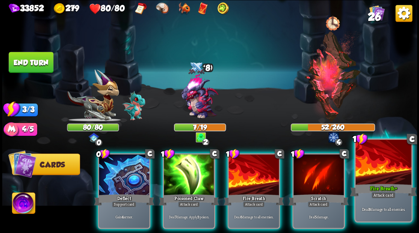
click at [386, 168] on div at bounding box center [383, 163] width 56 height 47
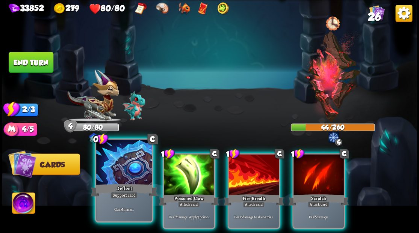
click at [113, 176] on div at bounding box center [124, 163] width 56 height 47
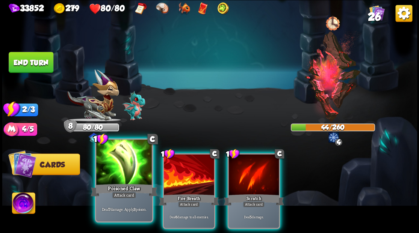
click at [113, 173] on div at bounding box center [124, 163] width 56 height 47
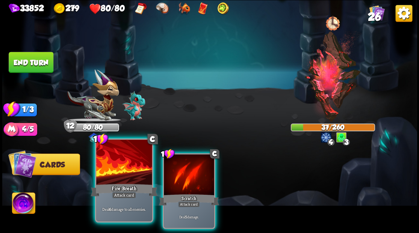
click at [121, 172] on div at bounding box center [124, 163] width 56 height 47
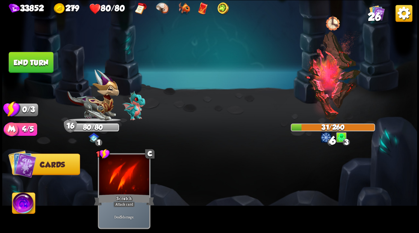
drag, startPoint x: 35, startPoint y: 65, endPoint x: 228, endPoint y: 110, distance: 198.1
click at [36, 66] on button "End turn" at bounding box center [31, 62] width 45 height 21
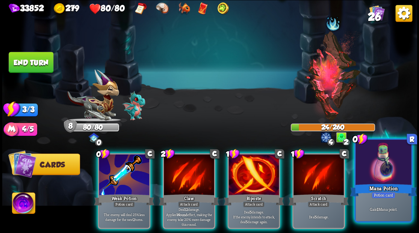
click at [386, 177] on div at bounding box center [383, 163] width 56 height 47
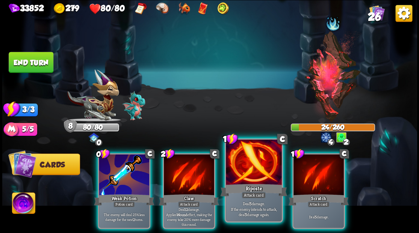
click at [253, 171] on div at bounding box center [254, 163] width 56 height 47
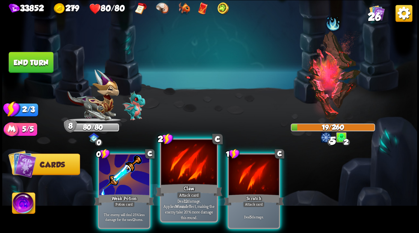
click at [187, 169] on div at bounding box center [189, 163] width 56 height 47
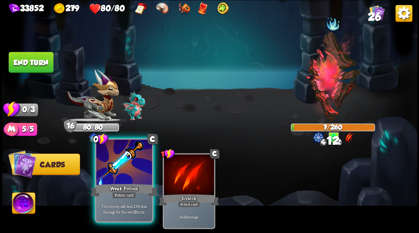
click at [125, 175] on div at bounding box center [124, 163] width 56 height 47
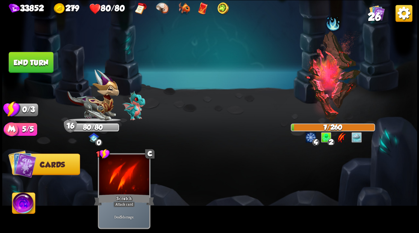
click at [38, 65] on button "End turn" at bounding box center [30, 62] width 45 height 21
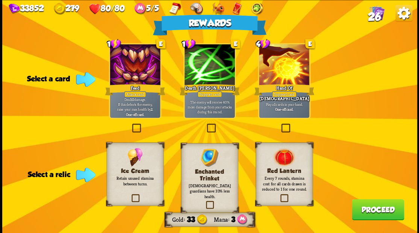
click at [130, 195] on label at bounding box center [130, 195] width 0 height 0
click at [0, 0] on input "checkbox" at bounding box center [0, 0] width 0 height 0
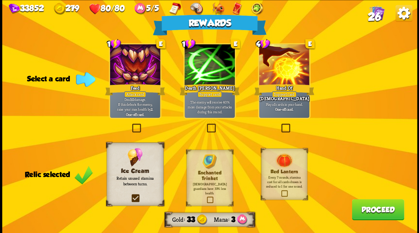
click at [375, 206] on button "Proceed" at bounding box center [377, 209] width 52 height 21
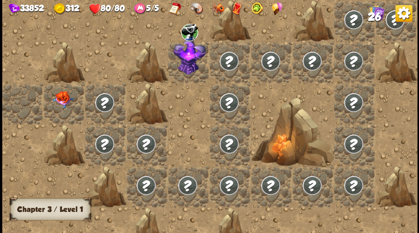
click at [59, 99] on img at bounding box center [63, 99] width 21 height 17
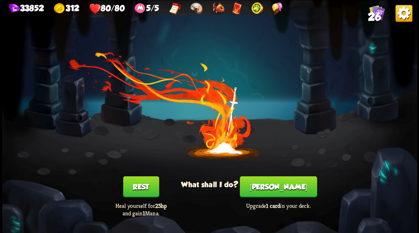
click at [279, 183] on button "Smith" at bounding box center [278, 186] width 77 height 21
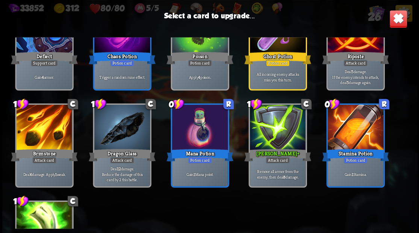
scroll to position [437, 0]
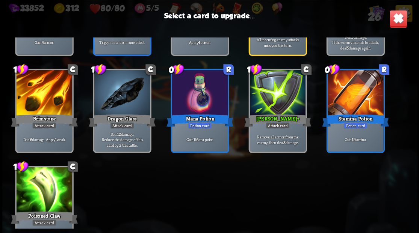
click at [44, 101] on div at bounding box center [44, 93] width 56 height 47
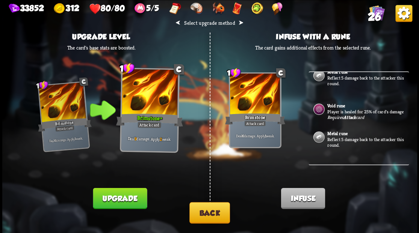
scroll to position [125, 0]
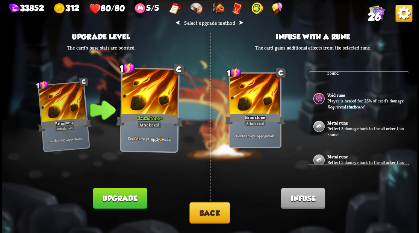
click at [337, 130] on p "Reflect 5 damage back to the attacker this round." at bounding box center [367, 132] width 80 height 12
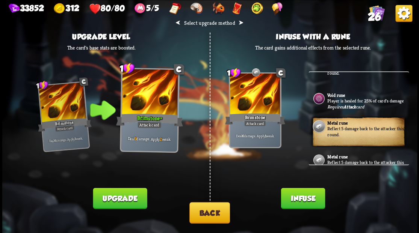
drag, startPoint x: 301, startPoint y: 197, endPoint x: 293, endPoint y: 164, distance: 34.1
click at [300, 194] on button "Infuse" at bounding box center [302, 198] width 44 height 21
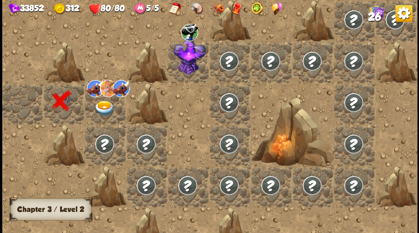
click at [102, 107] on img at bounding box center [104, 108] width 21 height 16
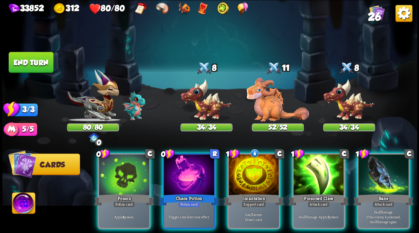
click at [21, 204] on img at bounding box center [23, 204] width 23 height 23
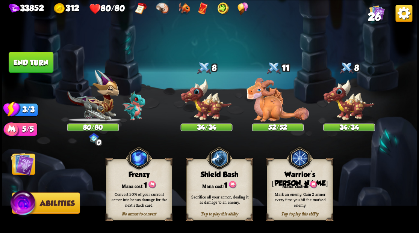
click at [292, 188] on div "Mark an enemy. Gain 2 armor every time you hit the marked enemy." at bounding box center [300, 200] width 66 height 26
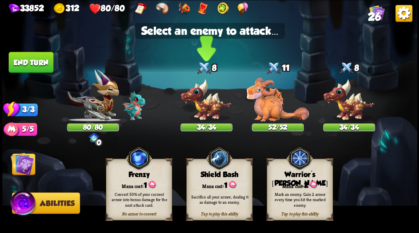
click at [211, 106] on img at bounding box center [206, 99] width 52 height 43
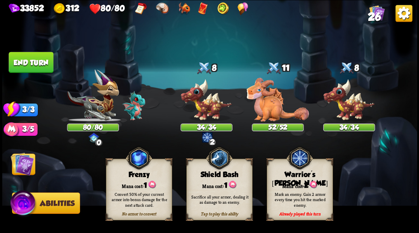
click at [27, 168] on img at bounding box center [22, 163] width 23 height 23
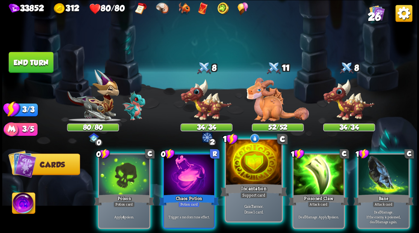
click at [254, 173] on div at bounding box center [254, 163] width 56 height 47
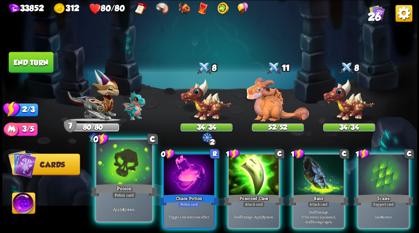
click at [124, 170] on div at bounding box center [124, 163] width 56 height 47
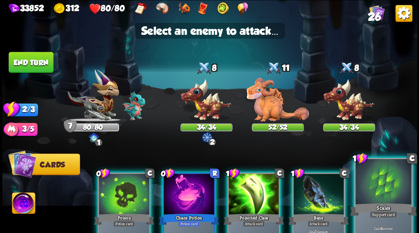
click at [390, 183] on div at bounding box center [383, 182] width 56 height 47
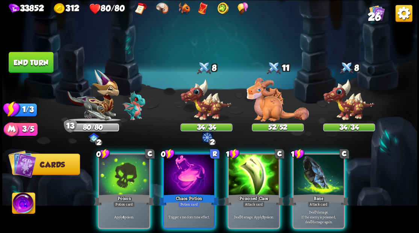
drag, startPoint x: 259, startPoint y: 165, endPoint x: 250, endPoint y: 149, distance: 18.3
click at [258, 162] on div at bounding box center [253, 175] width 50 height 42
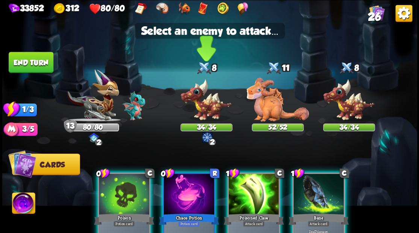
click at [208, 106] on img at bounding box center [206, 99] width 52 height 43
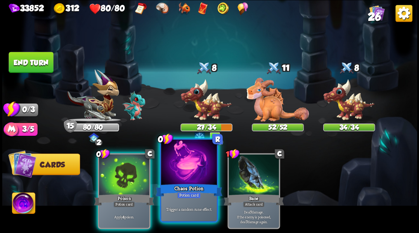
click at [177, 174] on div at bounding box center [189, 163] width 56 height 47
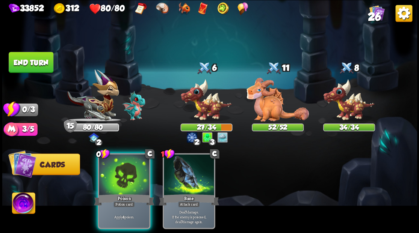
drag, startPoint x: 122, startPoint y: 178, endPoint x: 170, endPoint y: 149, distance: 55.1
click at [125, 175] on div at bounding box center [124, 175] width 50 height 42
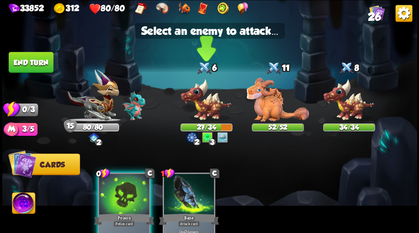
click at [204, 115] on img at bounding box center [206, 99] width 52 height 43
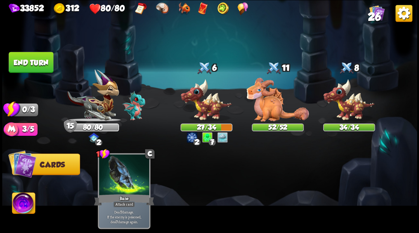
click at [47, 63] on button "End turn" at bounding box center [31, 62] width 45 height 21
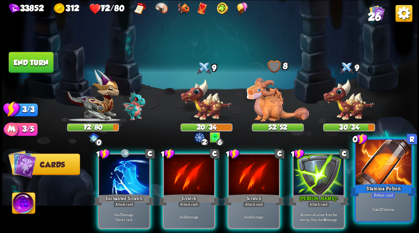
click at [378, 169] on div at bounding box center [383, 163] width 56 height 47
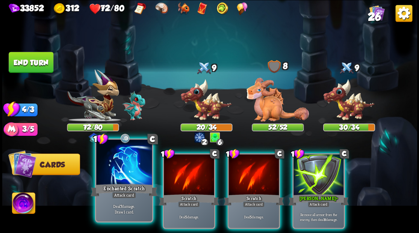
click at [116, 173] on div at bounding box center [124, 163] width 56 height 47
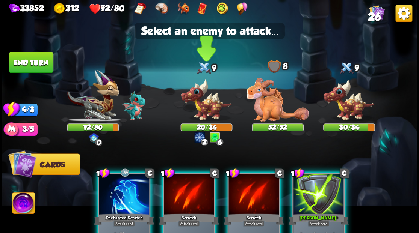
click at [200, 109] on img at bounding box center [206, 99] width 52 height 43
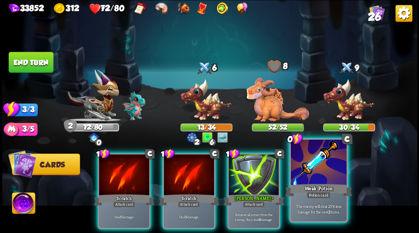
click at [329, 172] on div at bounding box center [318, 163] width 56 height 47
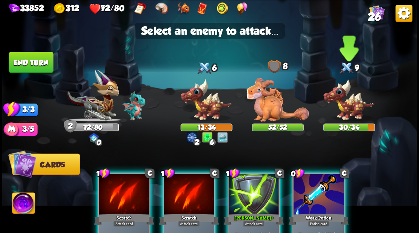
click at [346, 106] on img at bounding box center [349, 99] width 52 height 43
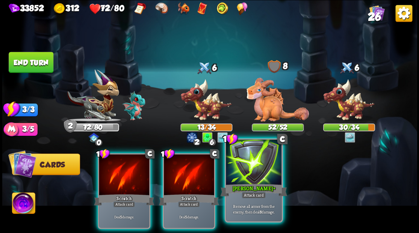
click at [249, 172] on div at bounding box center [254, 163] width 56 height 47
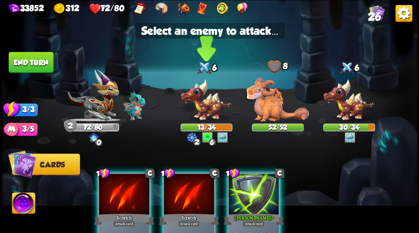
click at [197, 107] on img at bounding box center [206, 99] width 52 height 43
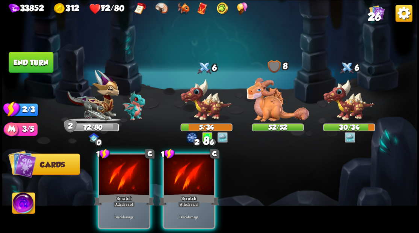
drag, startPoint x: 194, startPoint y: 176, endPoint x: 199, endPoint y: 154, distance: 23.0
click at [195, 176] on div at bounding box center [189, 175] width 50 height 42
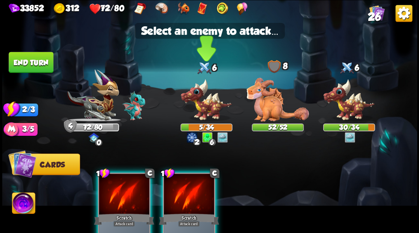
click at [201, 103] on img at bounding box center [206, 99] width 52 height 43
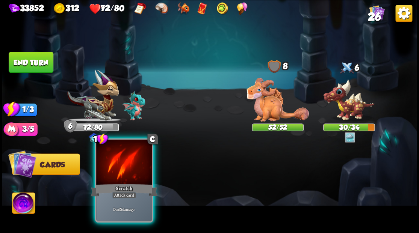
drag, startPoint x: 125, startPoint y: 173, endPoint x: 197, endPoint y: 170, distance: 72.1
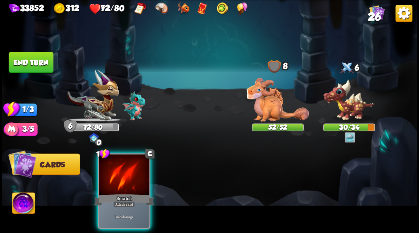
click at [125, 173] on div at bounding box center [124, 175] width 50 height 42
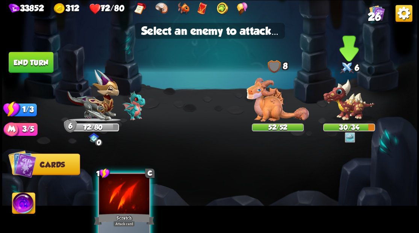
click at [348, 113] on img at bounding box center [349, 99] width 52 height 43
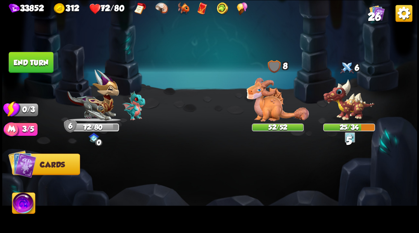
click at [28, 65] on button "End turn" at bounding box center [31, 62] width 45 height 21
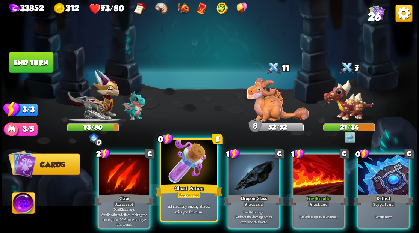
click at [182, 157] on div at bounding box center [189, 163] width 56 height 47
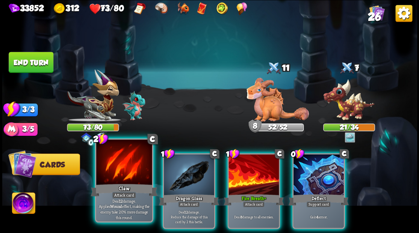
click at [123, 169] on div at bounding box center [124, 163] width 56 height 47
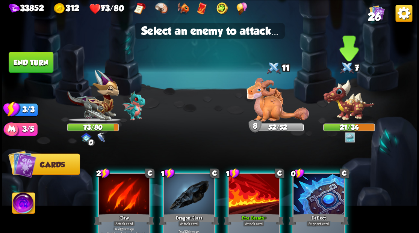
click at [340, 102] on img at bounding box center [349, 99] width 52 height 43
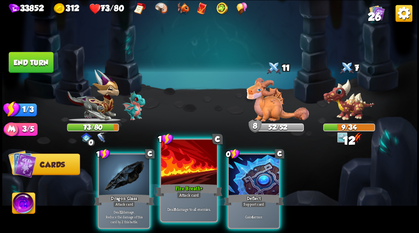
click at [188, 164] on div at bounding box center [189, 163] width 56 height 47
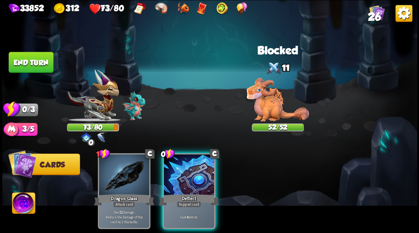
click at [22, 63] on button "End turn" at bounding box center [31, 62] width 45 height 21
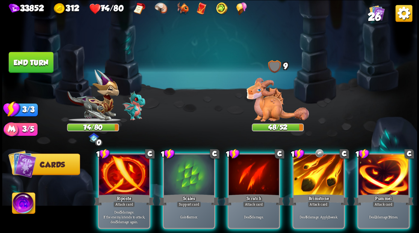
click at [272, 108] on img at bounding box center [277, 100] width 62 height 44
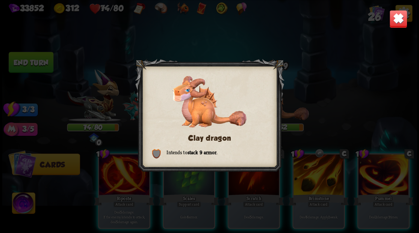
click at [398, 24] on img at bounding box center [398, 19] width 18 height 18
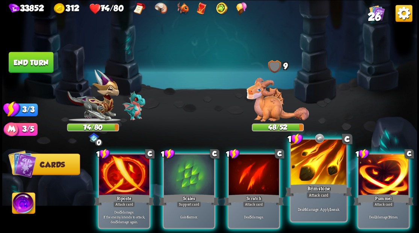
click at [316, 169] on div at bounding box center [318, 163] width 56 height 47
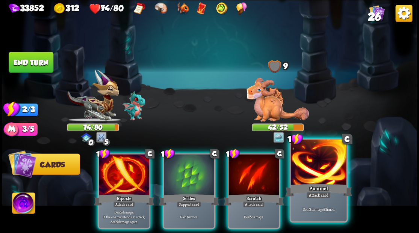
click at [316, 169] on div at bounding box center [318, 163] width 56 height 47
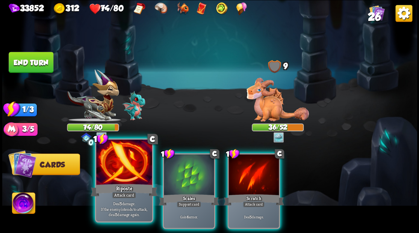
click at [108, 173] on div at bounding box center [124, 163] width 56 height 47
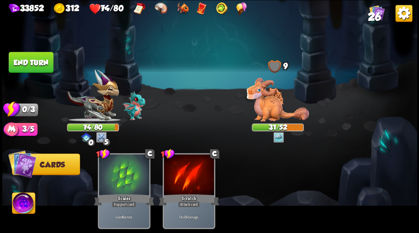
click at [36, 59] on button "End turn" at bounding box center [31, 62] width 45 height 21
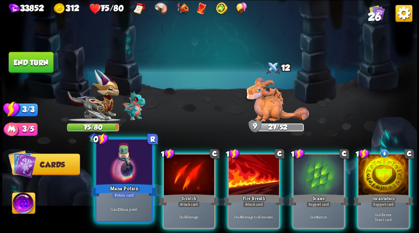
click at [118, 179] on div at bounding box center [124, 163] width 56 height 47
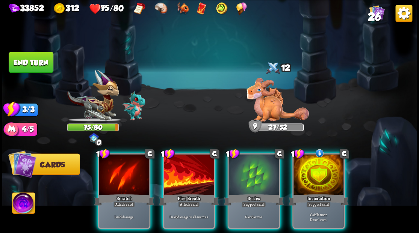
click at [315, 175] on div at bounding box center [318, 175] width 50 height 42
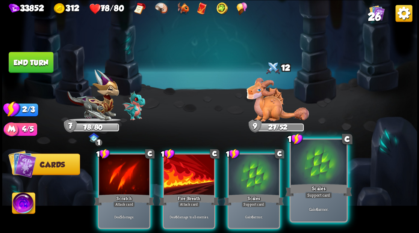
click at [320, 164] on div at bounding box center [318, 163] width 56 height 47
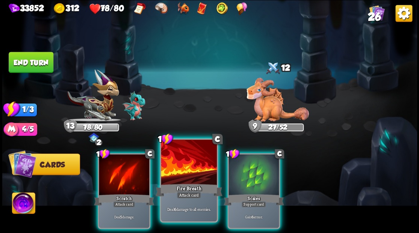
click at [192, 168] on div at bounding box center [189, 163] width 56 height 47
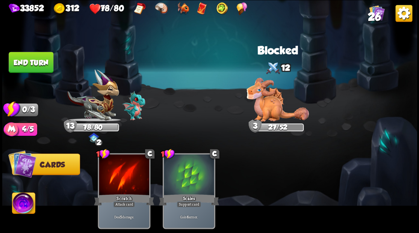
click at [26, 62] on button "End turn" at bounding box center [31, 62] width 45 height 21
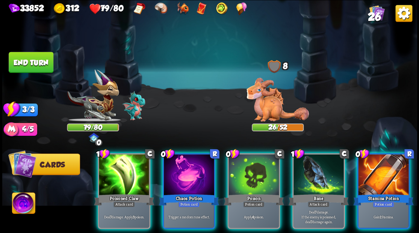
click at [381, 176] on div at bounding box center [383, 175] width 50 height 42
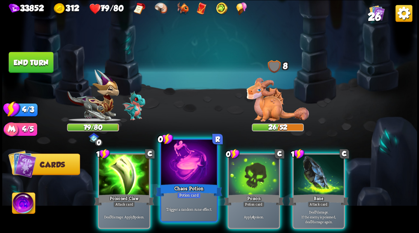
click at [178, 176] on div at bounding box center [189, 163] width 56 height 47
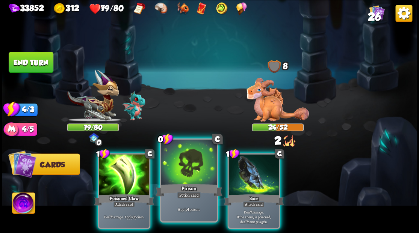
click at [177, 171] on div at bounding box center [189, 163] width 56 height 47
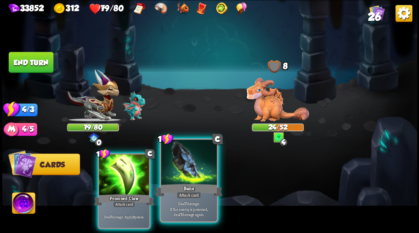
click at [182, 161] on div at bounding box center [189, 163] width 56 height 47
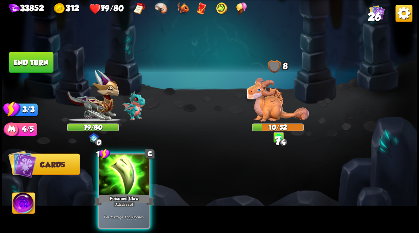
click at [133, 166] on div at bounding box center [124, 175] width 50 height 42
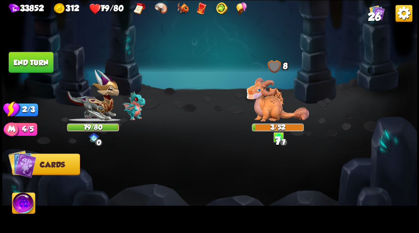
click at [41, 59] on button "End turn" at bounding box center [31, 62] width 45 height 21
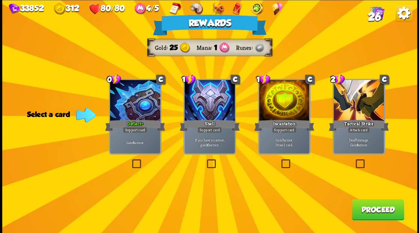
click at [364, 213] on button "Proceed" at bounding box center [377, 209] width 52 height 21
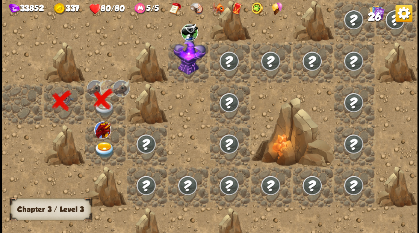
click at [105, 146] on img at bounding box center [104, 150] width 21 height 16
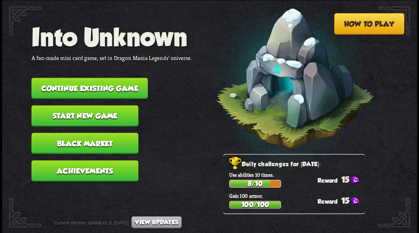
click at [101, 90] on button "Continue existing game" at bounding box center [89, 88] width 116 height 21
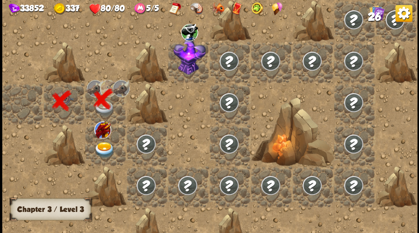
click at [101, 145] on img at bounding box center [104, 150] width 21 height 16
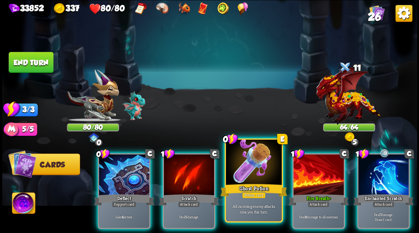
click at [244, 164] on div at bounding box center [254, 163] width 56 height 47
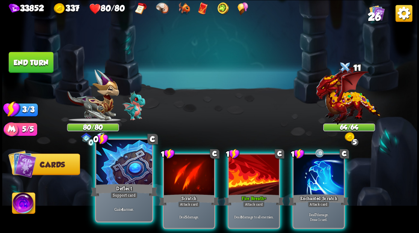
click at [121, 167] on div at bounding box center [124, 163] width 56 height 47
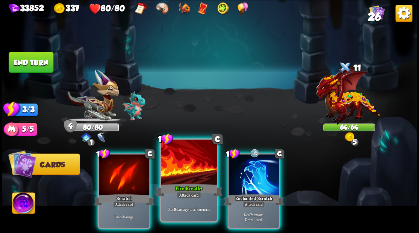
click at [181, 174] on div at bounding box center [189, 163] width 56 height 47
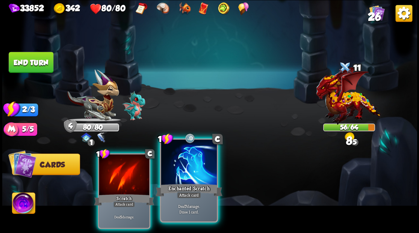
click at [180, 172] on div at bounding box center [189, 163] width 56 height 47
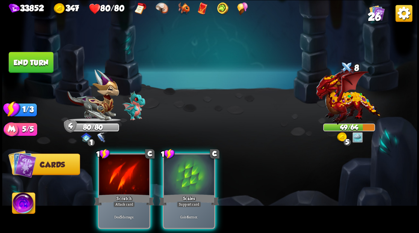
click at [181, 169] on div at bounding box center [189, 175] width 50 height 42
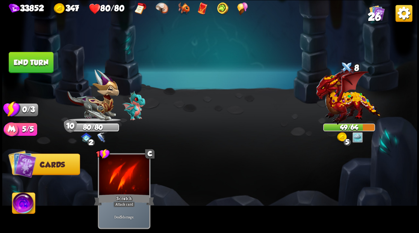
drag, startPoint x: 39, startPoint y: 62, endPoint x: 50, endPoint y: 118, distance: 57.1
click at [38, 62] on button "End turn" at bounding box center [31, 62] width 45 height 21
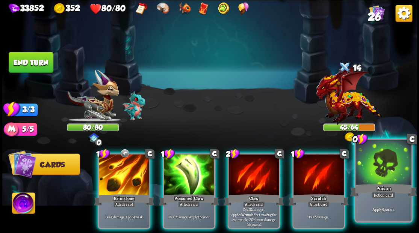
click at [379, 181] on div at bounding box center [383, 163] width 56 height 47
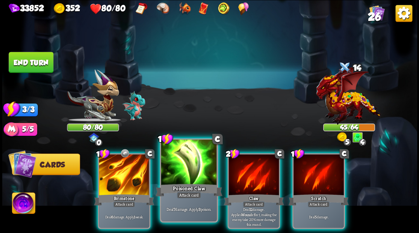
click at [183, 168] on div at bounding box center [189, 163] width 56 height 47
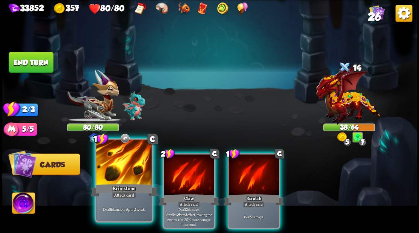
click at [113, 171] on div at bounding box center [124, 163] width 56 height 47
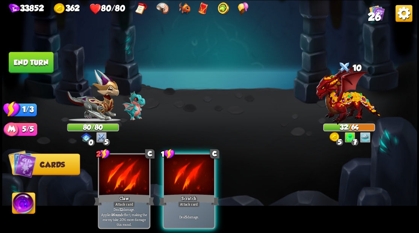
click at [28, 65] on button "End turn" at bounding box center [31, 62] width 45 height 21
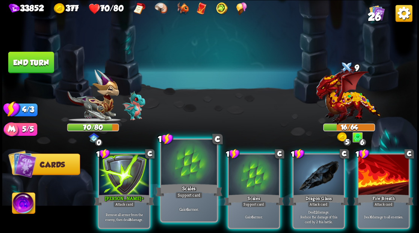
click at [183, 159] on div at bounding box center [189, 163] width 56 height 47
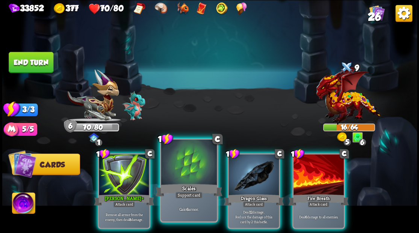
click at [183, 159] on div at bounding box center [189, 163] width 56 height 47
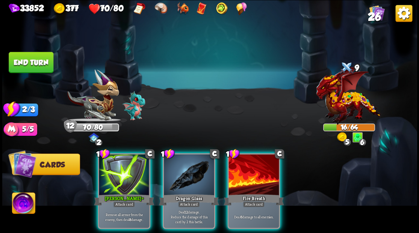
click at [183, 159] on div at bounding box center [189, 175] width 50 height 42
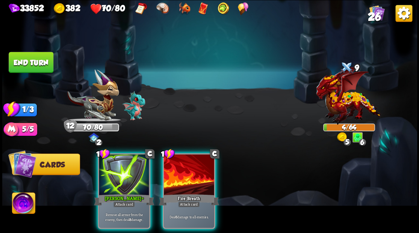
click at [182, 170] on div at bounding box center [189, 175] width 50 height 42
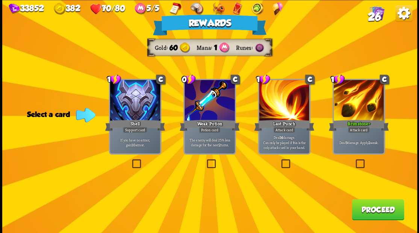
click at [375, 214] on button "Proceed" at bounding box center [377, 209] width 52 height 21
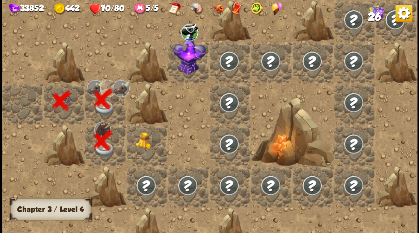
click at [149, 141] on img at bounding box center [146, 140] width 21 height 17
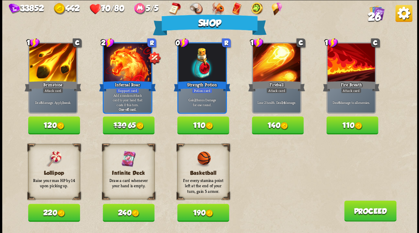
click at [51, 210] on button "220" at bounding box center [54, 213] width 52 height 18
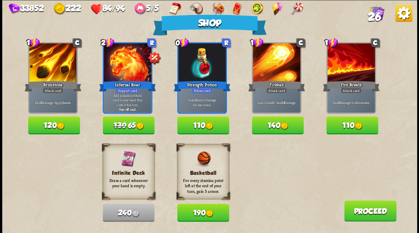
click at [372, 214] on button "Proceed" at bounding box center [370, 210] width 52 height 21
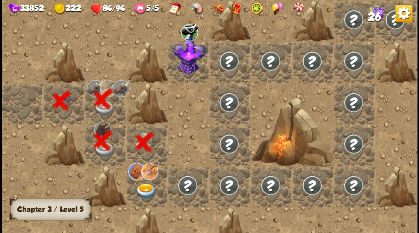
click at [146, 188] on img at bounding box center [146, 191] width 21 height 16
